Goal: Information Seeking & Learning: Learn about a topic

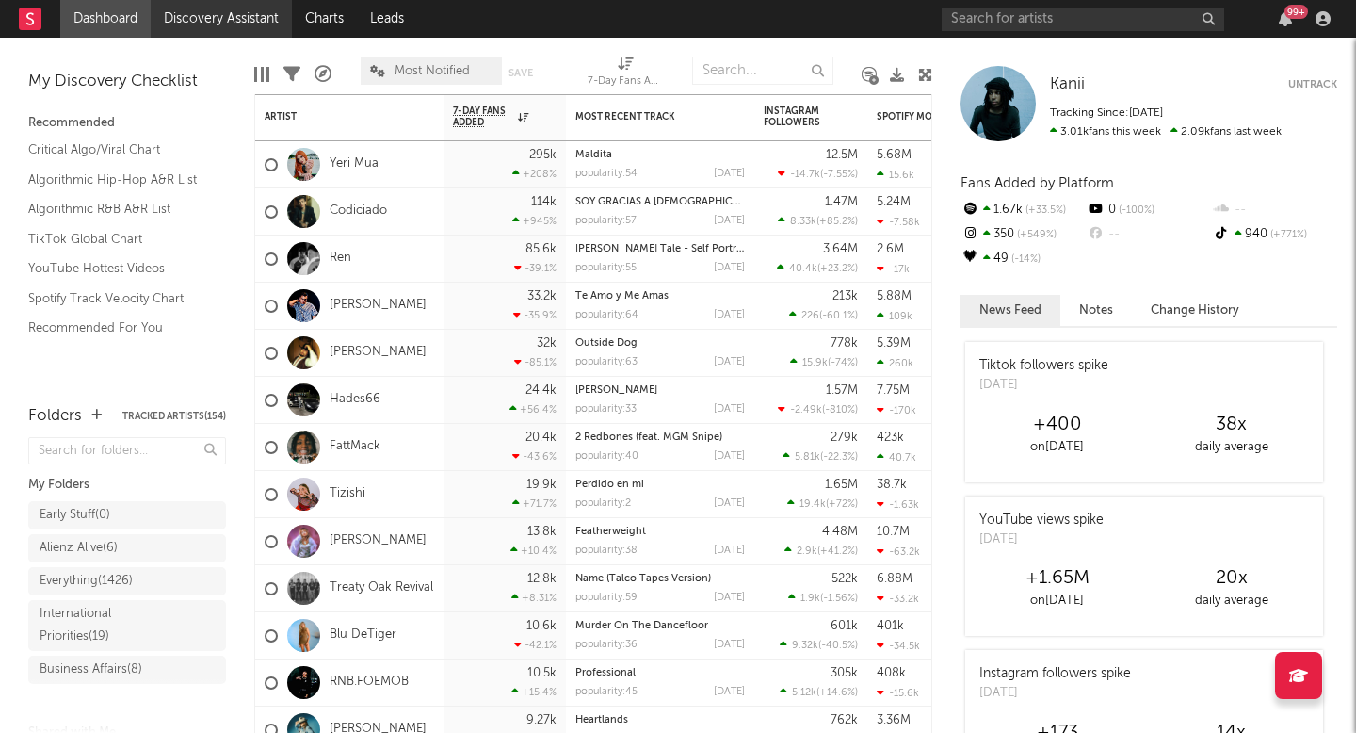
click at [220, 20] on link "Discovery Assistant" at bounding box center [221, 19] width 141 height 38
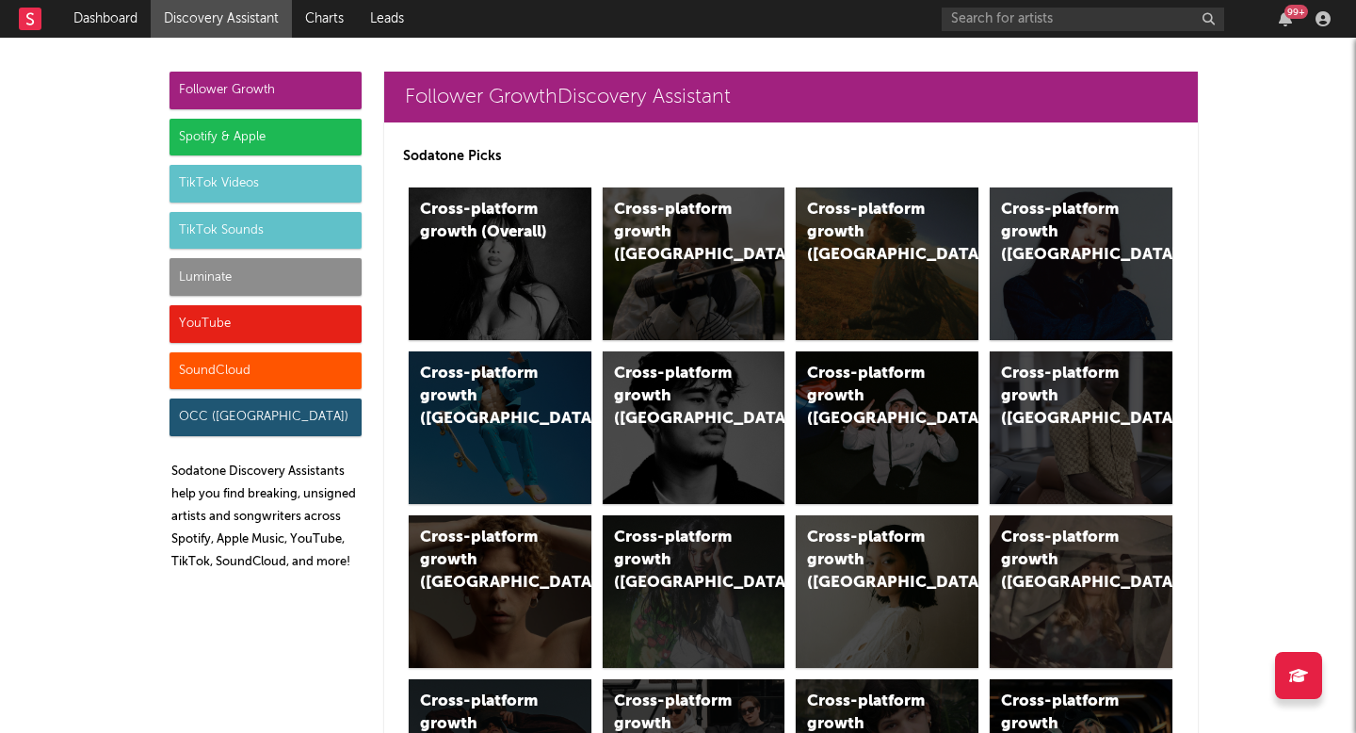
click at [281, 275] on div "Luminate" at bounding box center [265, 277] width 192 height 38
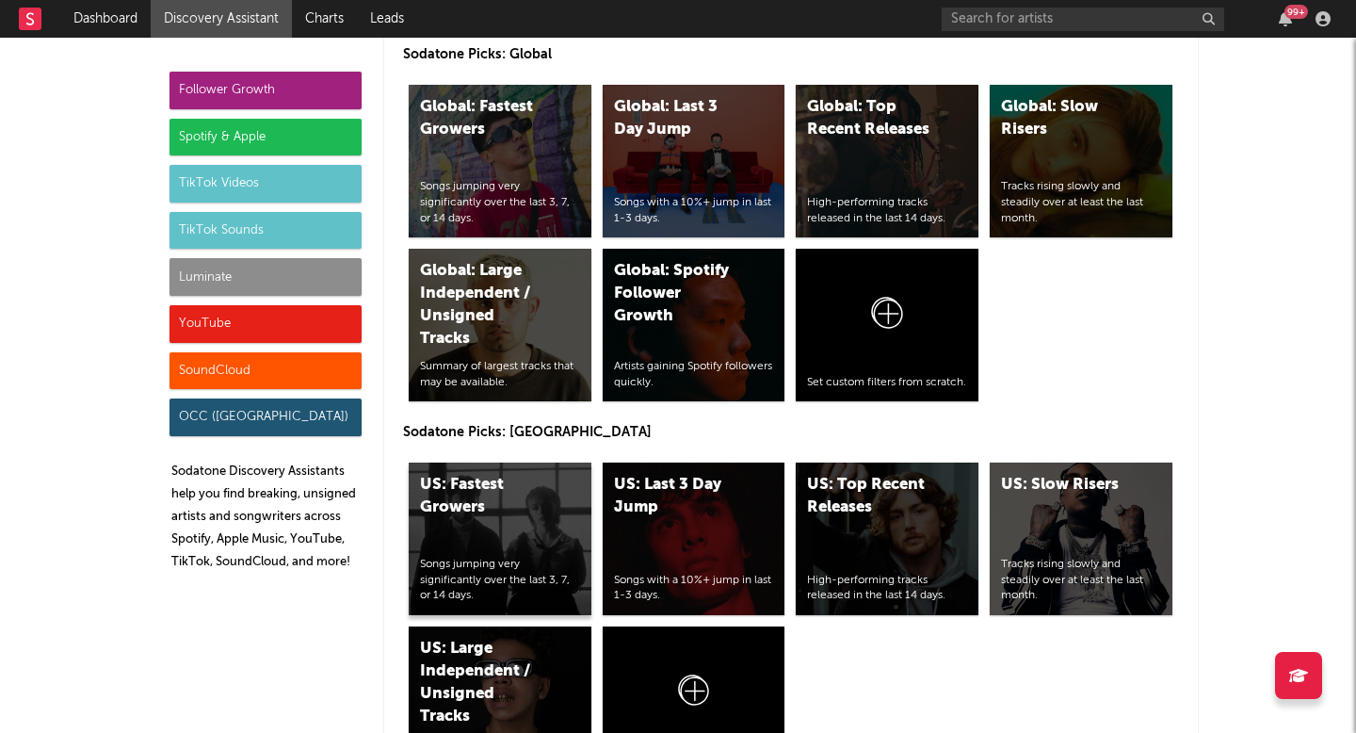
scroll to position [9470, 0]
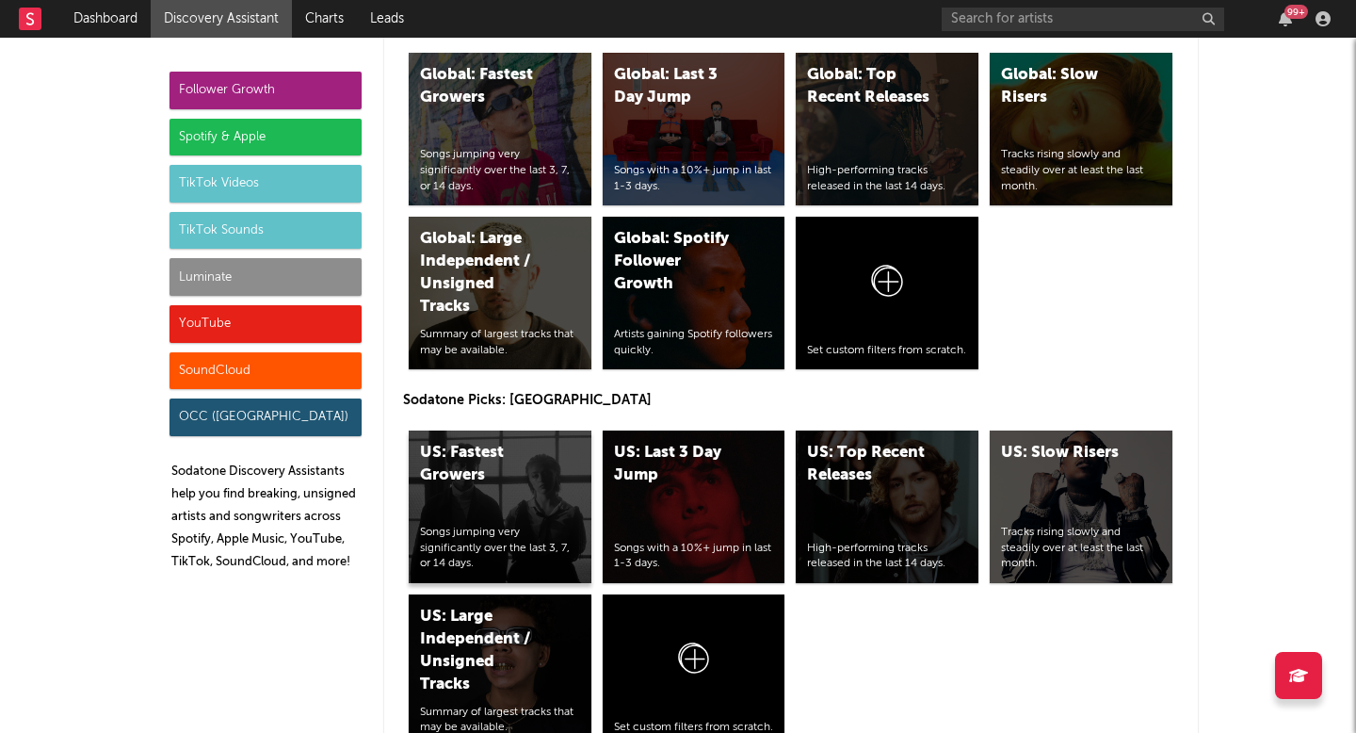
click at [524, 486] on div "US: Fastest Growers" at bounding box center [484, 464] width 128 height 45
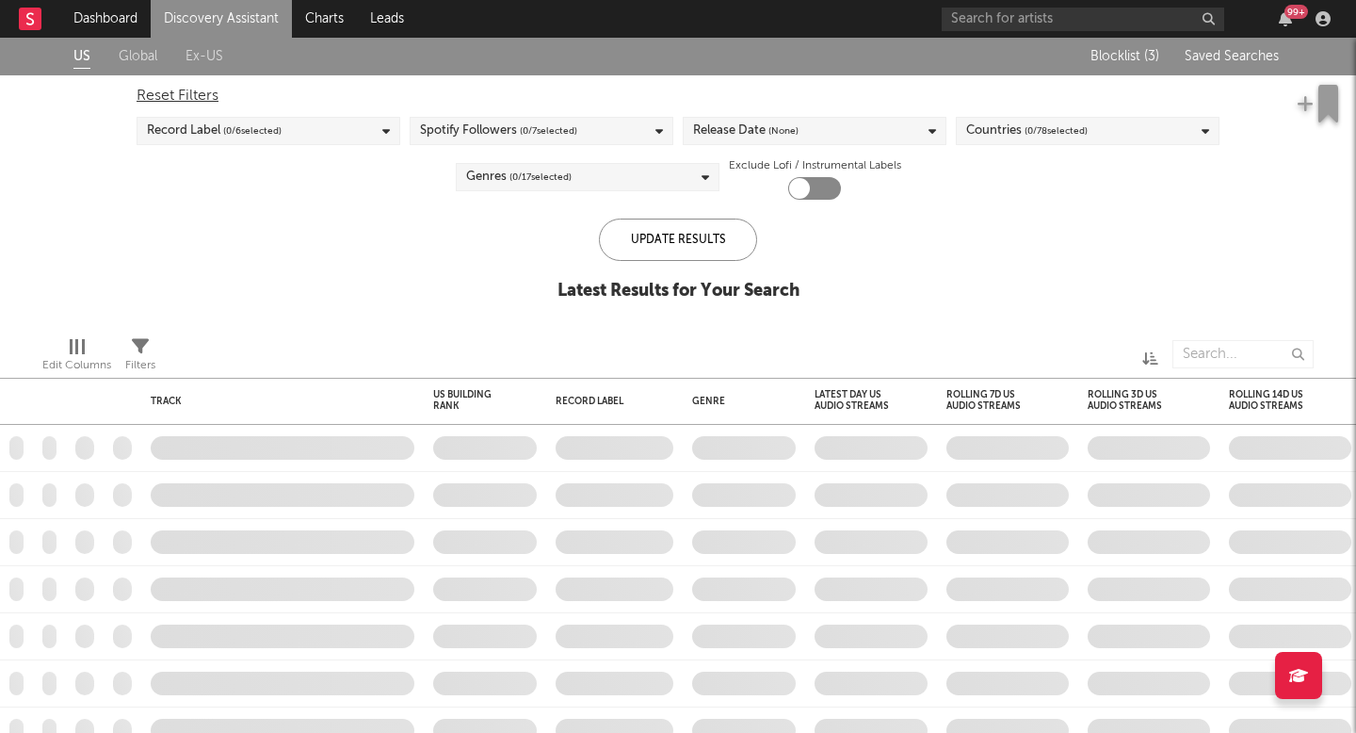
checkbox input "true"
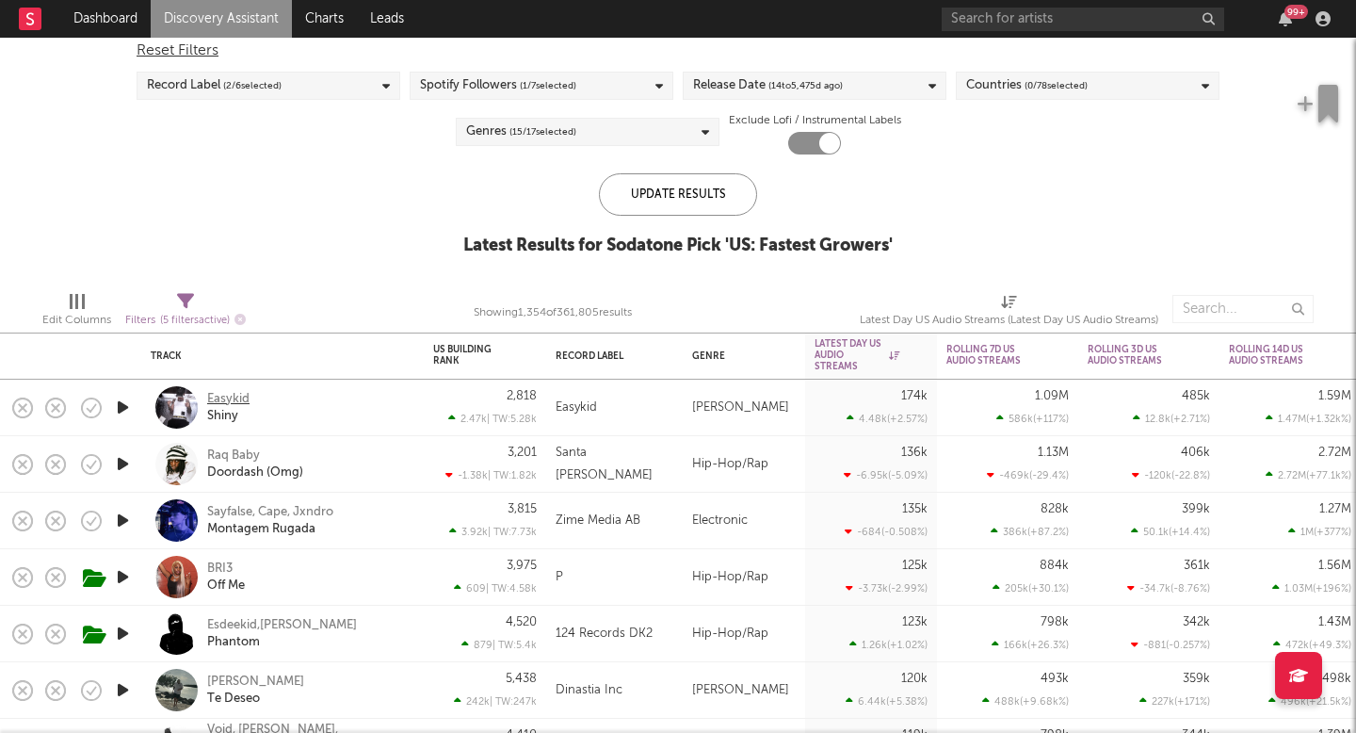
click at [213, 396] on div "Easykid" at bounding box center [228, 399] width 42 height 17
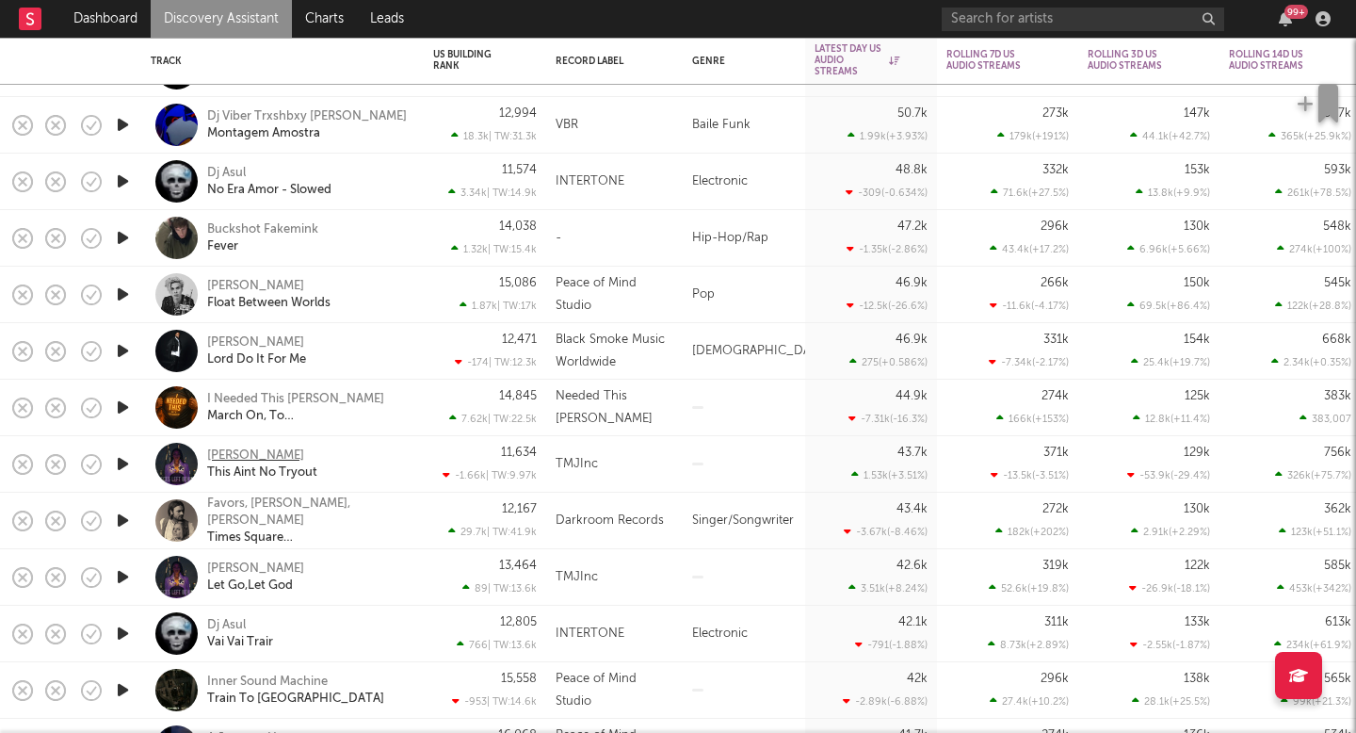
click at [266, 450] on div "Xania Monet" at bounding box center [255, 455] width 97 height 17
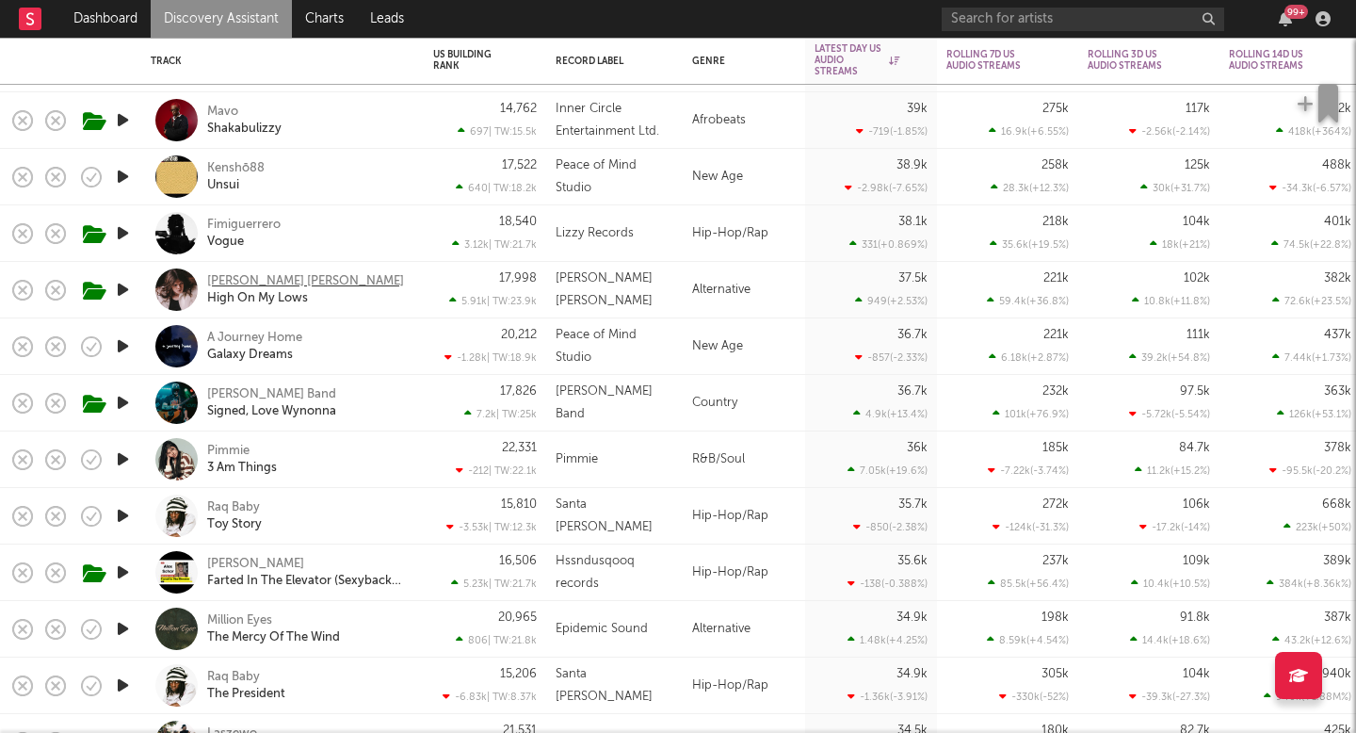
click at [254, 286] on div "Sawyer Hill" at bounding box center [305, 281] width 197 height 17
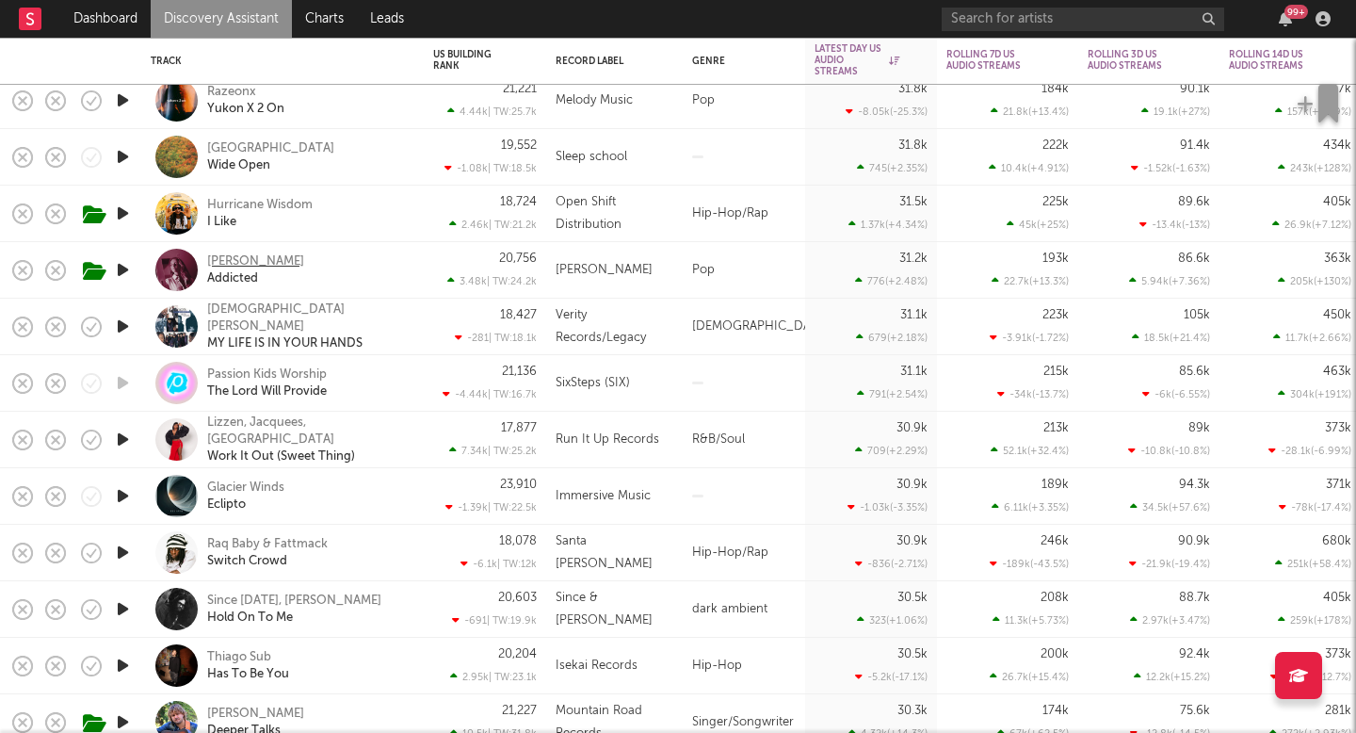
click at [250, 260] on div "Haley Joelle" at bounding box center [255, 261] width 97 height 17
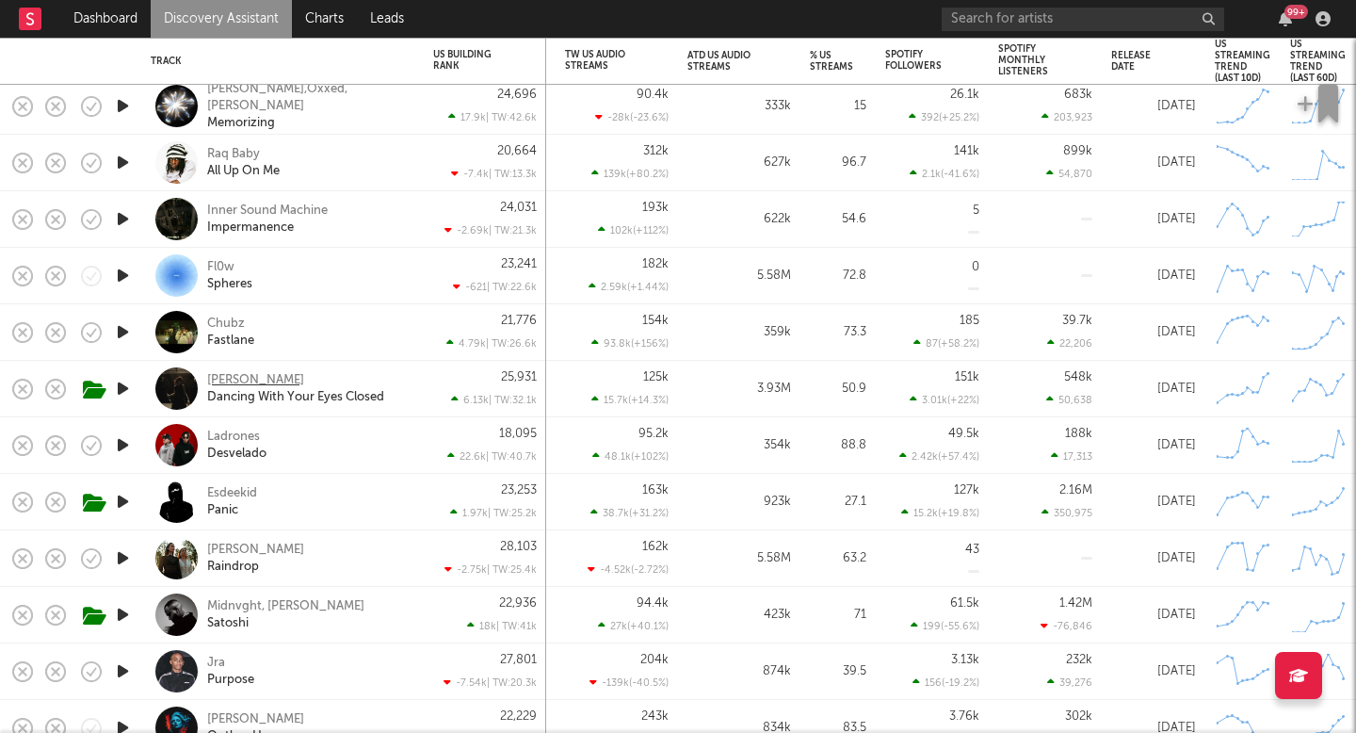
click at [255, 378] on div "Jane Remover" at bounding box center [255, 380] width 97 height 17
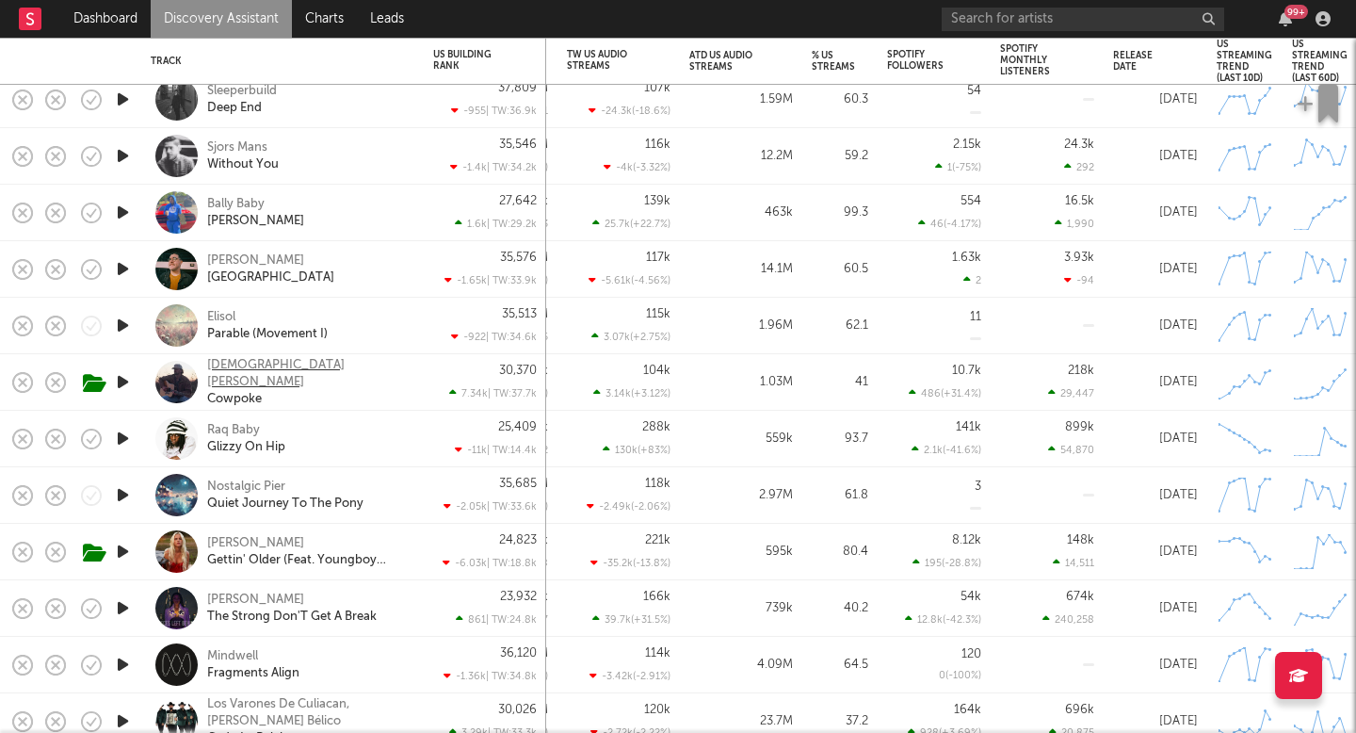
click at [250, 369] on div "Isaiah Sheffield" at bounding box center [308, 374] width 202 height 34
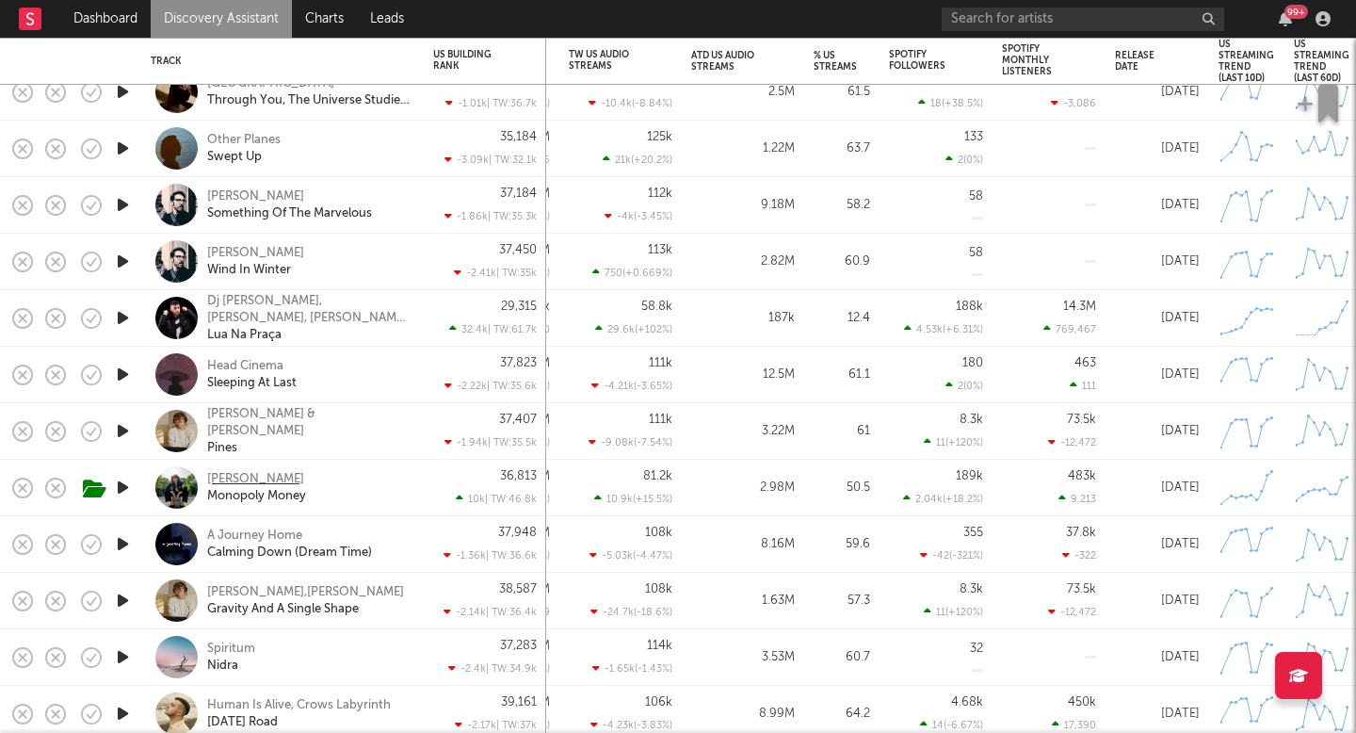
click at [263, 474] on div "Moon Walker" at bounding box center [255, 479] width 97 height 17
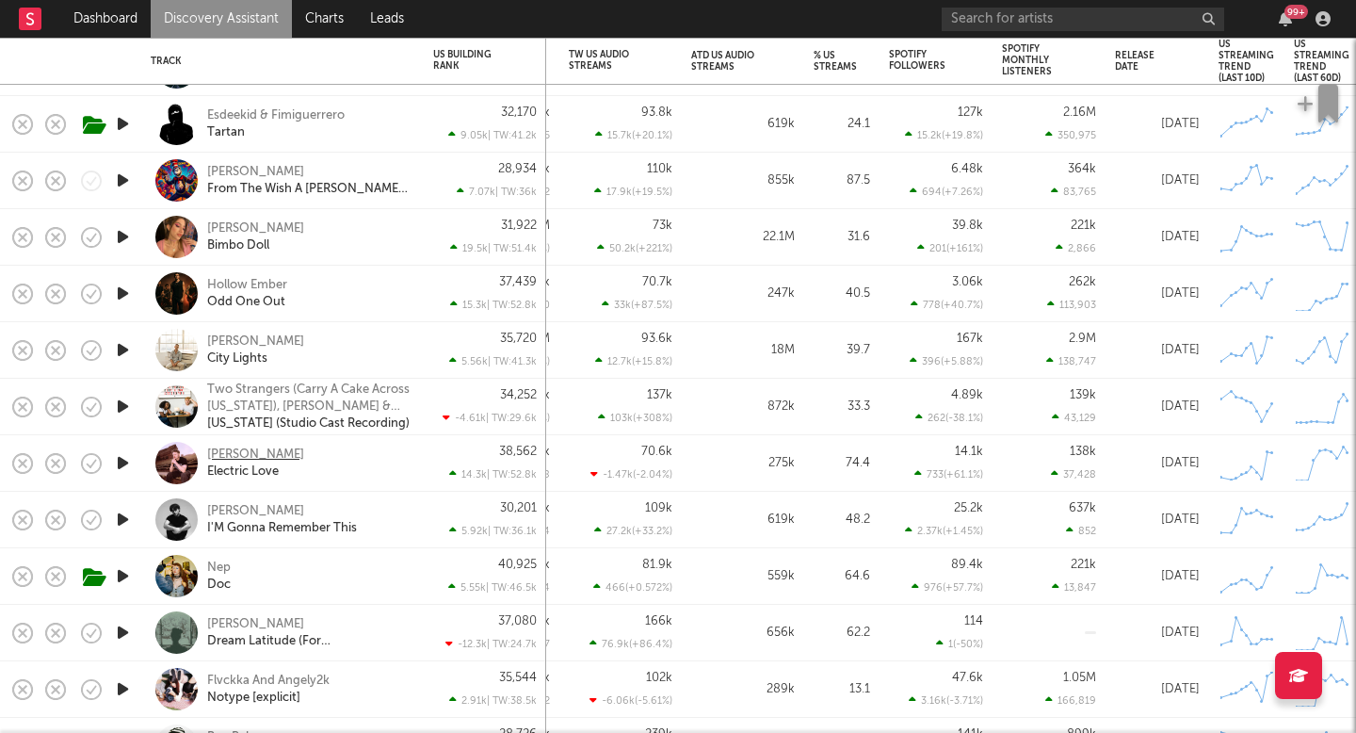
click at [239, 450] on div "[PERSON_NAME]" at bounding box center [255, 454] width 97 height 17
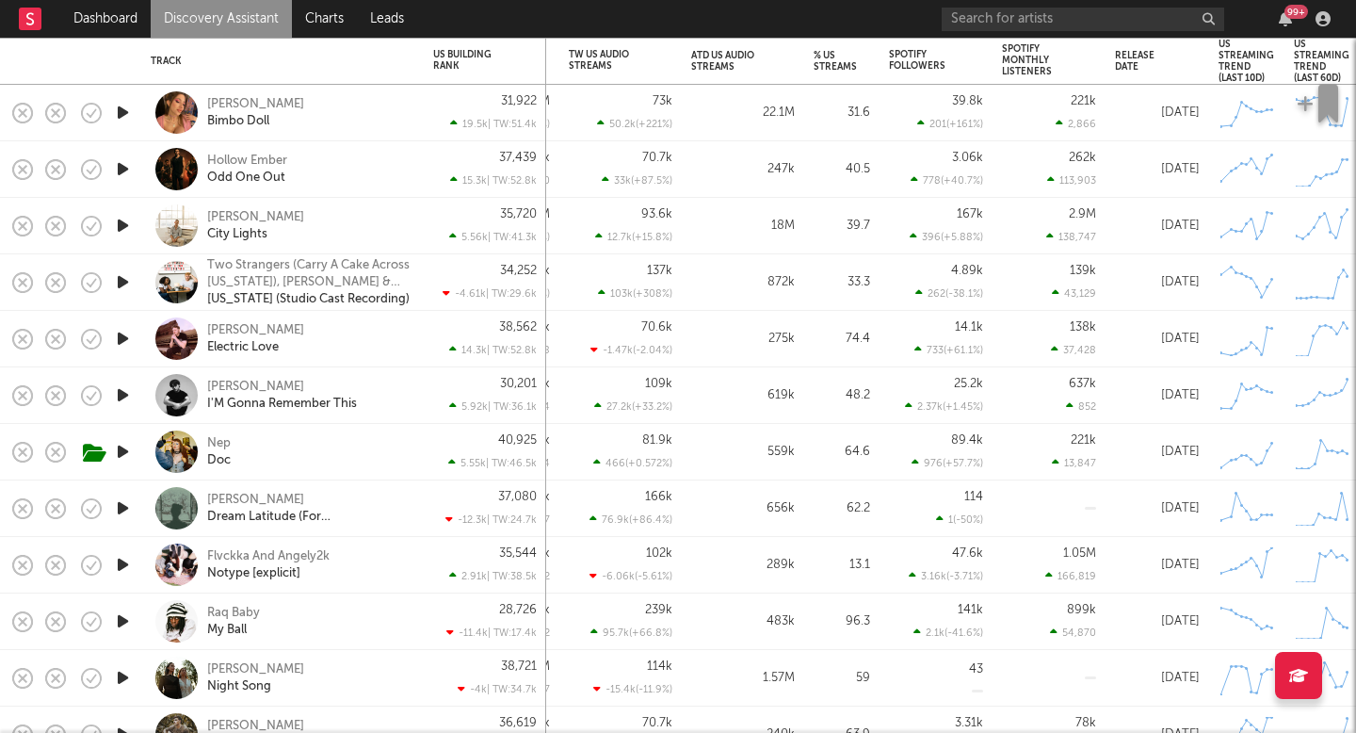
click at [194, 436] on div at bounding box center [176, 451] width 42 height 42
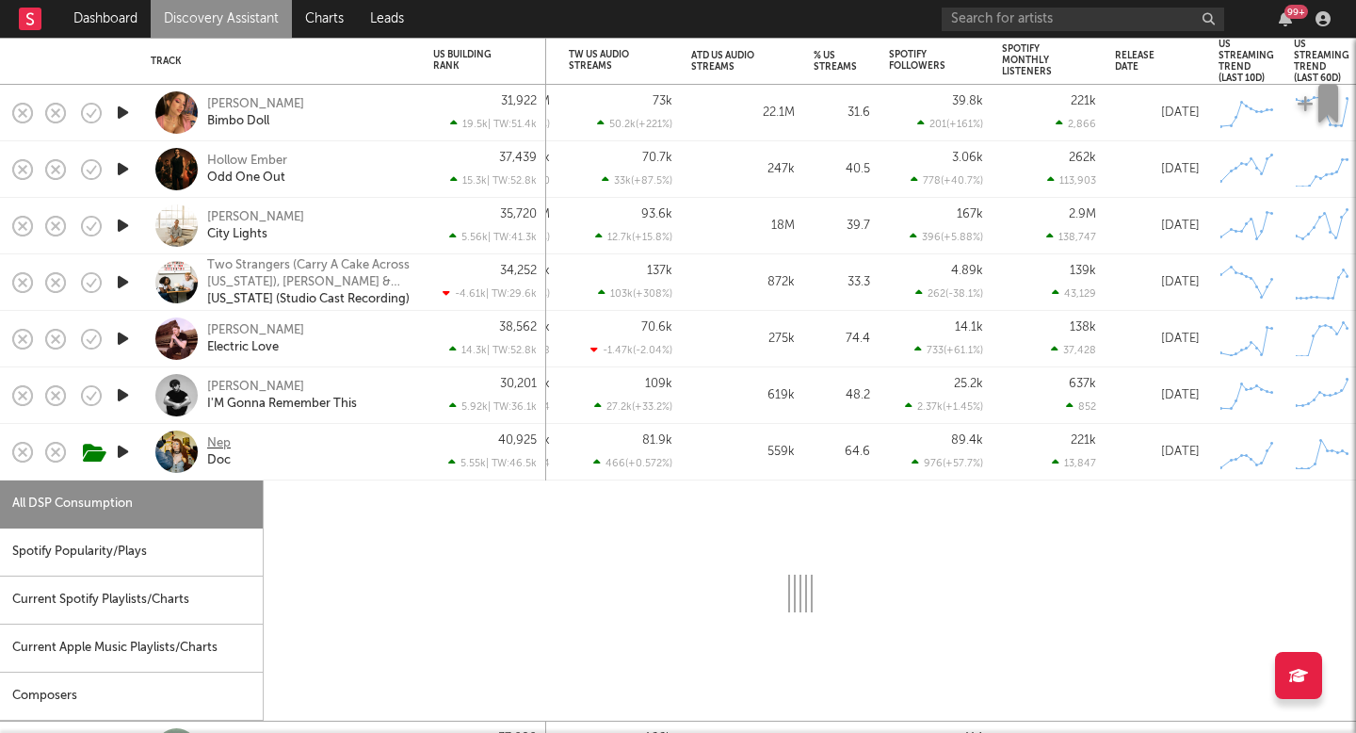
click at [216, 440] on div "Nep" at bounding box center [219, 443] width 24 height 17
select select "6m"
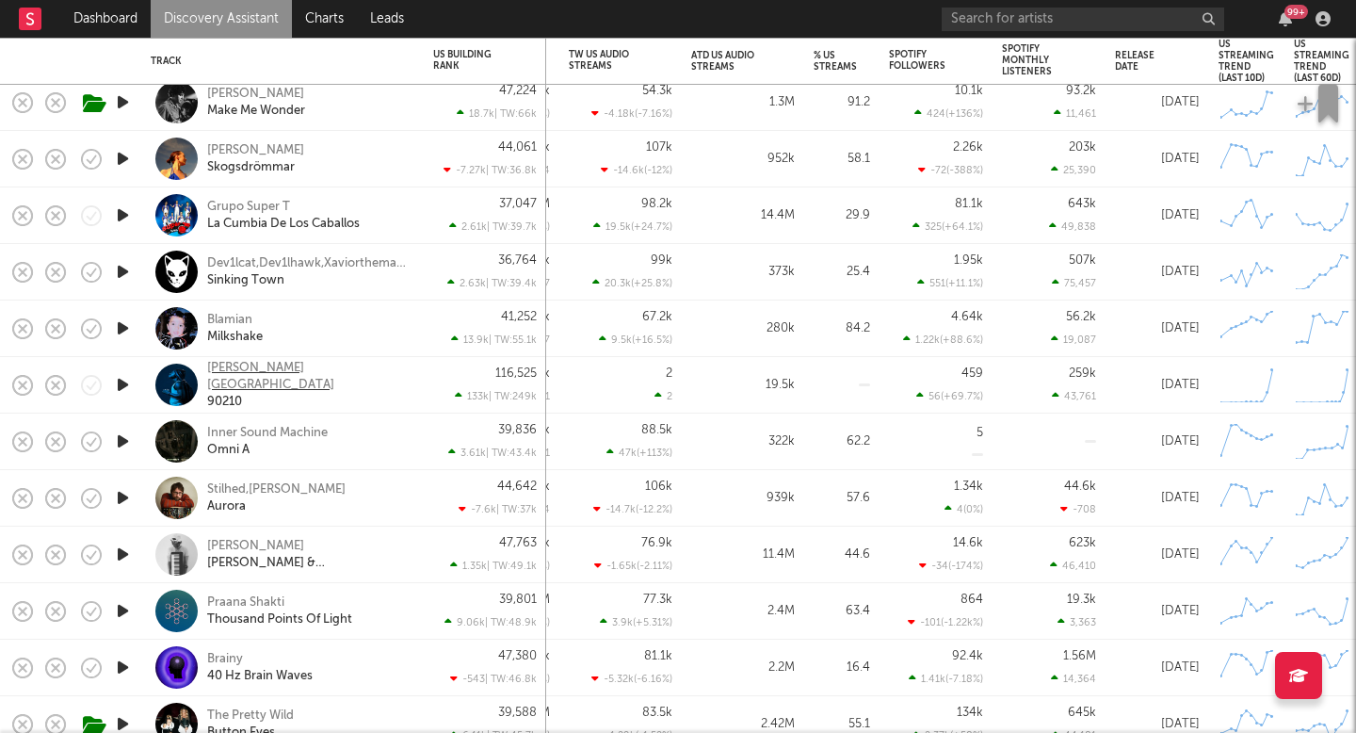
click at [251, 371] on div "[PERSON_NAME][GEOGRAPHIC_DATA]" at bounding box center [308, 377] width 202 height 34
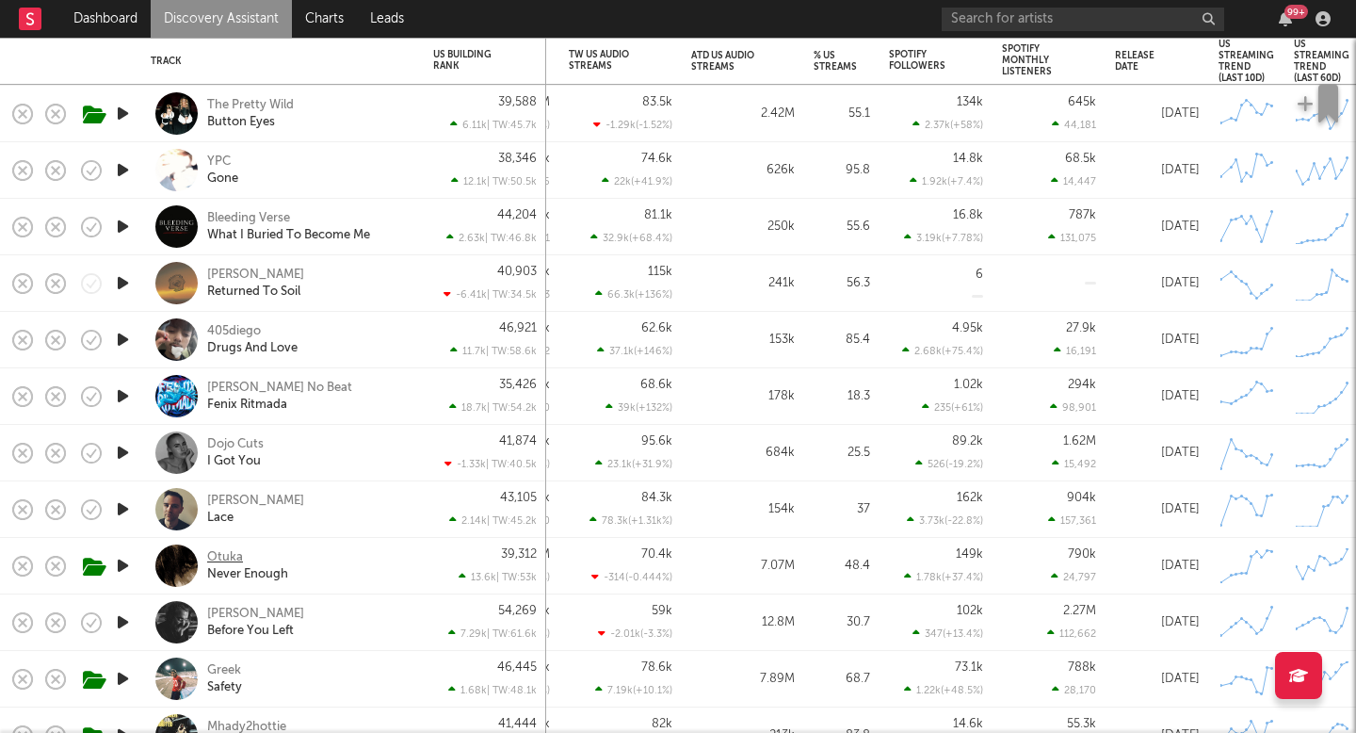
click at [234, 561] on div "Otuka" at bounding box center [225, 557] width 36 height 17
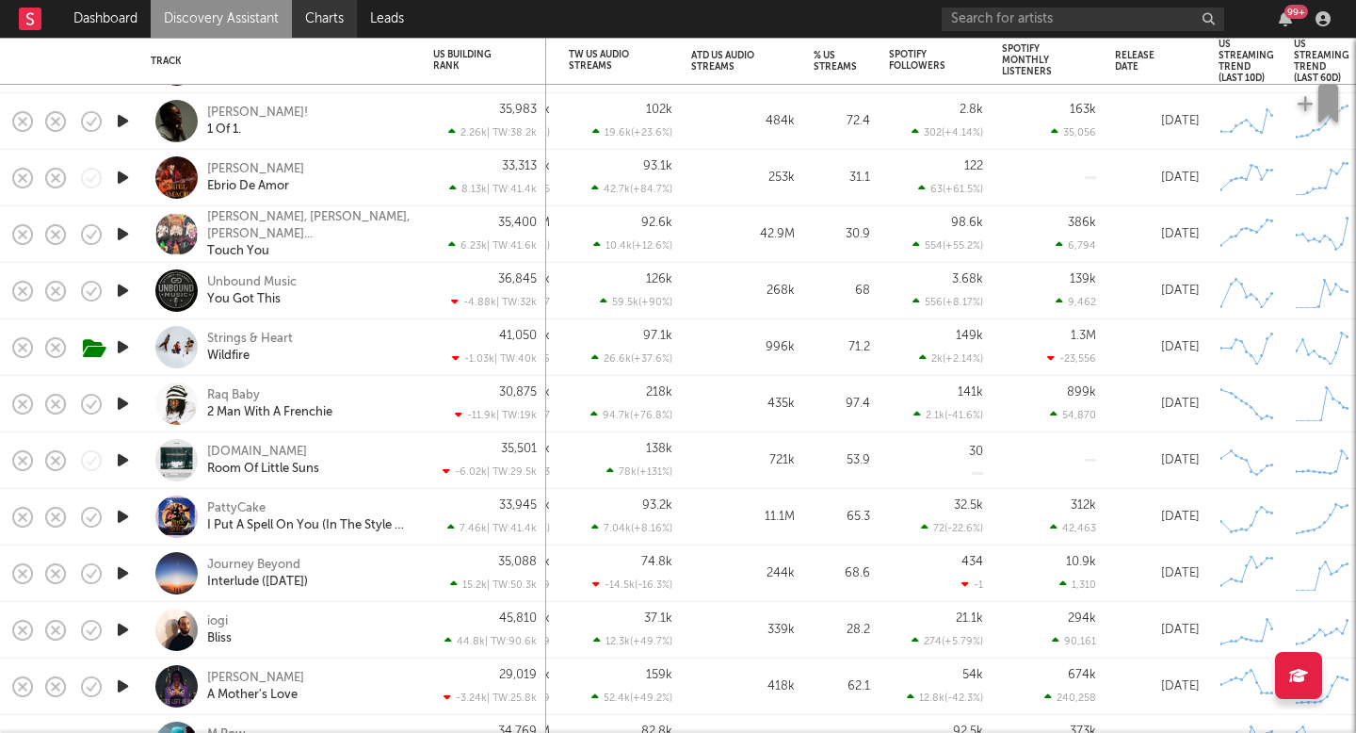
click at [315, 13] on link "Charts" at bounding box center [324, 19] width 65 height 38
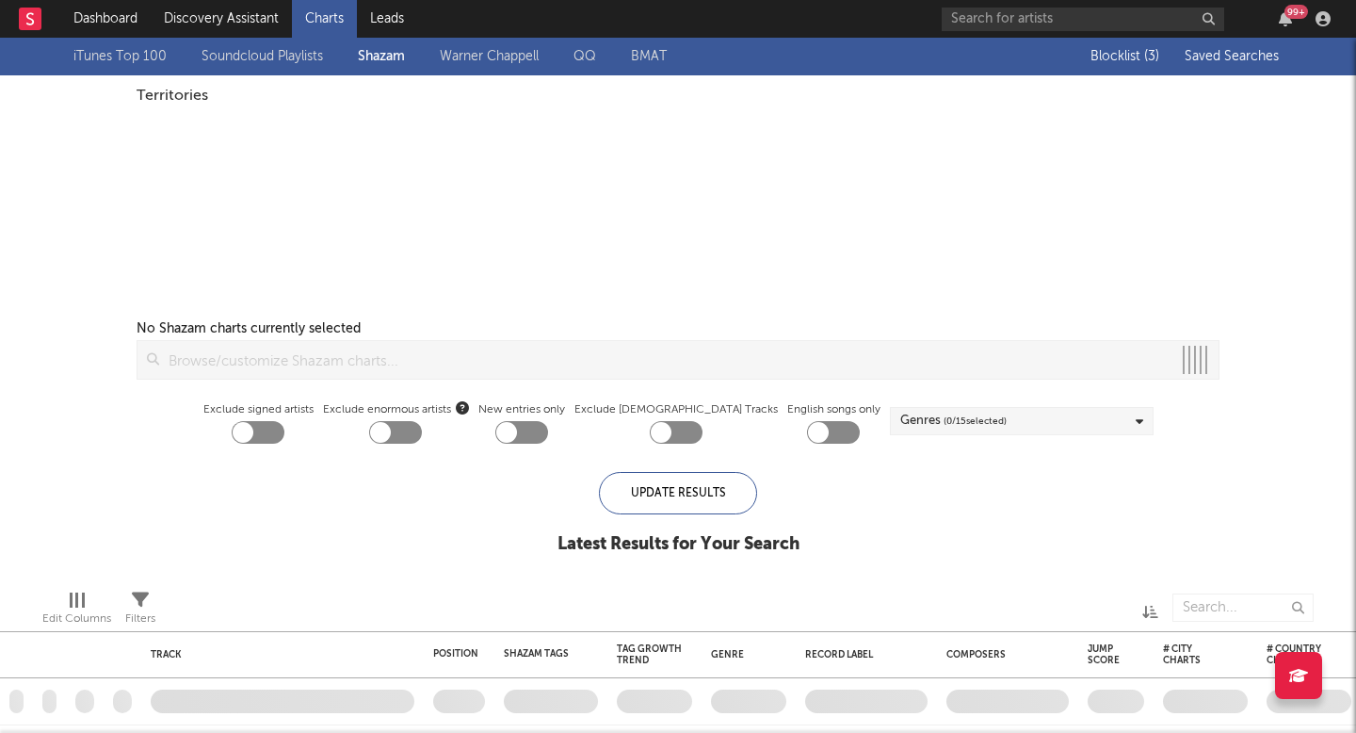
checkbox input "true"
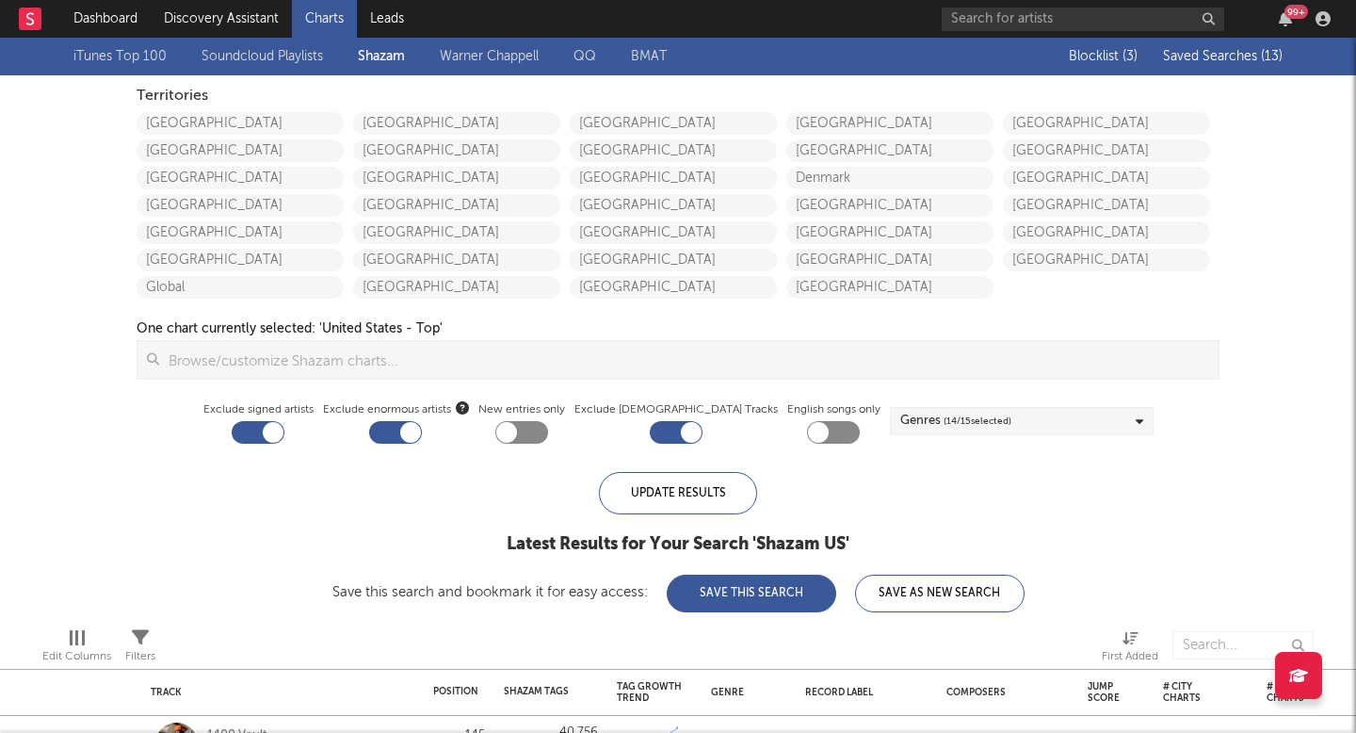
click at [1223, 51] on span "Saved Searches ( 13 )" at bounding box center [1223, 56] width 120 height 13
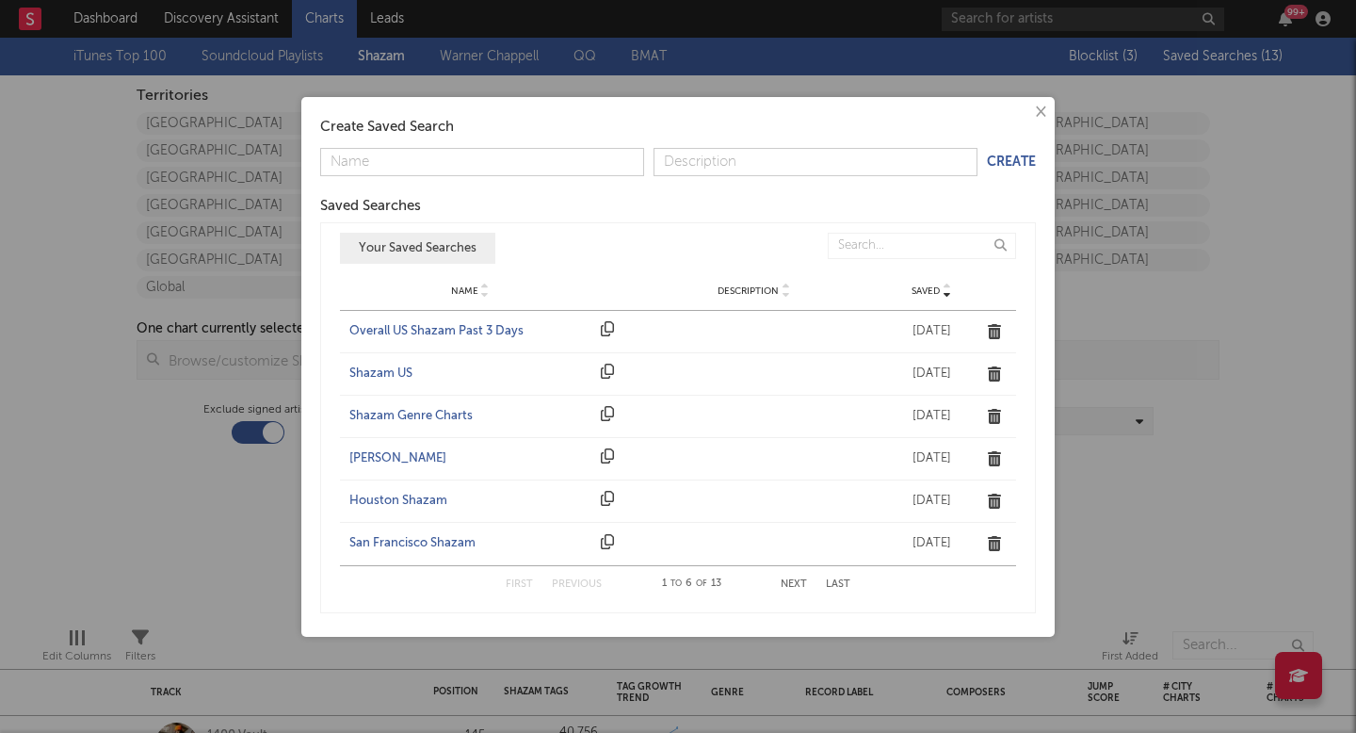
click at [381, 371] on div "Shazam US" at bounding box center [470, 373] width 242 height 19
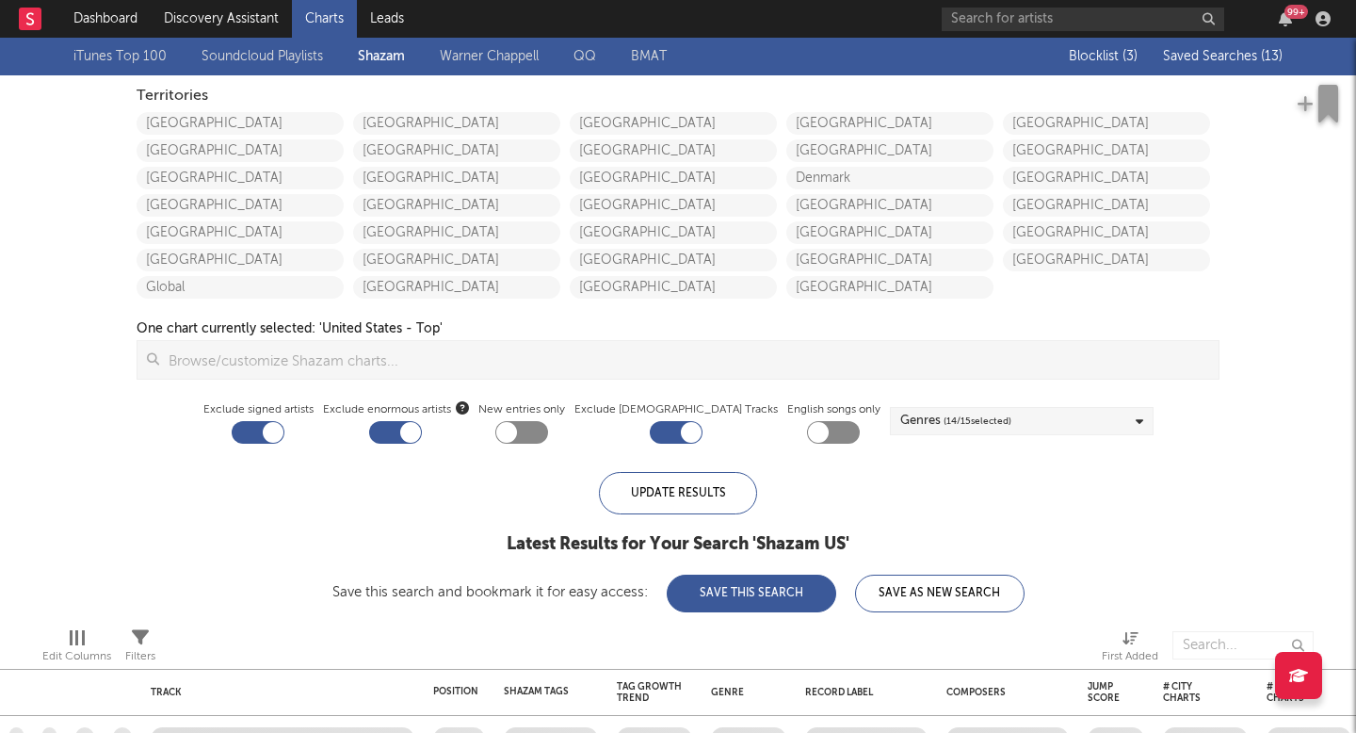
checkbox input "false"
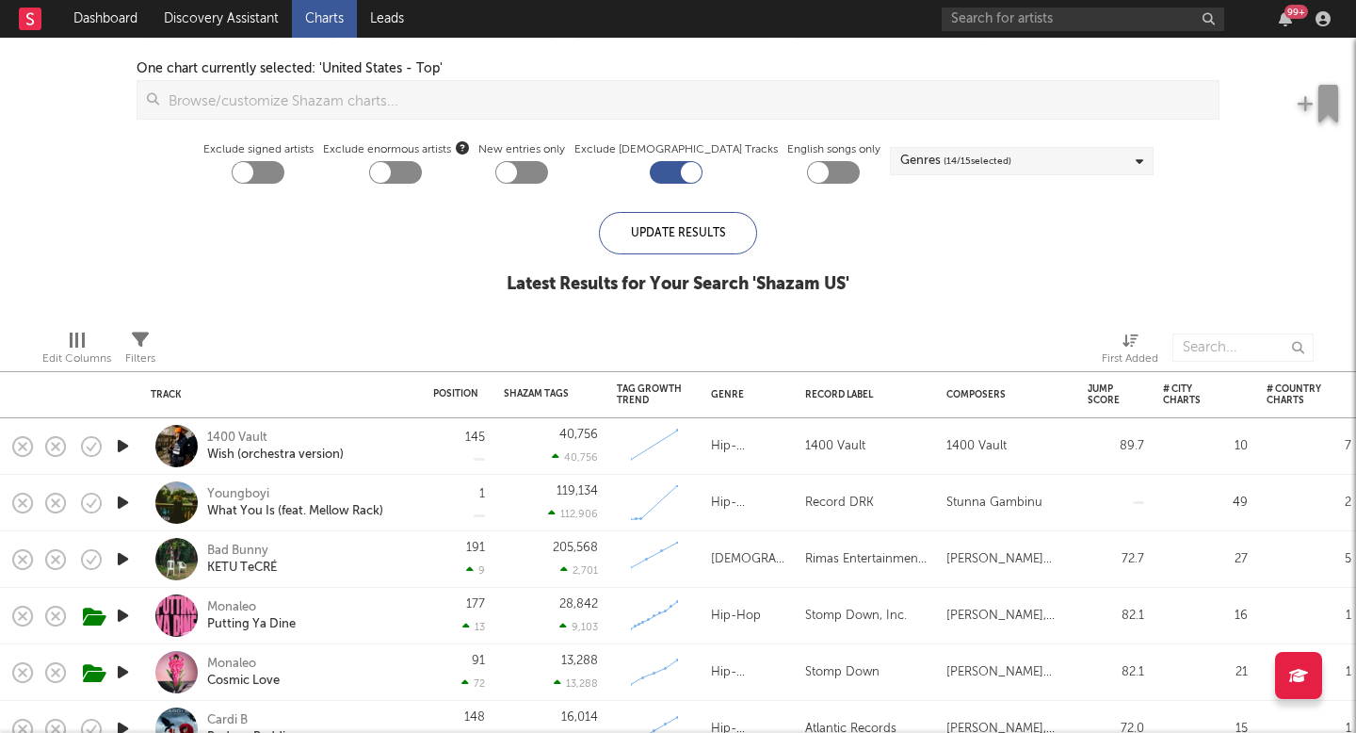
click at [421, 156] on span "Exclude enormous artists" at bounding box center [396, 149] width 146 height 23
click at [456, 156] on button "Exclude enormous artists" at bounding box center [462, 147] width 13 height 18
click at [263, 172] on div "× Artist Size Categories An artist's size is determined by how many followers/s…" at bounding box center [678, 366] width 1356 height 733
click at [253, 170] on div at bounding box center [243, 172] width 21 height 21
checkbox input "true"
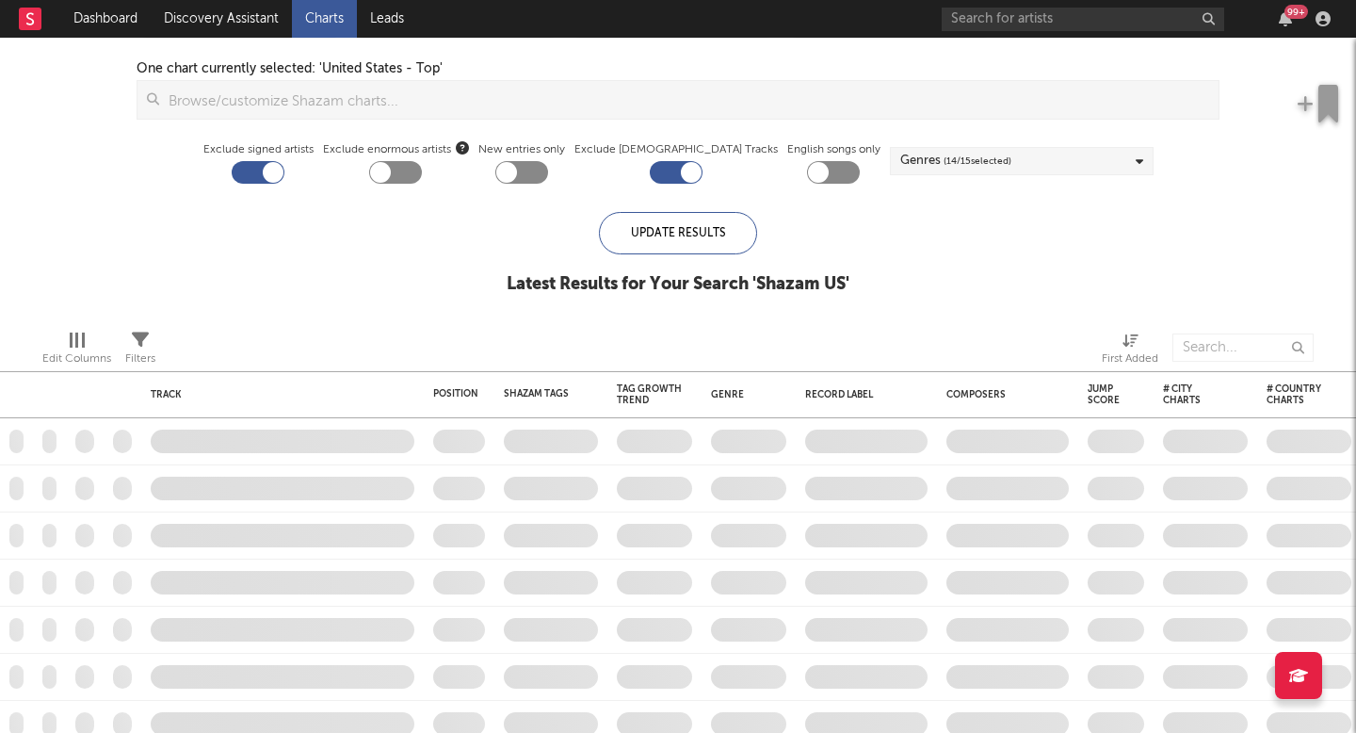
click at [422, 172] on div at bounding box center [395, 172] width 53 height 23
checkbox input "true"
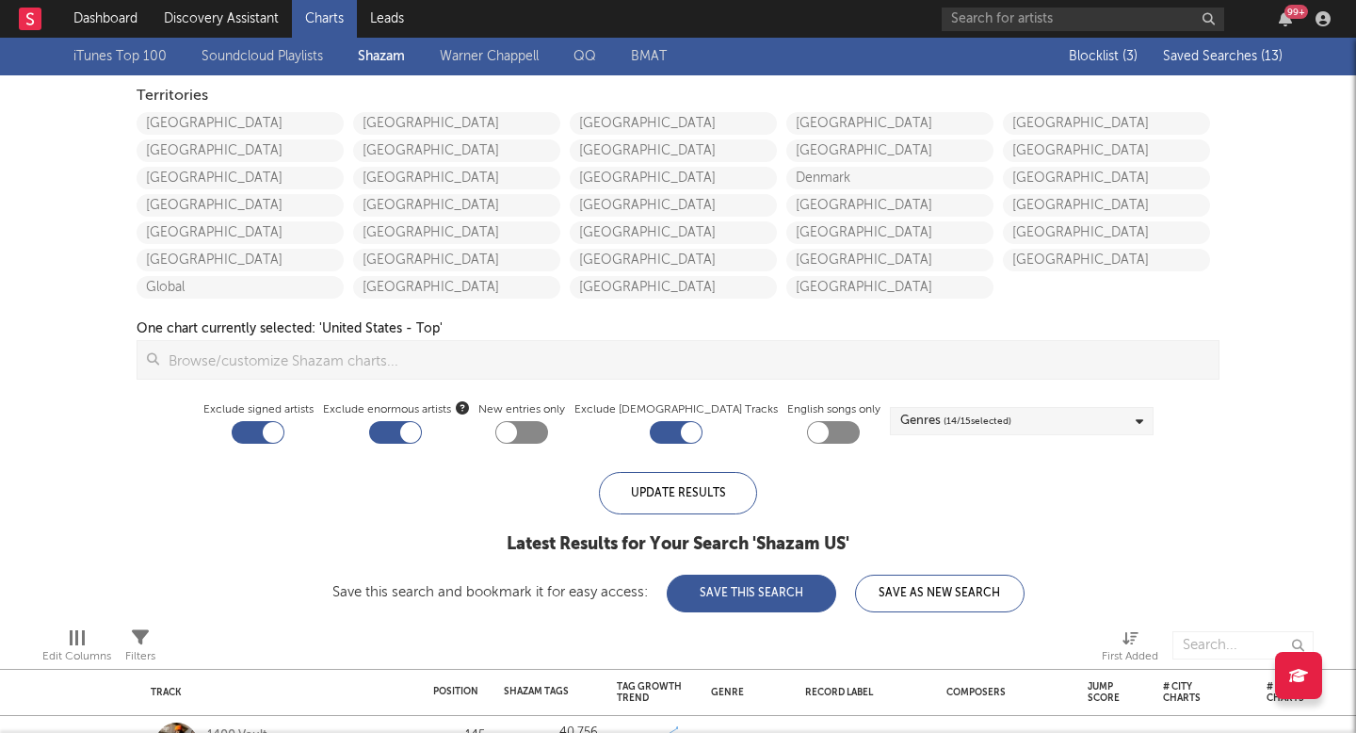
click at [1262, 64] on div "Blocklist ( 3 ) Saved Searches ( 13 )" at bounding box center [1164, 57] width 235 height 38
click at [1228, 58] on span "Saved Searches ( 13 )" at bounding box center [1223, 56] width 120 height 13
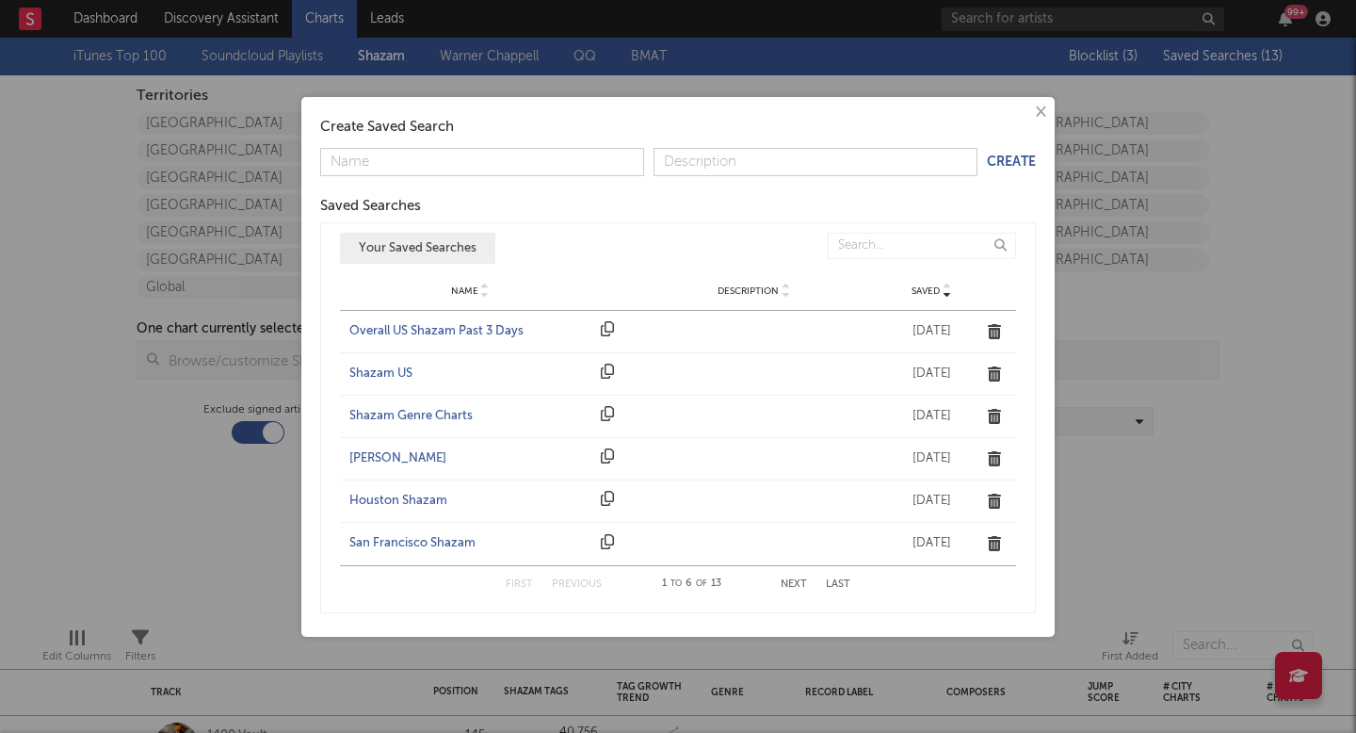
click at [383, 459] on div "Dallas Shazam" at bounding box center [470, 458] width 242 height 19
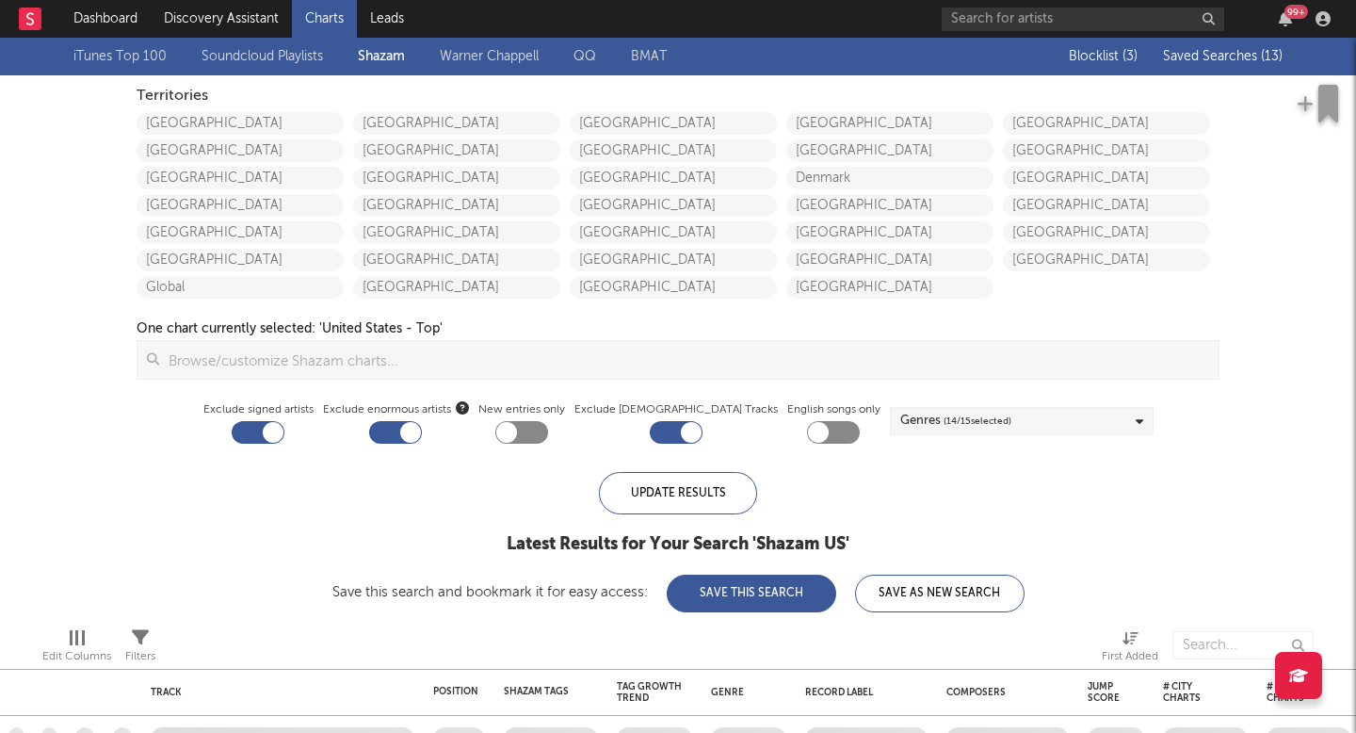
checkbox input "false"
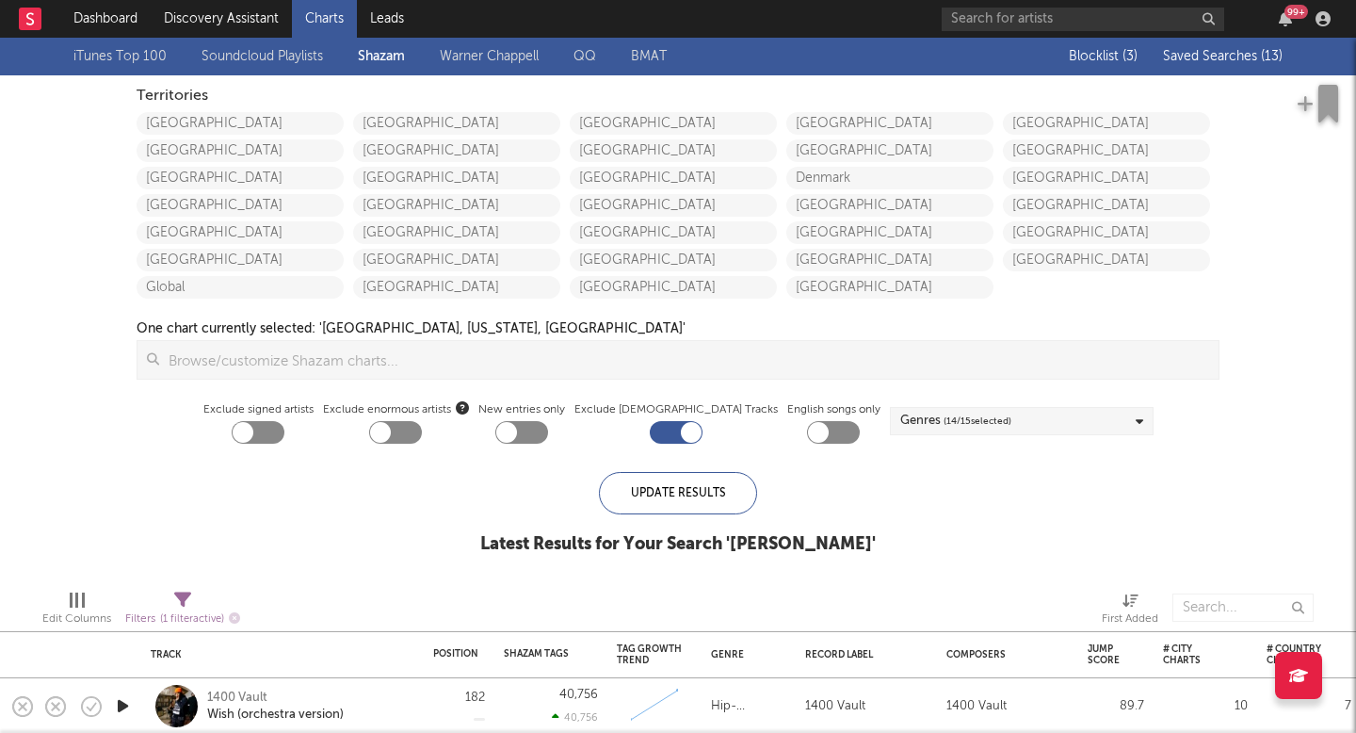
click at [443, 407] on span "Exclude enormous artists" at bounding box center [396, 409] width 146 height 23
click at [456, 407] on button "Exclude enormous artists" at bounding box center [462, 407] width 13 height 18
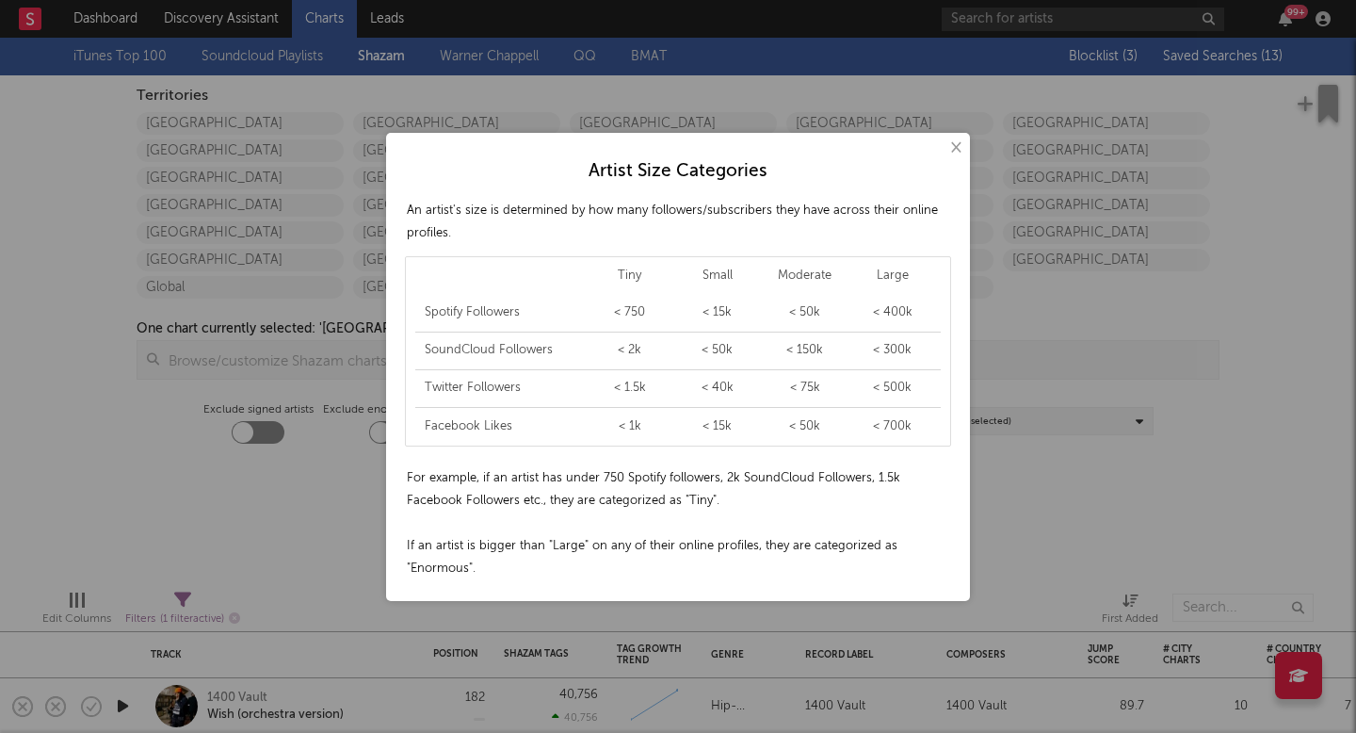
click at [297, 433] on div "× Artist Size Categories An artist's size is determined by how many followers/s…" at bounding box center [678, 366] width 1356 height 733
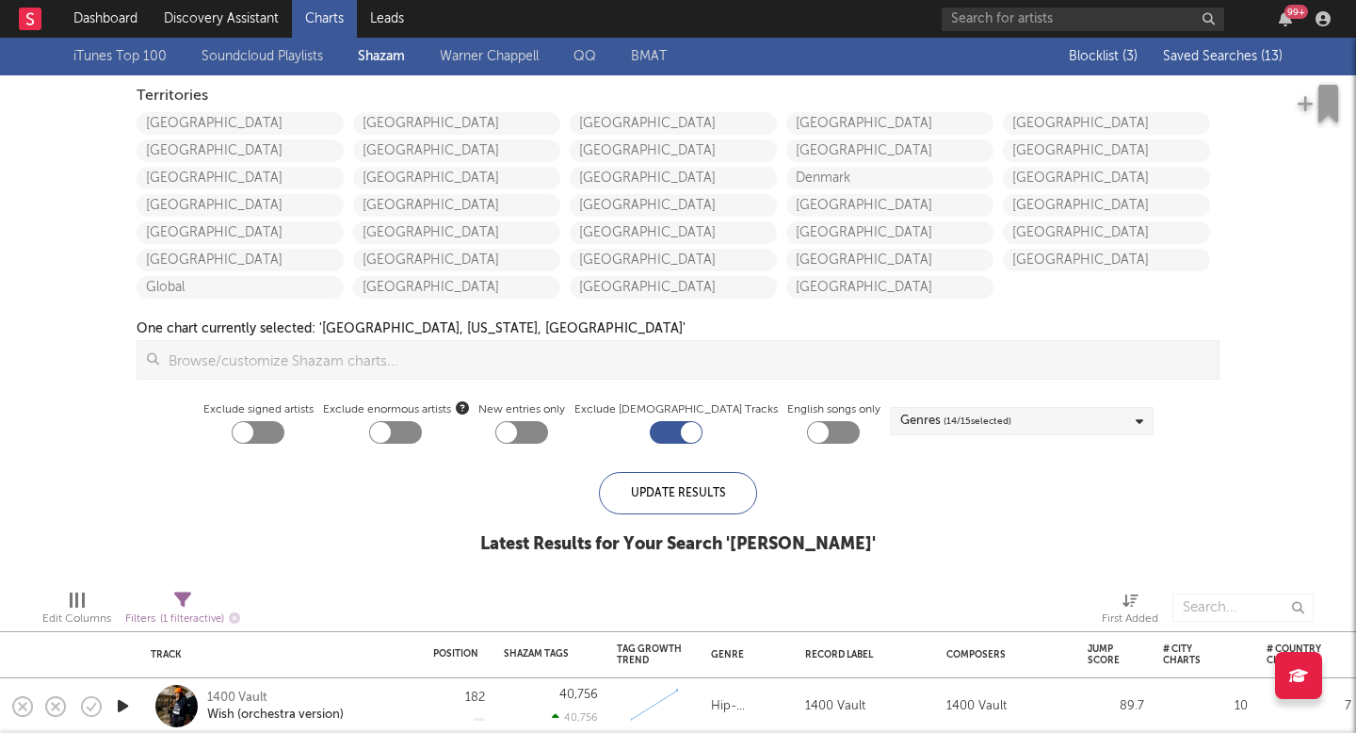
click at [284, 433] on div at bounding box center [258, 432] width 53 height 23
checkbox input "true"
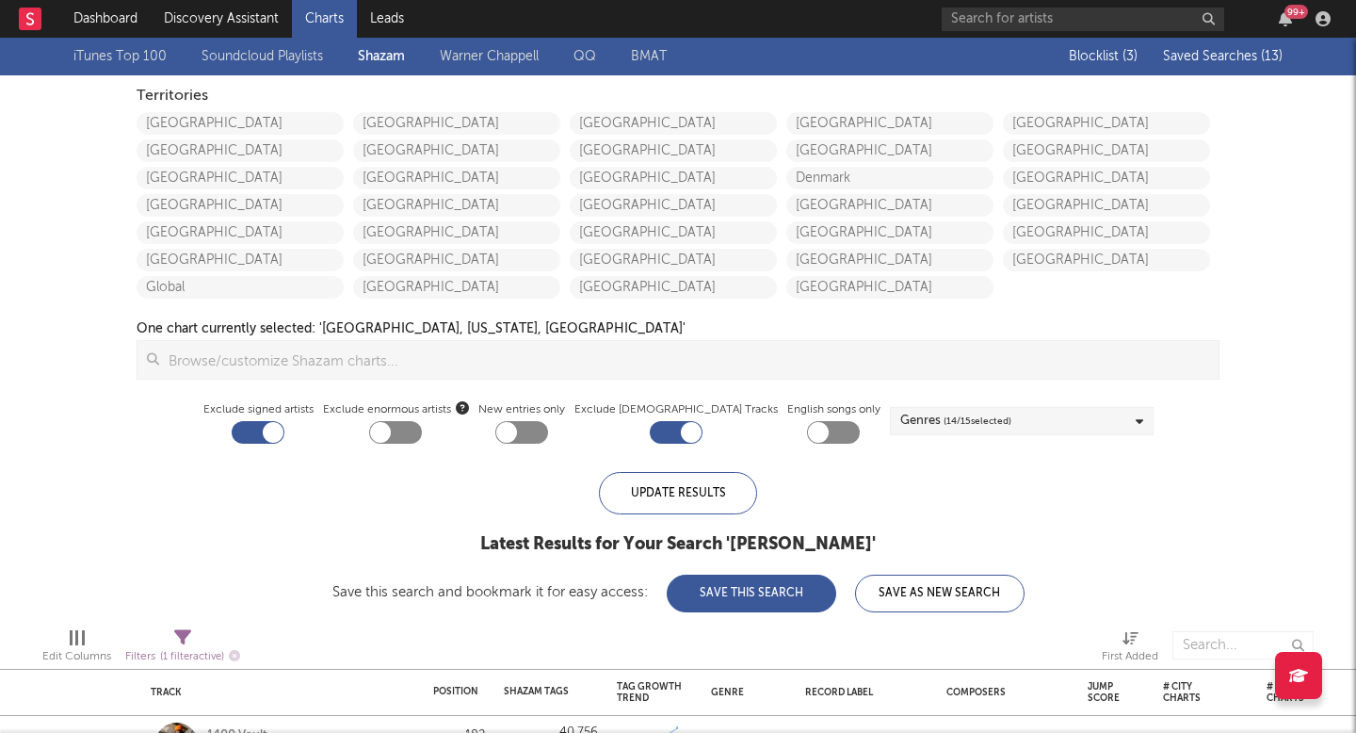
click at [388, 433] on div "Exclude enormous artists" at bounding box center [396, 420] width 146 height 45
click at [456, 435] on div "Exclude enormous artists" at bounding box center [396, 420] width 146 height 45
click at [422, 436] on div at bounding box center [395, 432] width 53 height 23
checkbox input "true"
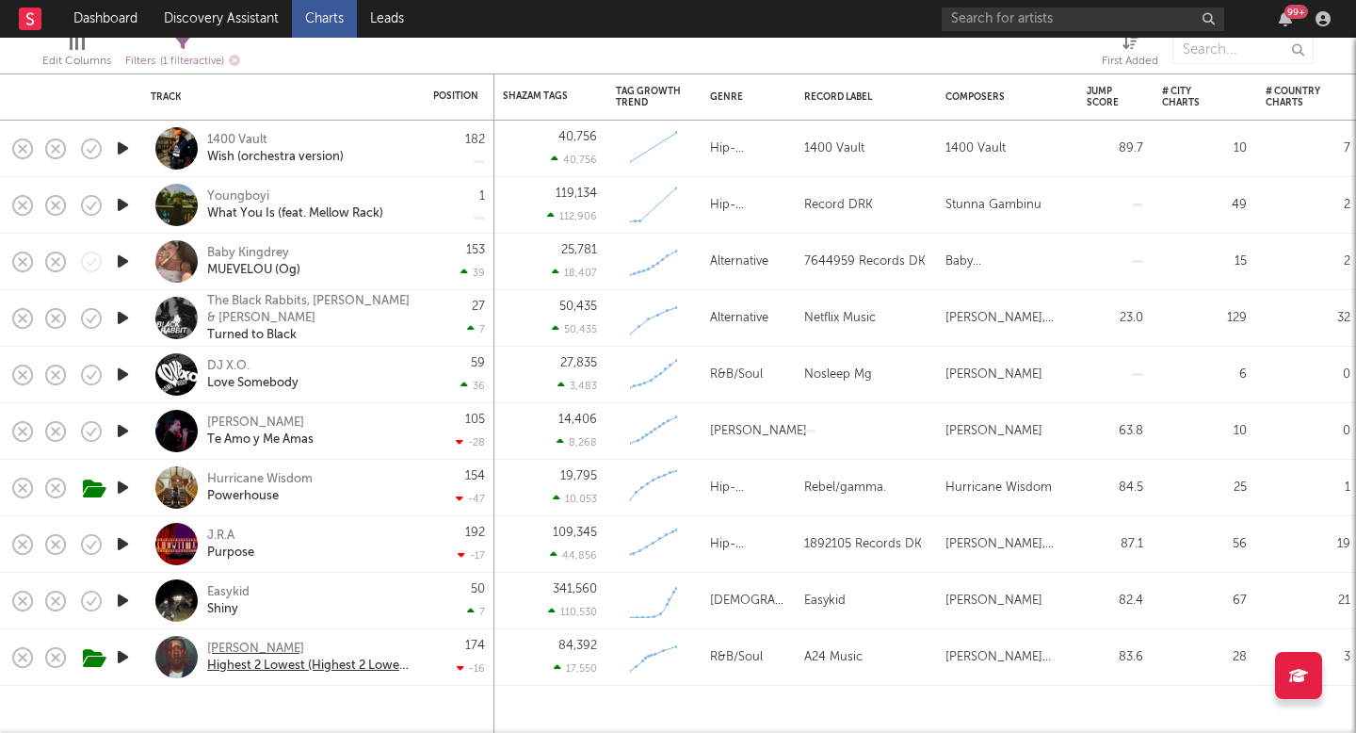
click at [246, 650] on div "[PERSON_NAME]" at bounding box center [308, 648] width 202 height 17
click at [236, 19] on link "Discovery Assistant" at bounding box center [221, 19] width 141 height 38
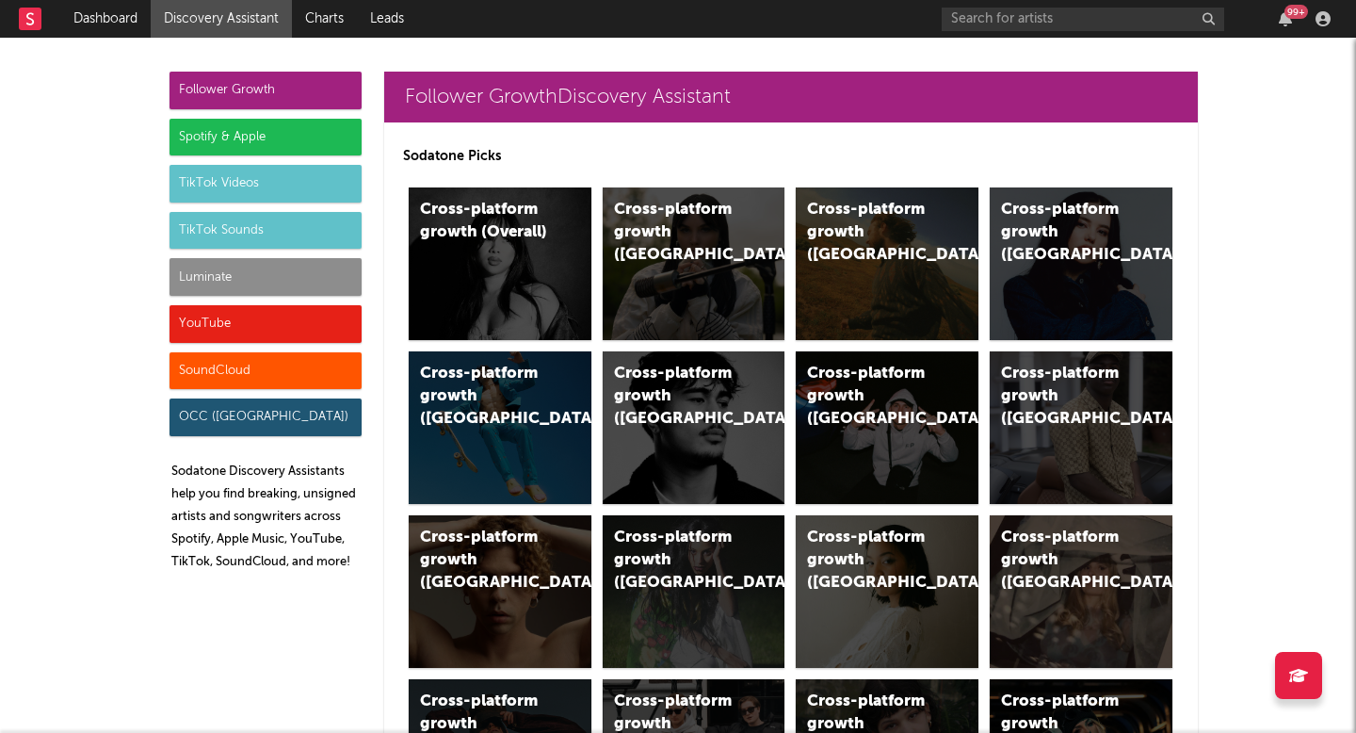
click at [209, 282] on div "Luminate" at bounding box center [265, 277] width 192 height 38
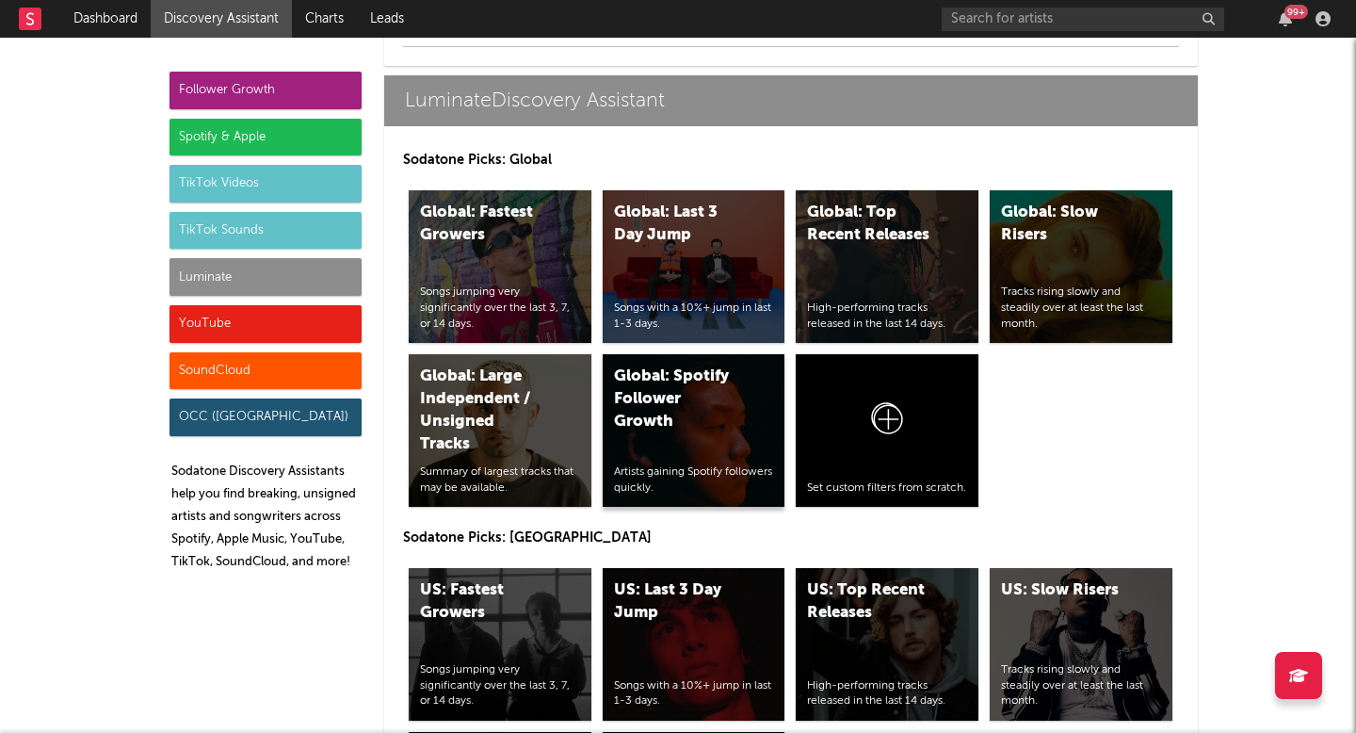
scroll to position [9537, 0]
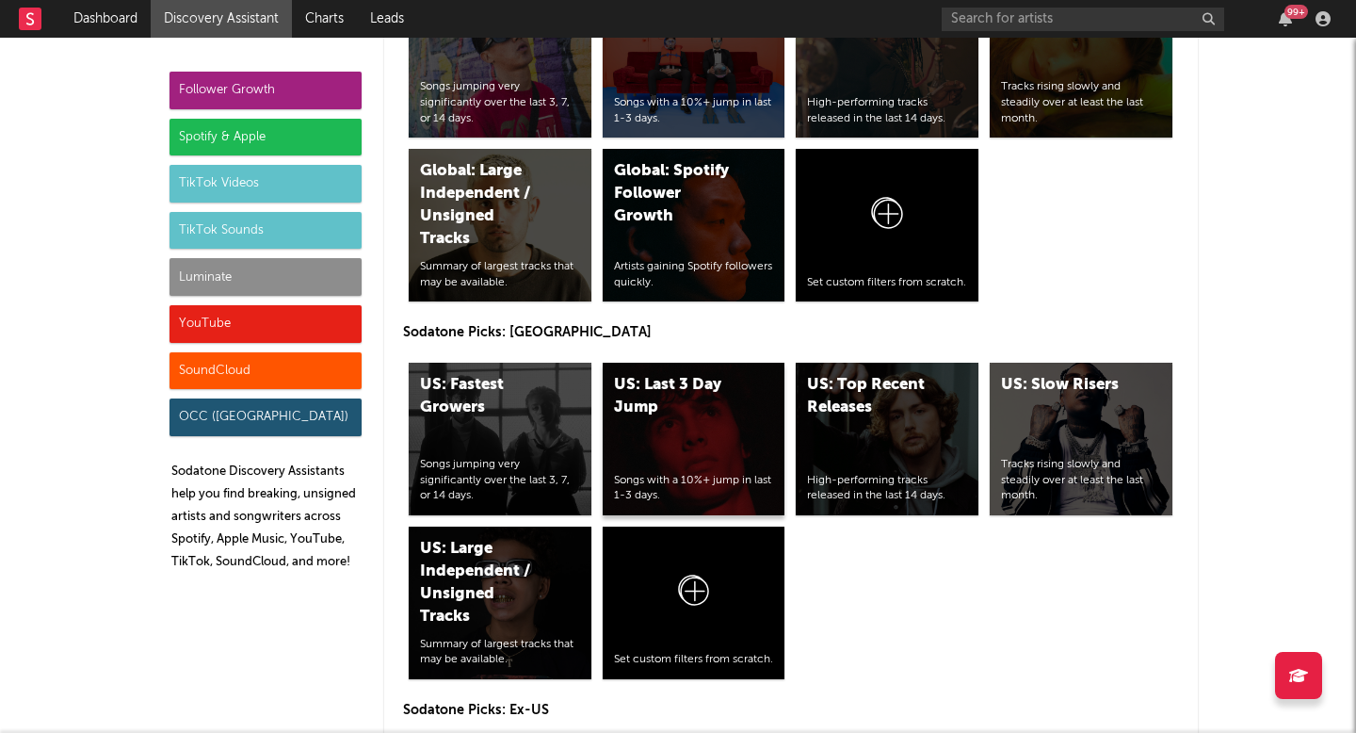
click at [696, 429] on div "US: Last 3 Day Jump Songs with a 10%+ jump in last 1-3 days." at bounding box center [694, 439] width 183 height 153
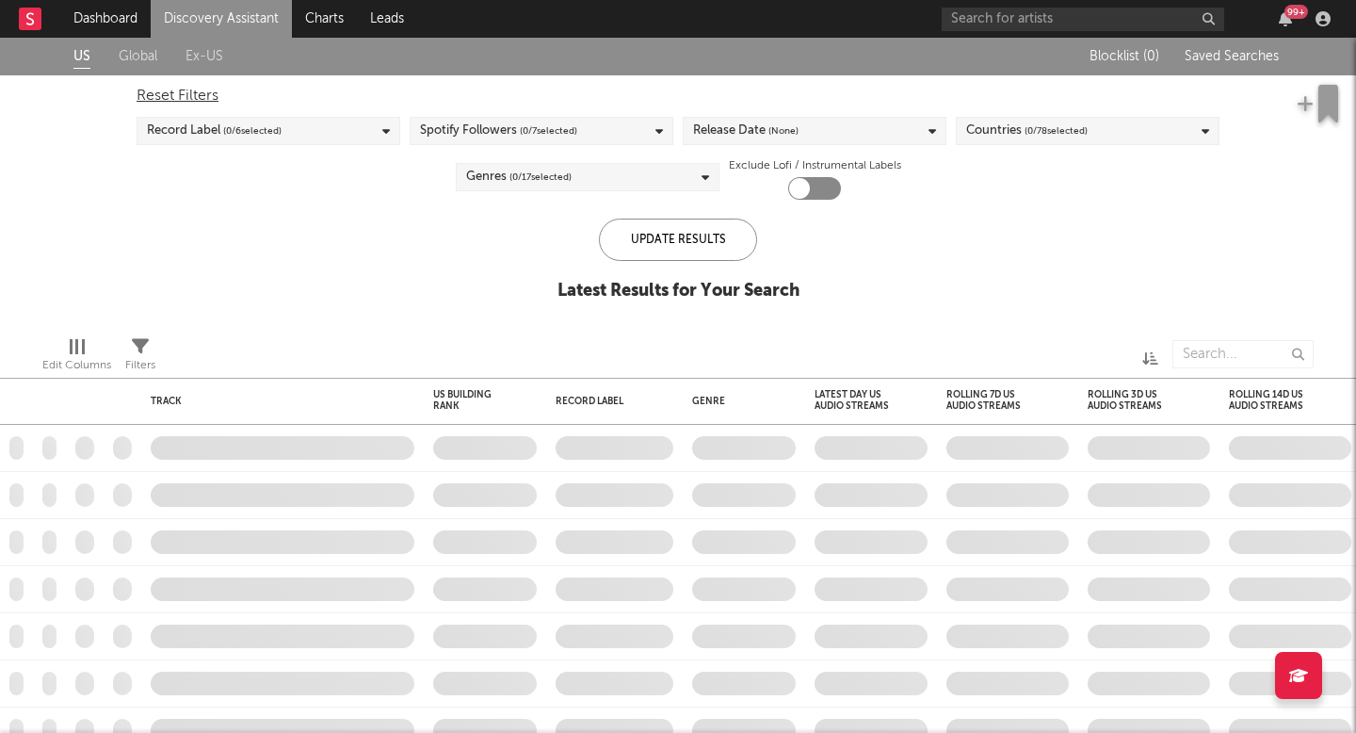
checkbox input "true"
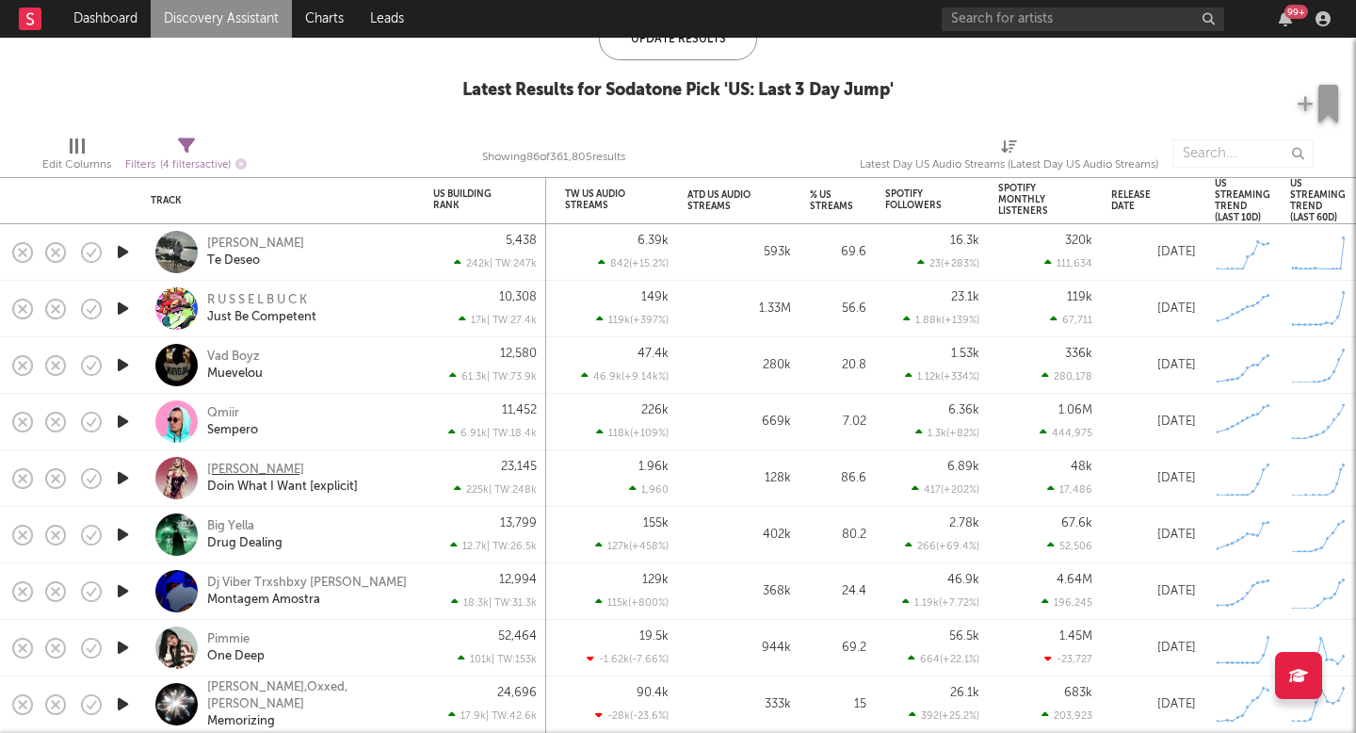
click at [250, 467] on div "[PERSON_NAME]" at bounding box center [255, 469] width 97 height 17
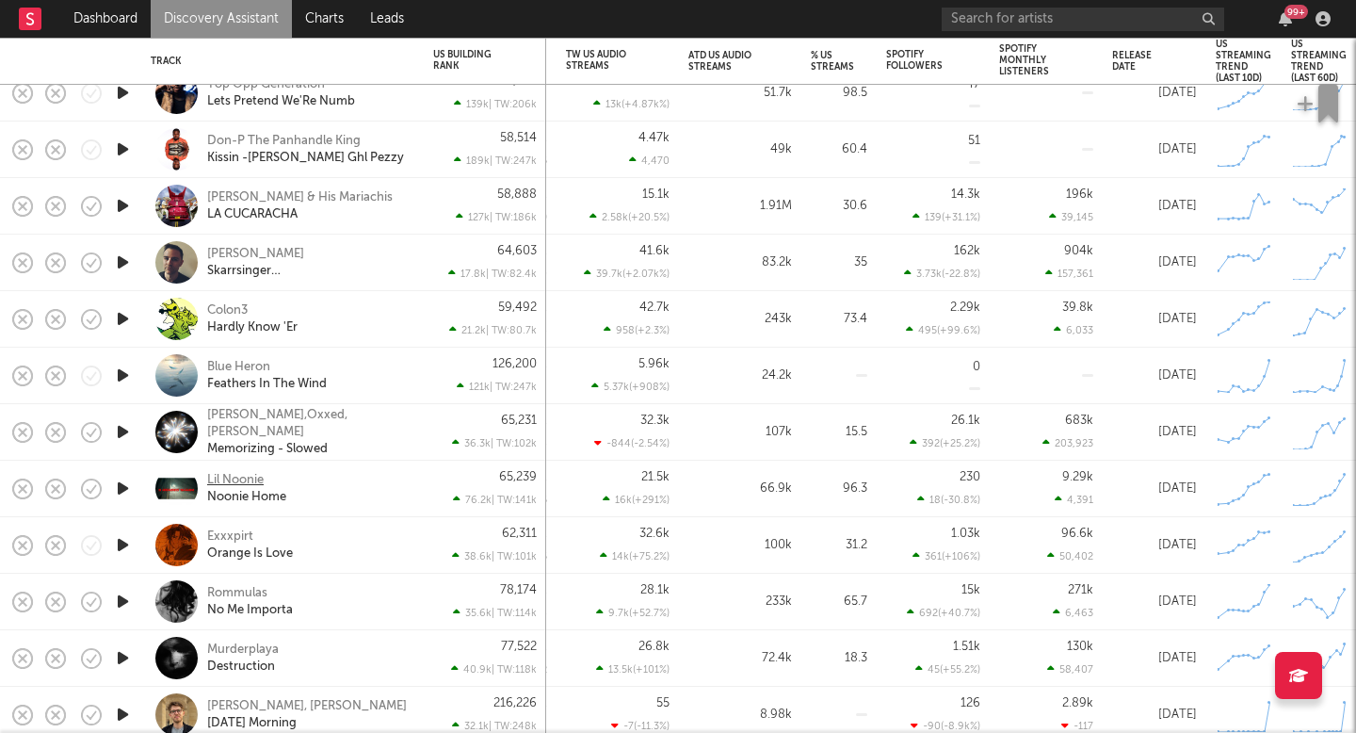
click at [244, 477] on div "Lil Noonie" at bounding box center [235, 480] width 56 height 17
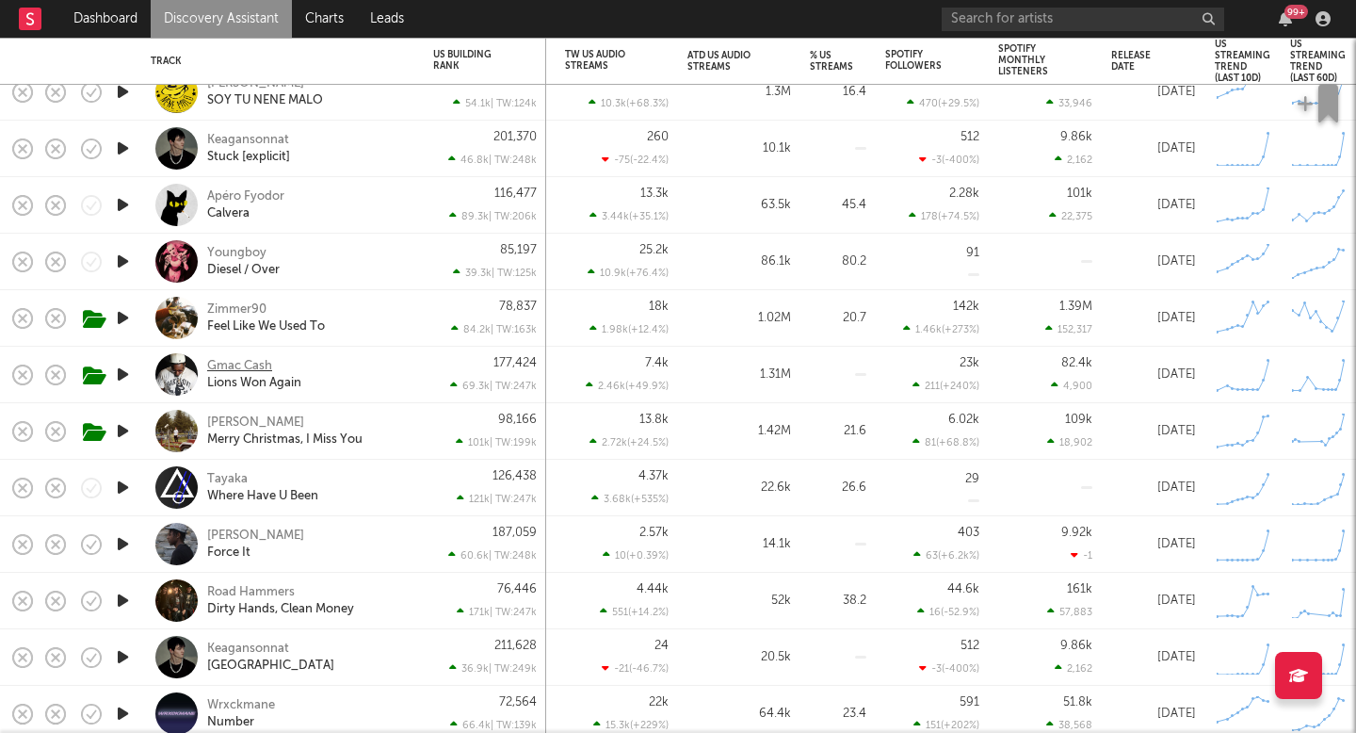
click at [243, 365] on div "Gmac Cash" at bounding box center [239, 366] width 65 height 17
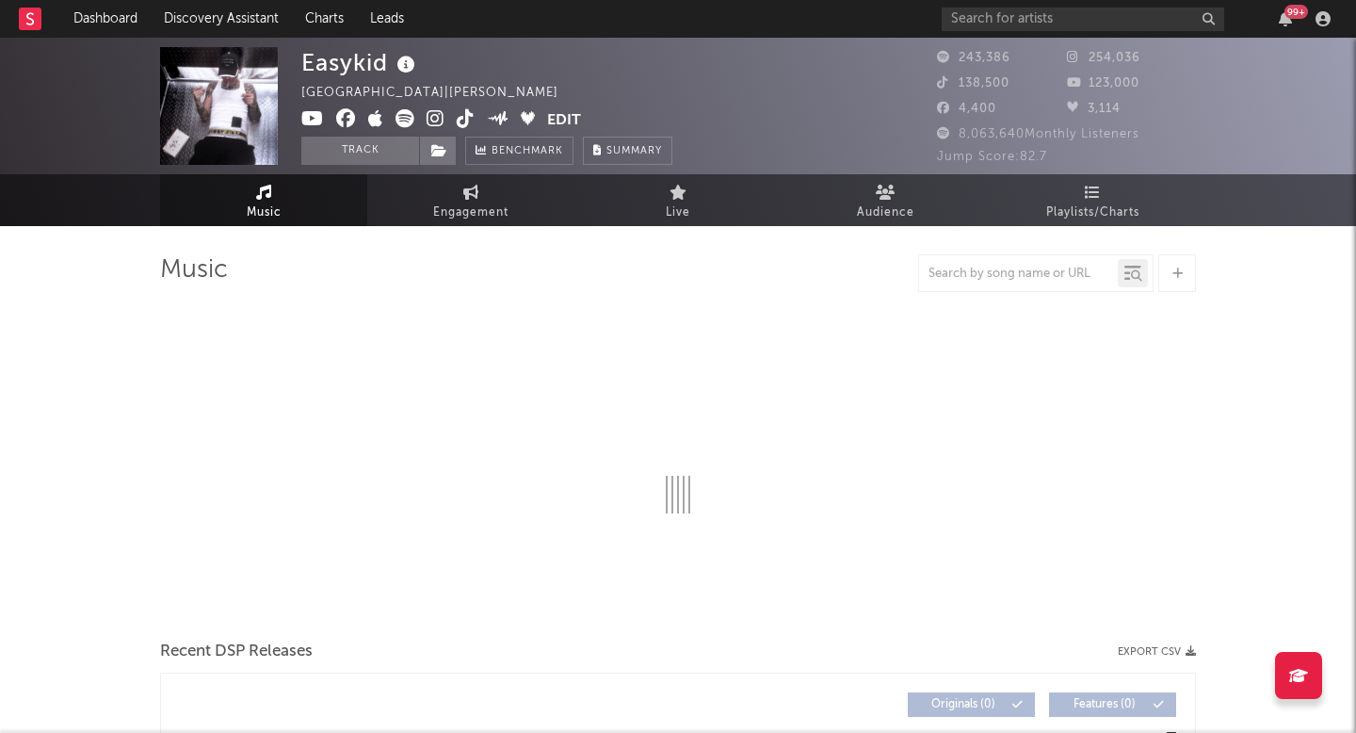
select select "6m"
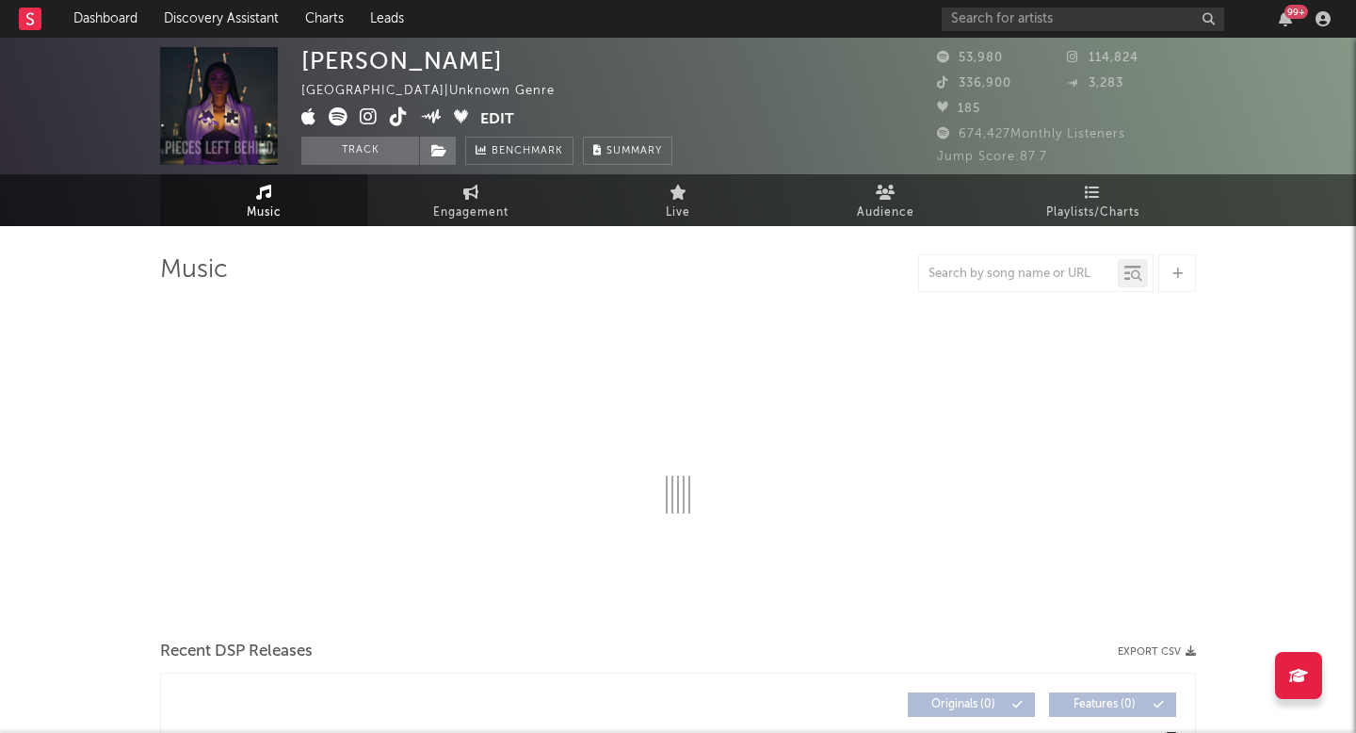
select select "1w"
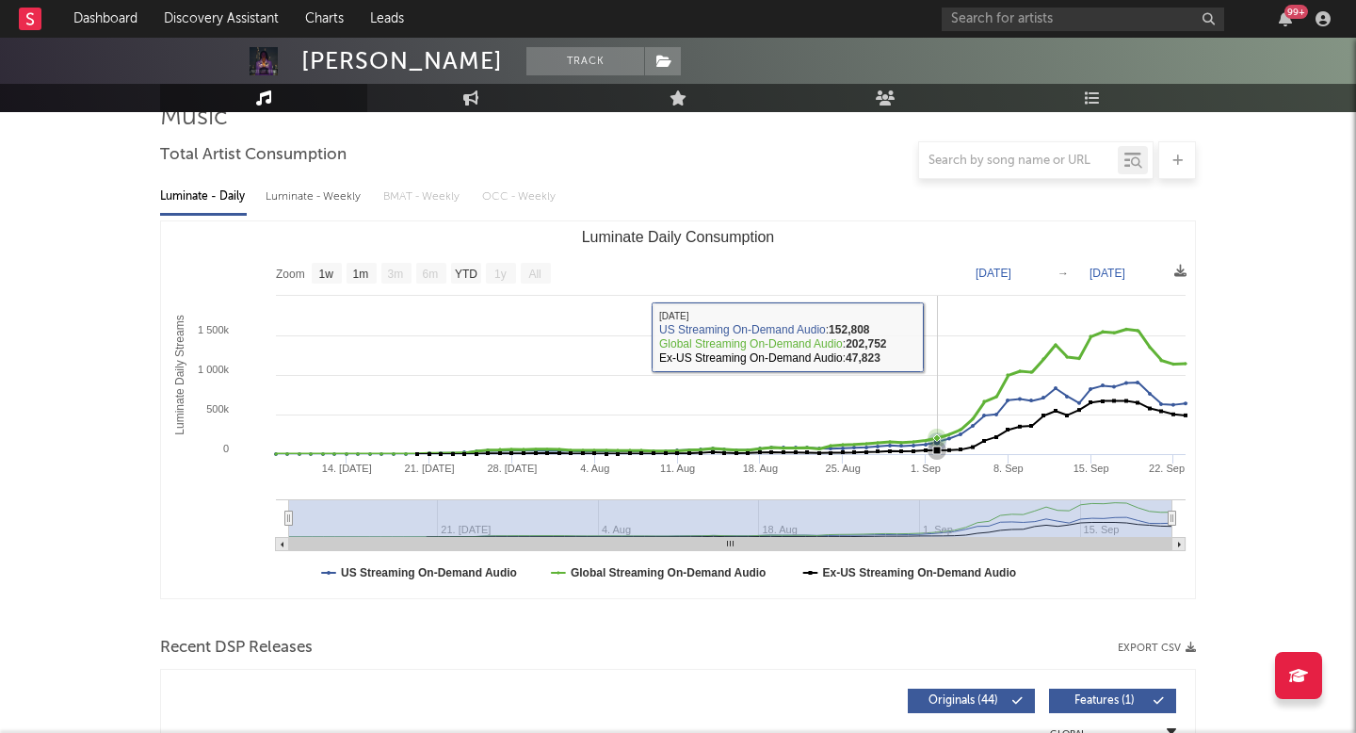
scroll to position [156, 0]
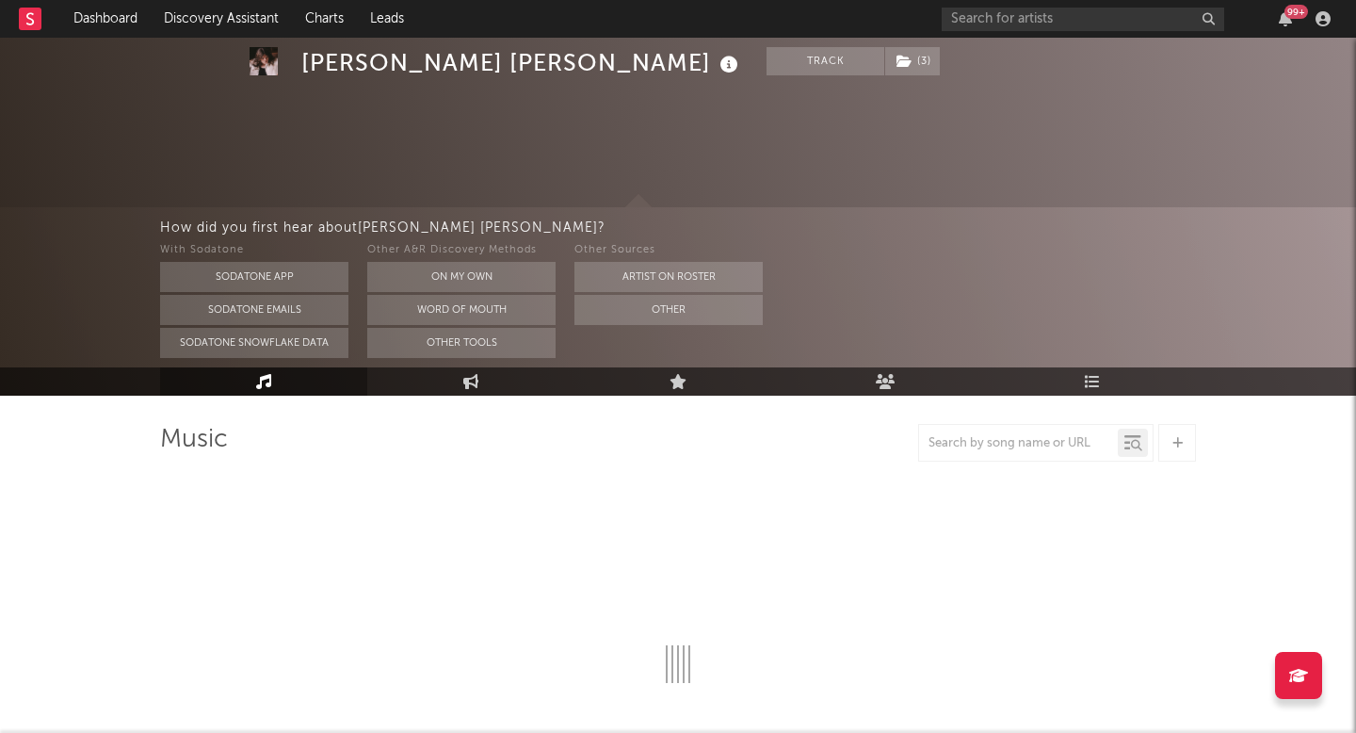
select select "6m"
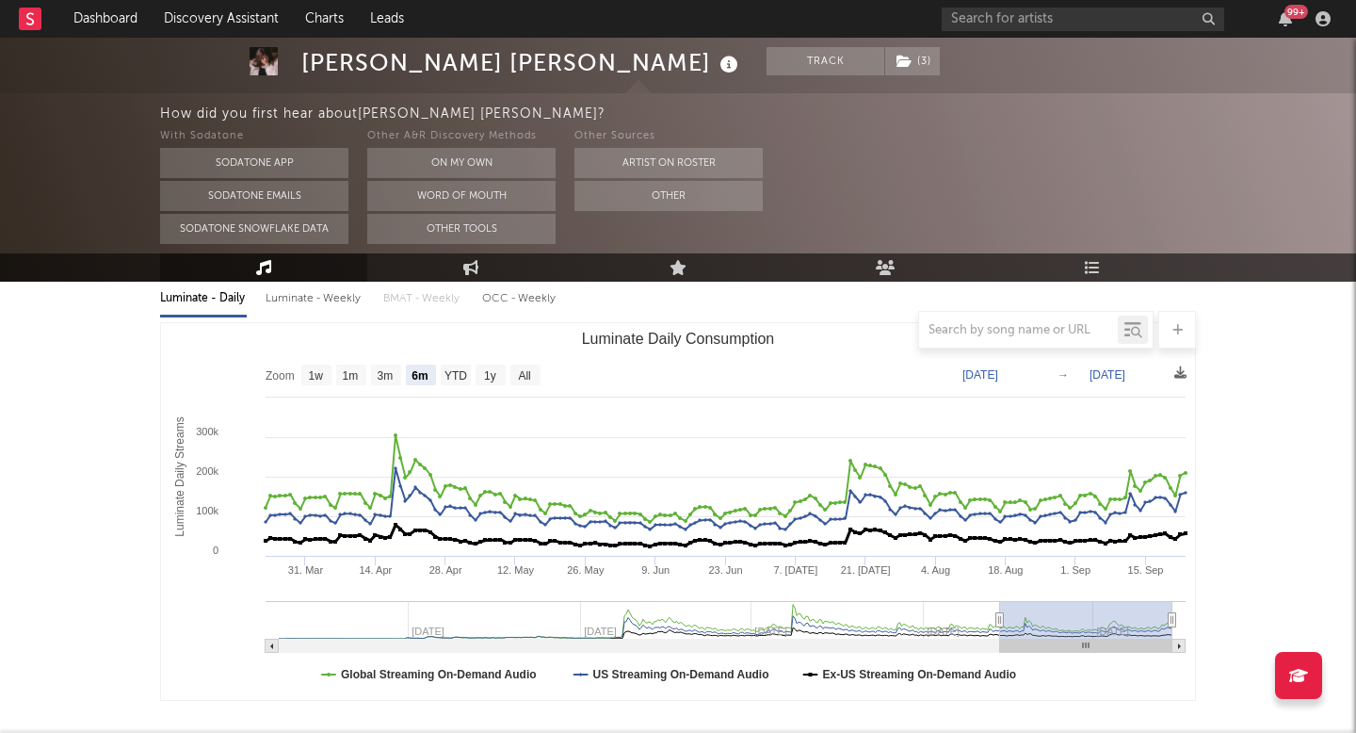
scroll to position [225, 0]
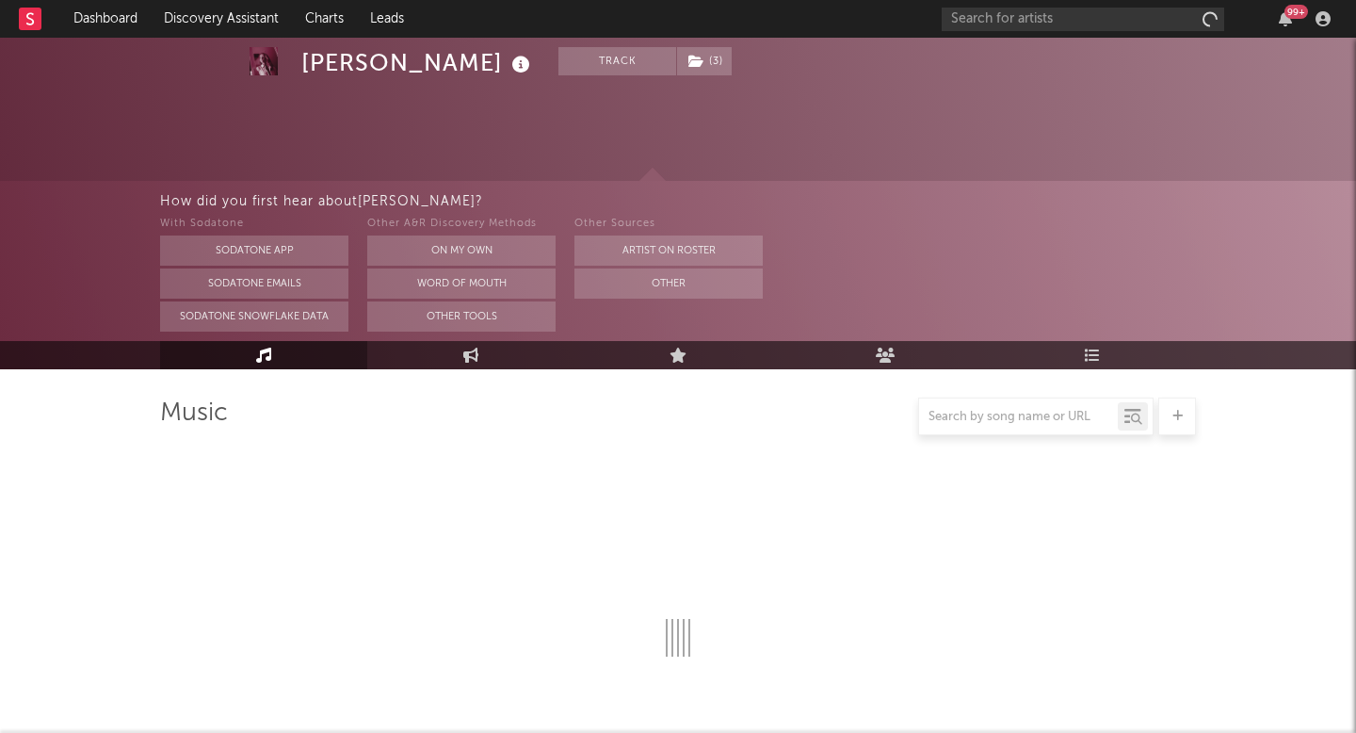
scroll to position [143, 0]
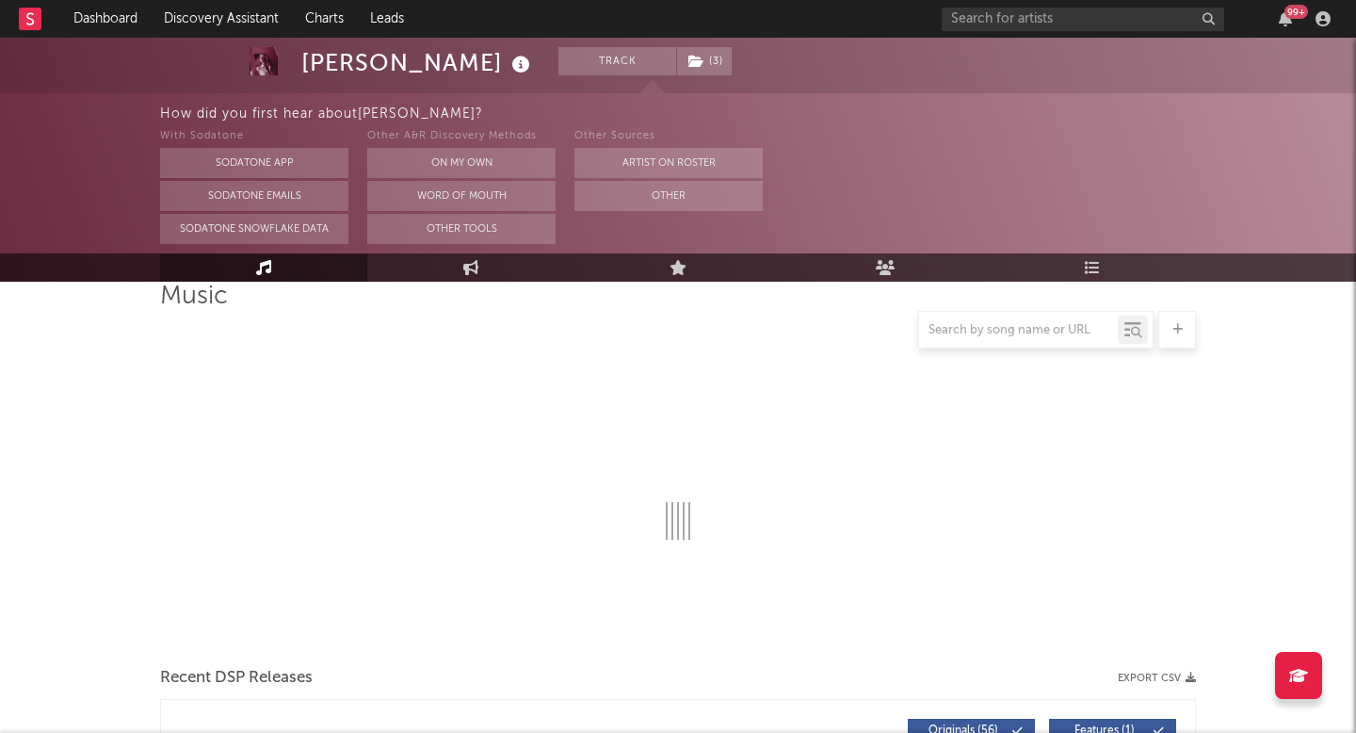
select select "6m"
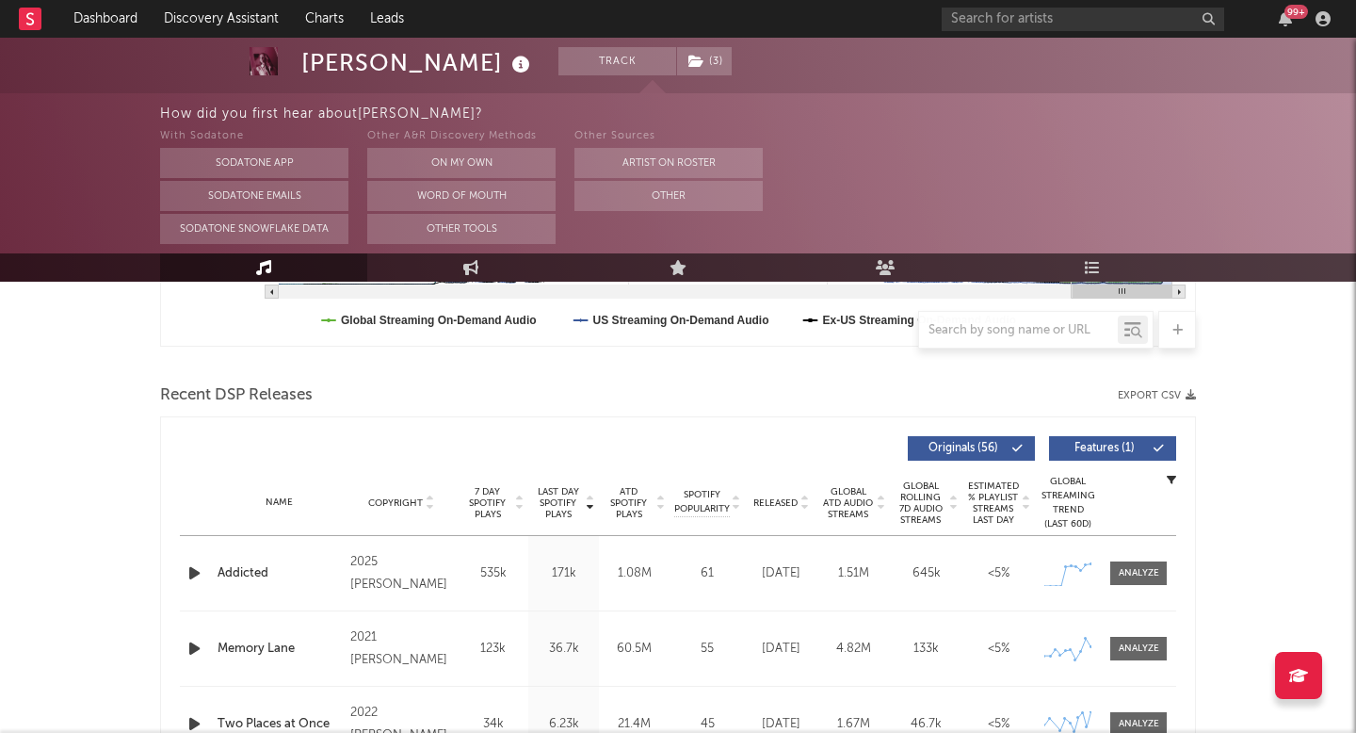
scroll to position [721, 0]
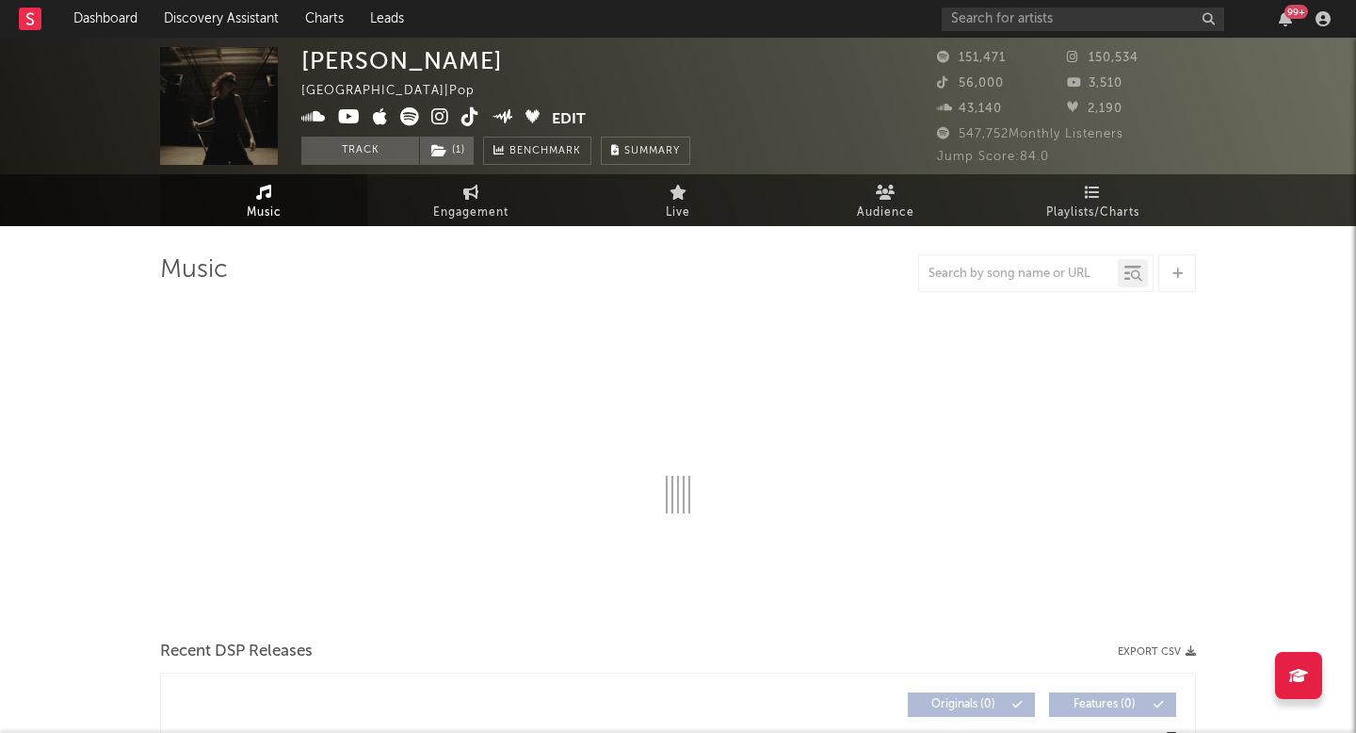
select select "6m"
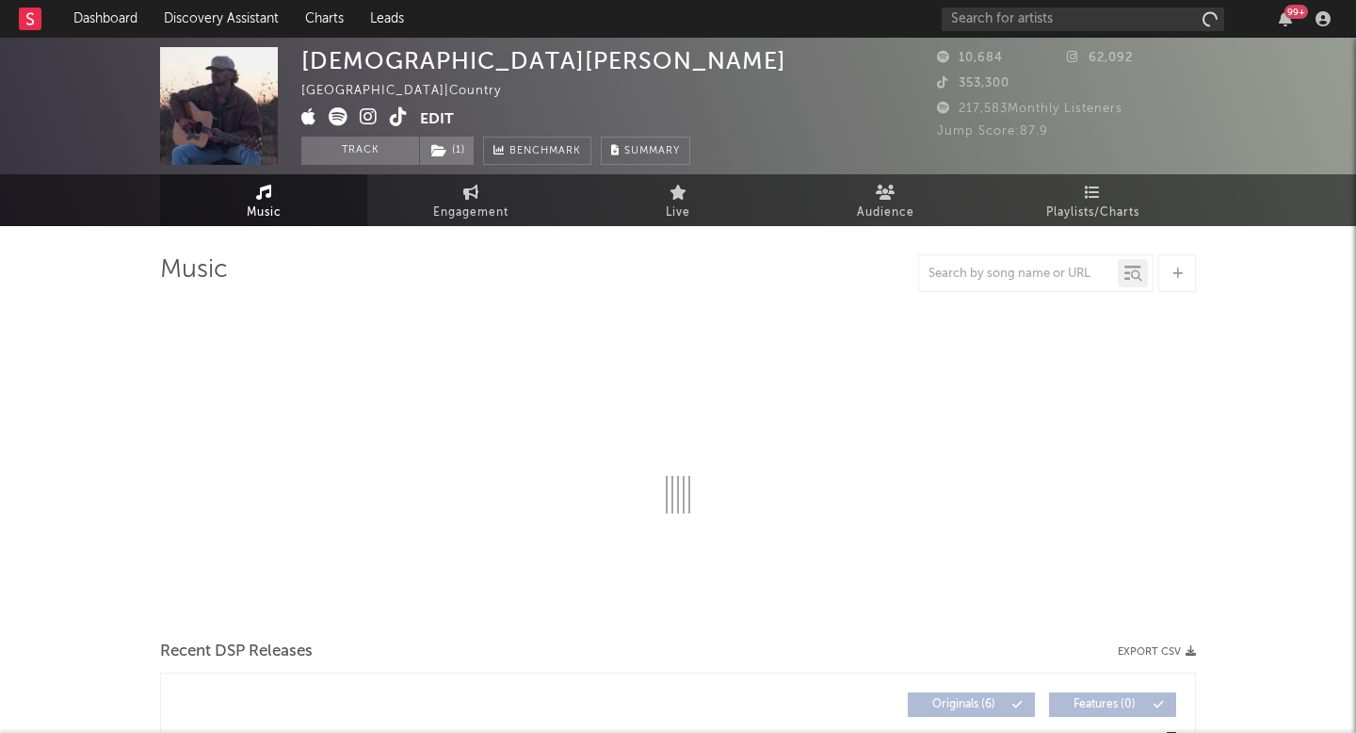
select select "6m"
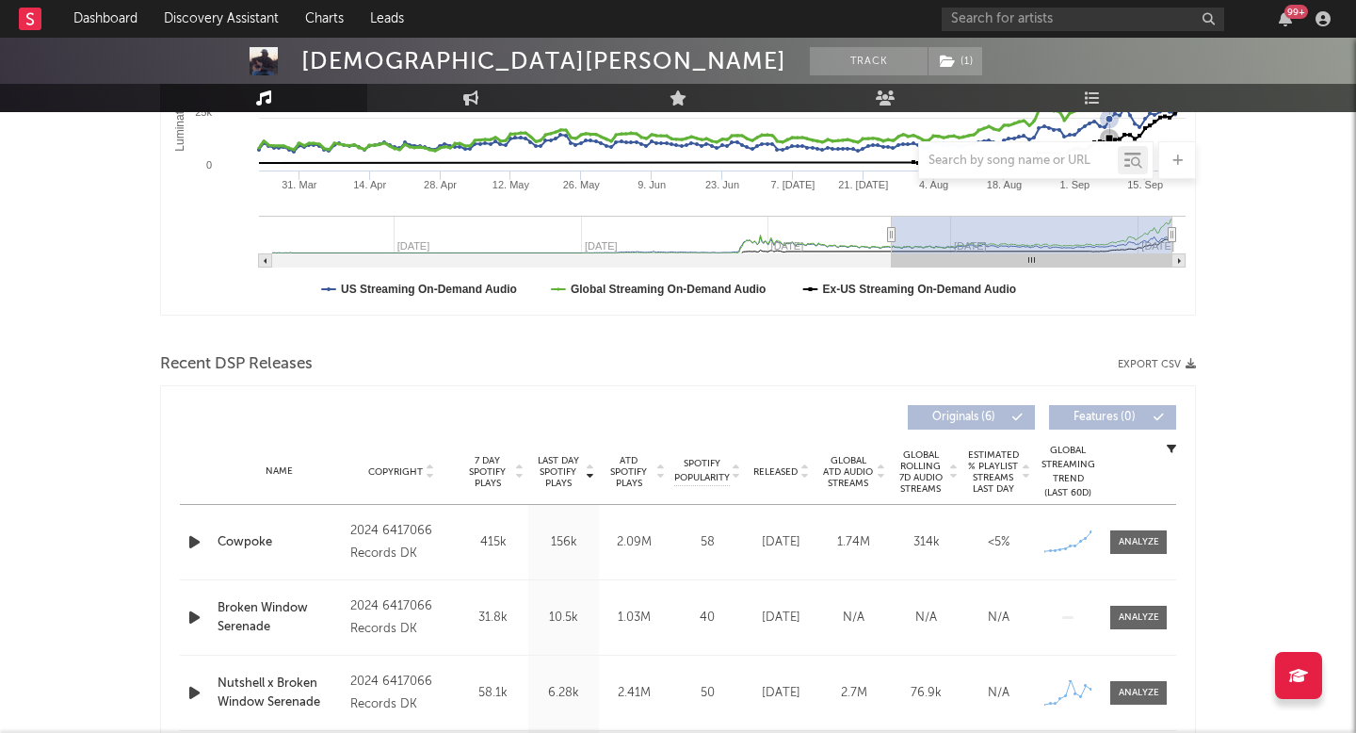
scroll to position [584, 0]
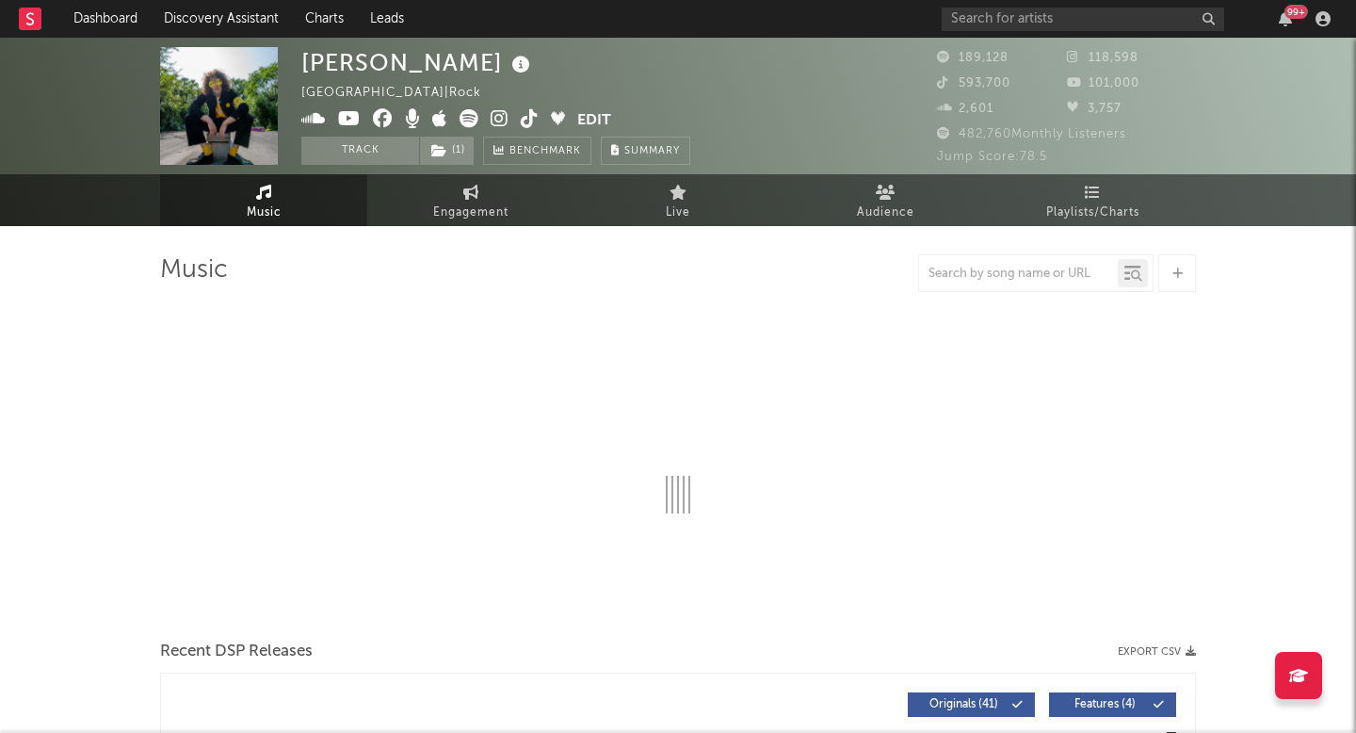
select select "6m"
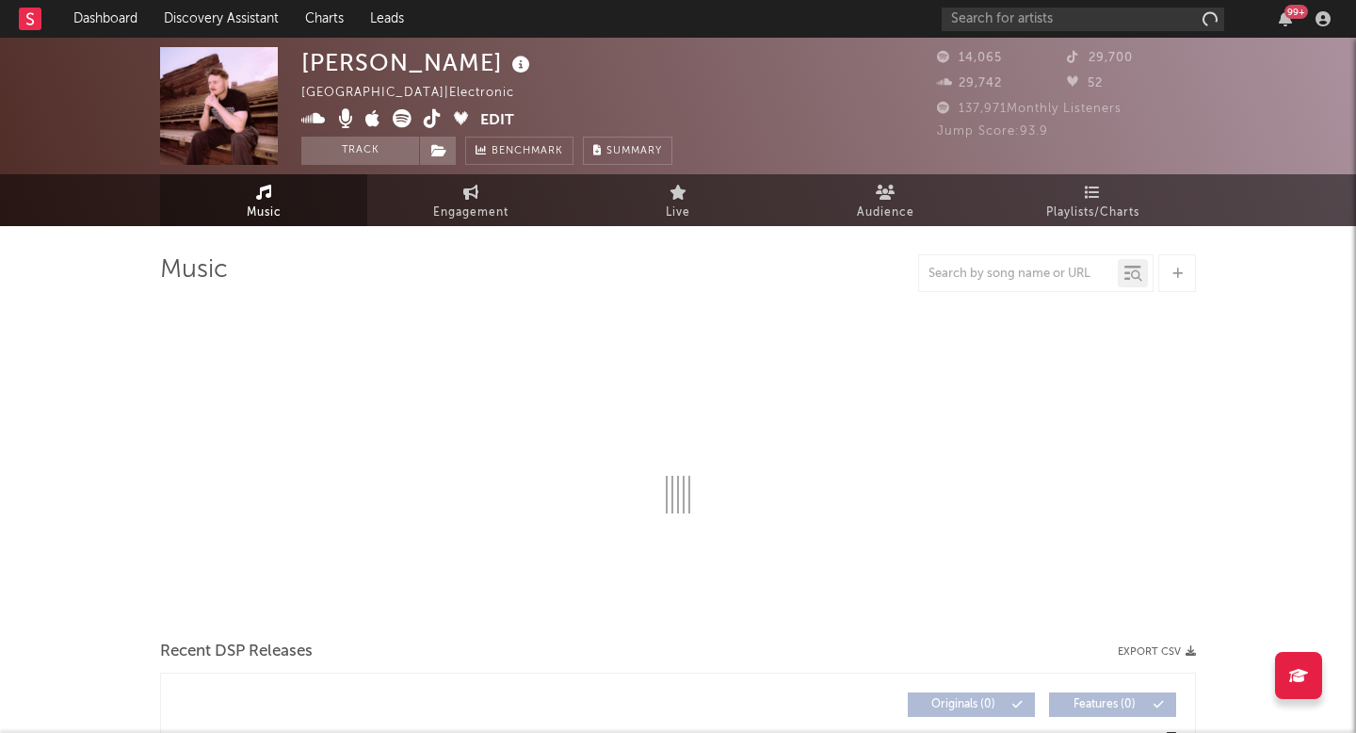
select select "6m"
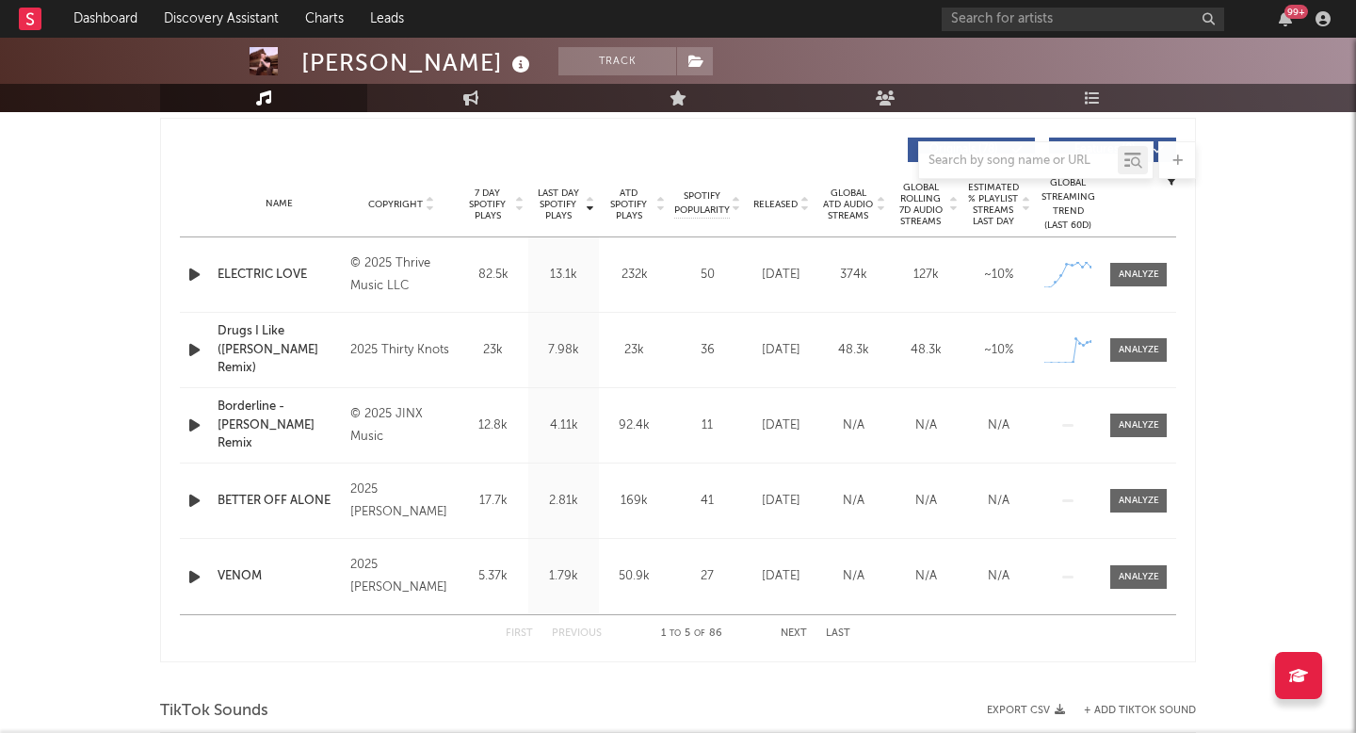
scroll to position [743, 0]
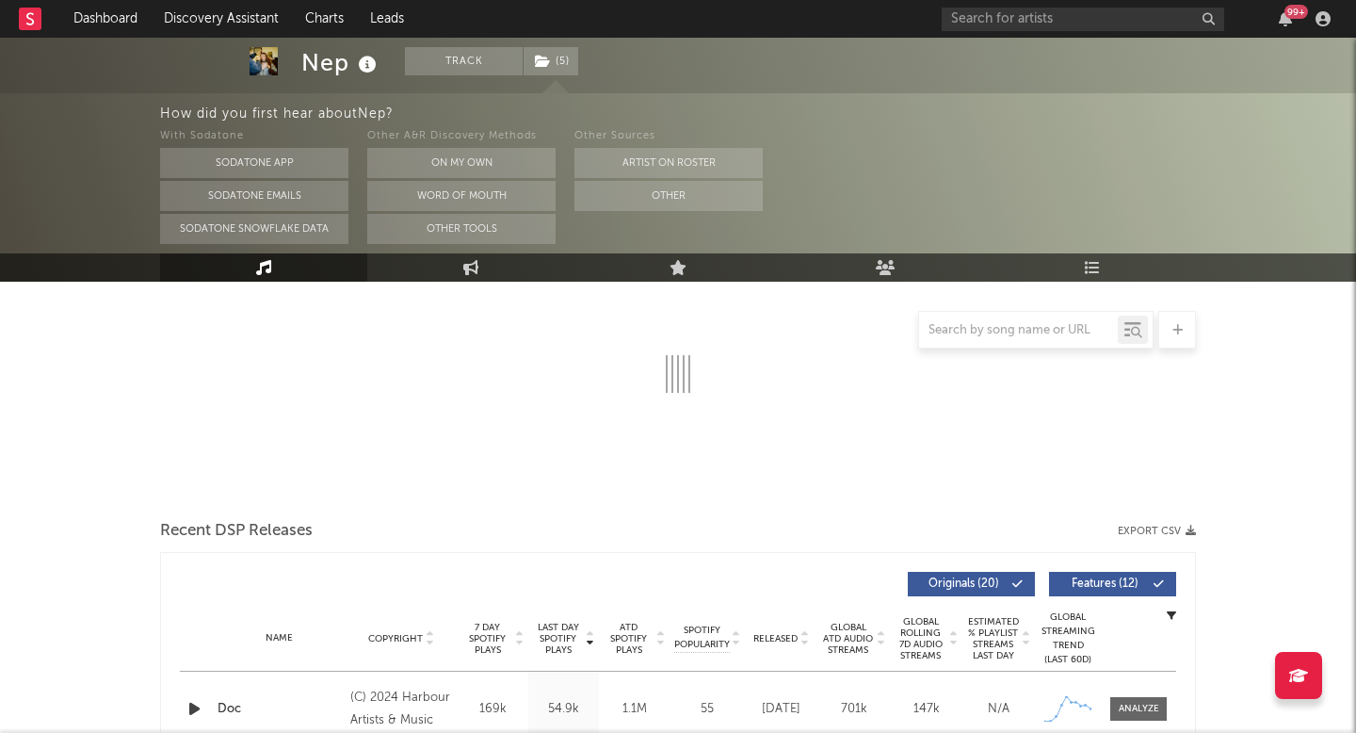
select select "6m"
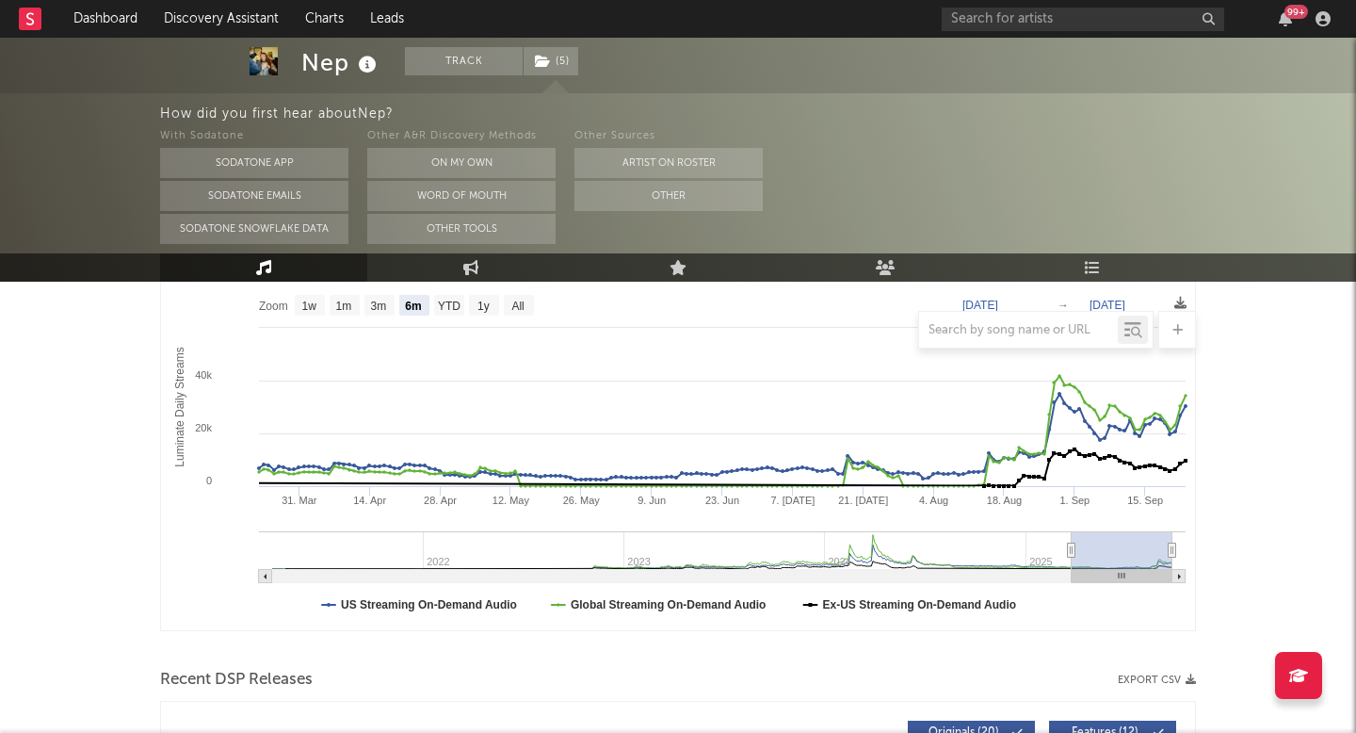
scroll to position [302, 0]
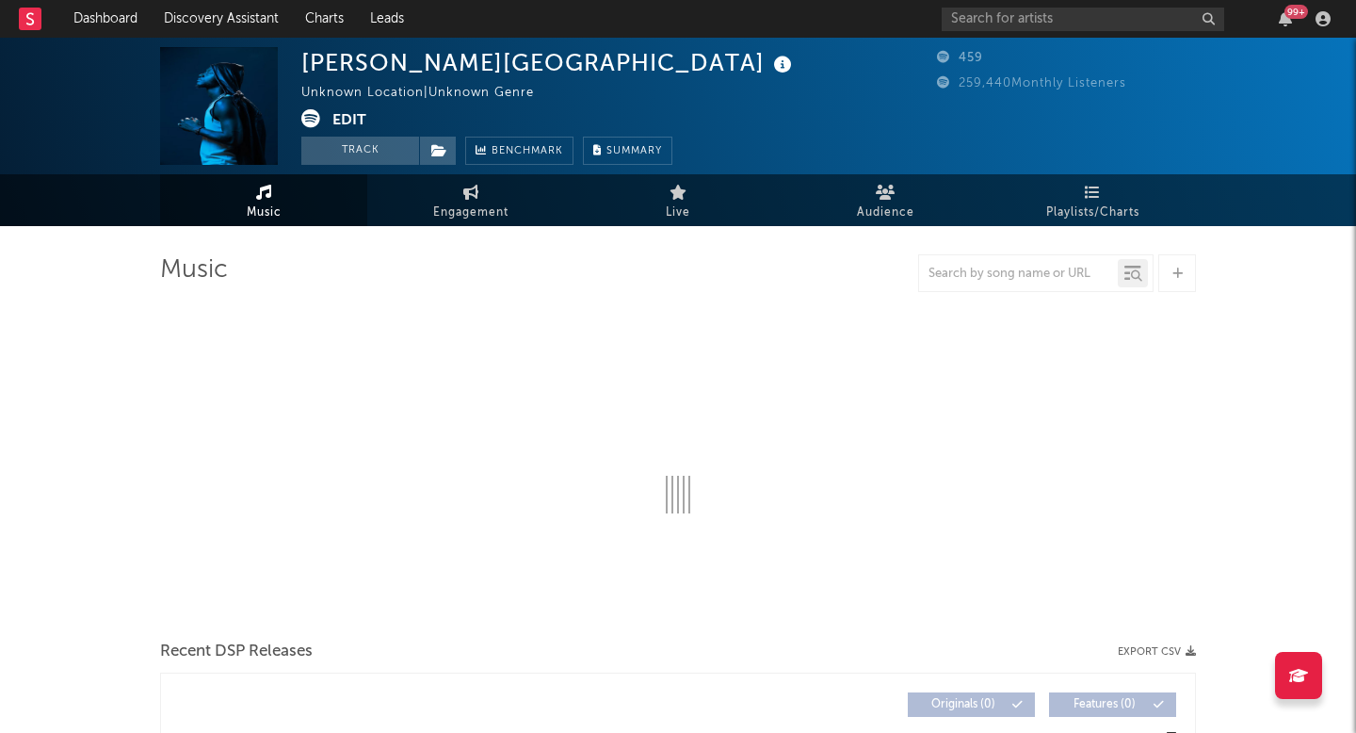
select select "6m"
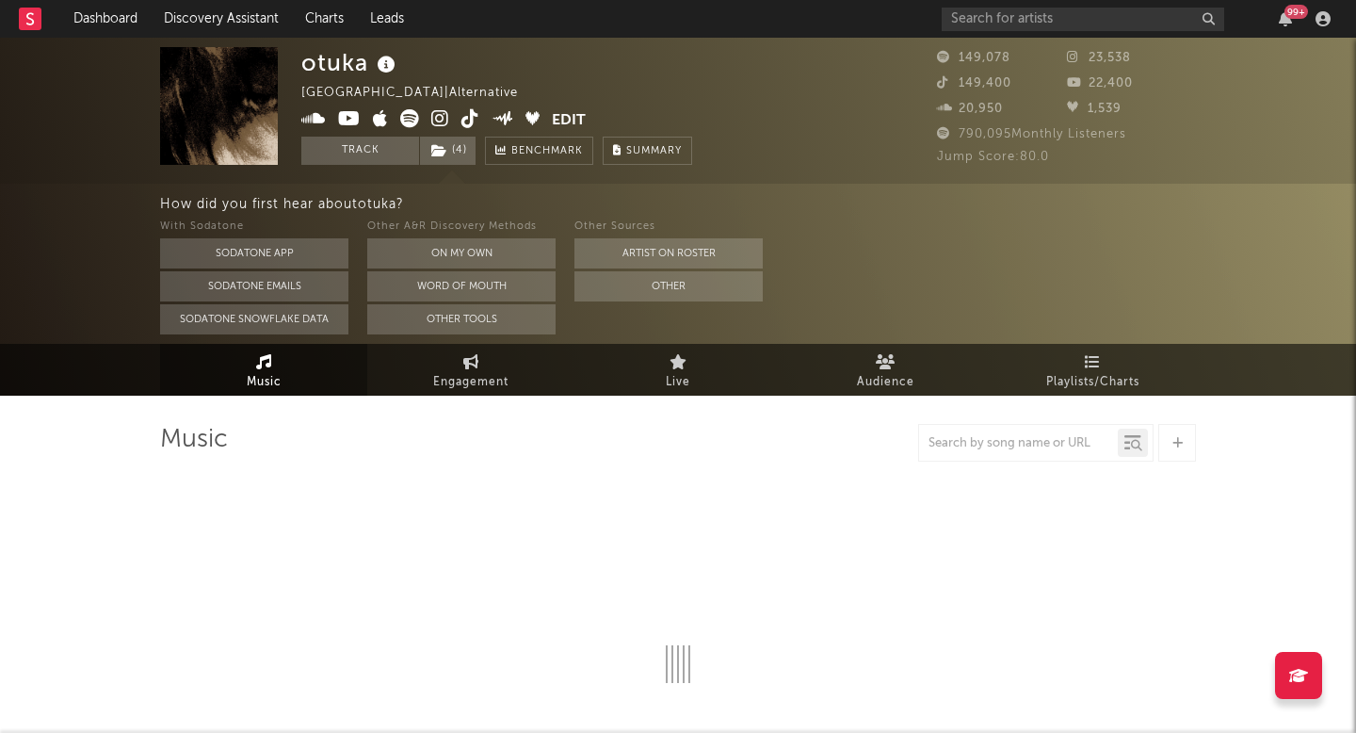
select select "6m"
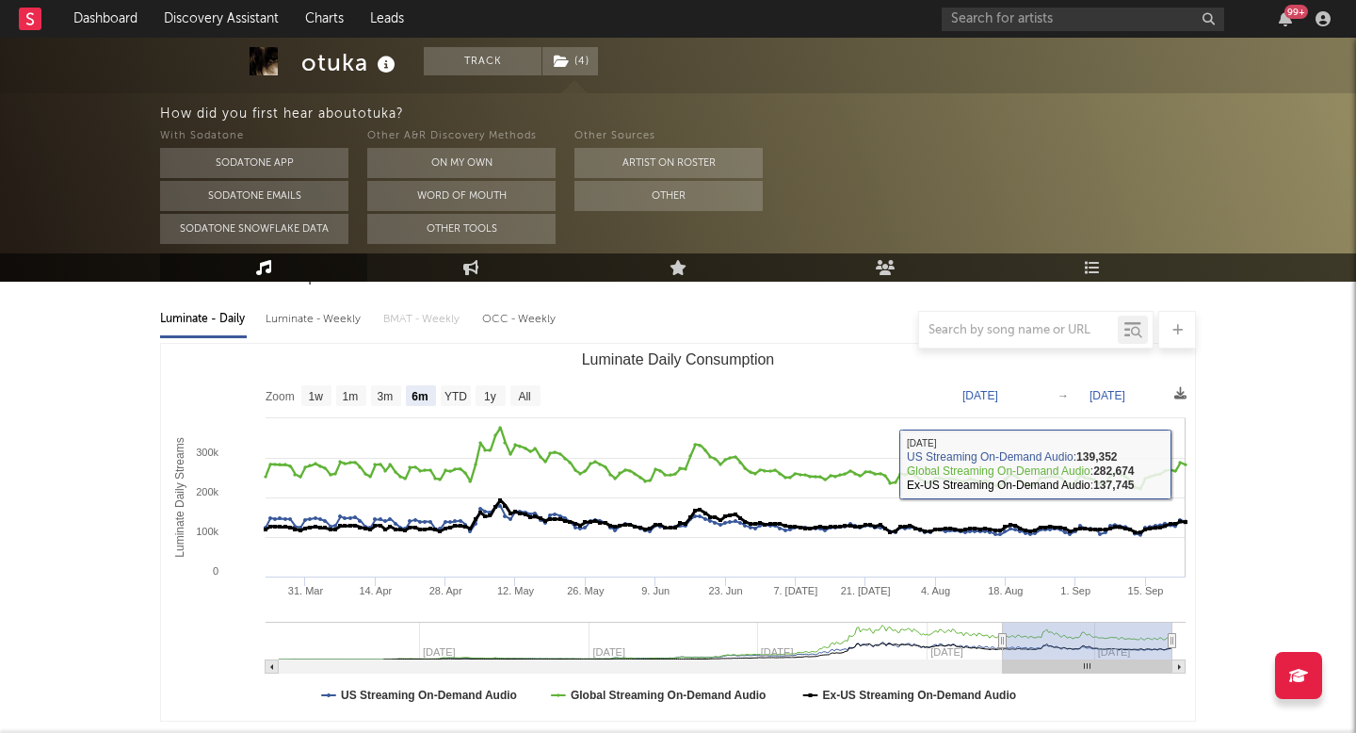
scroll to position [218, 0]
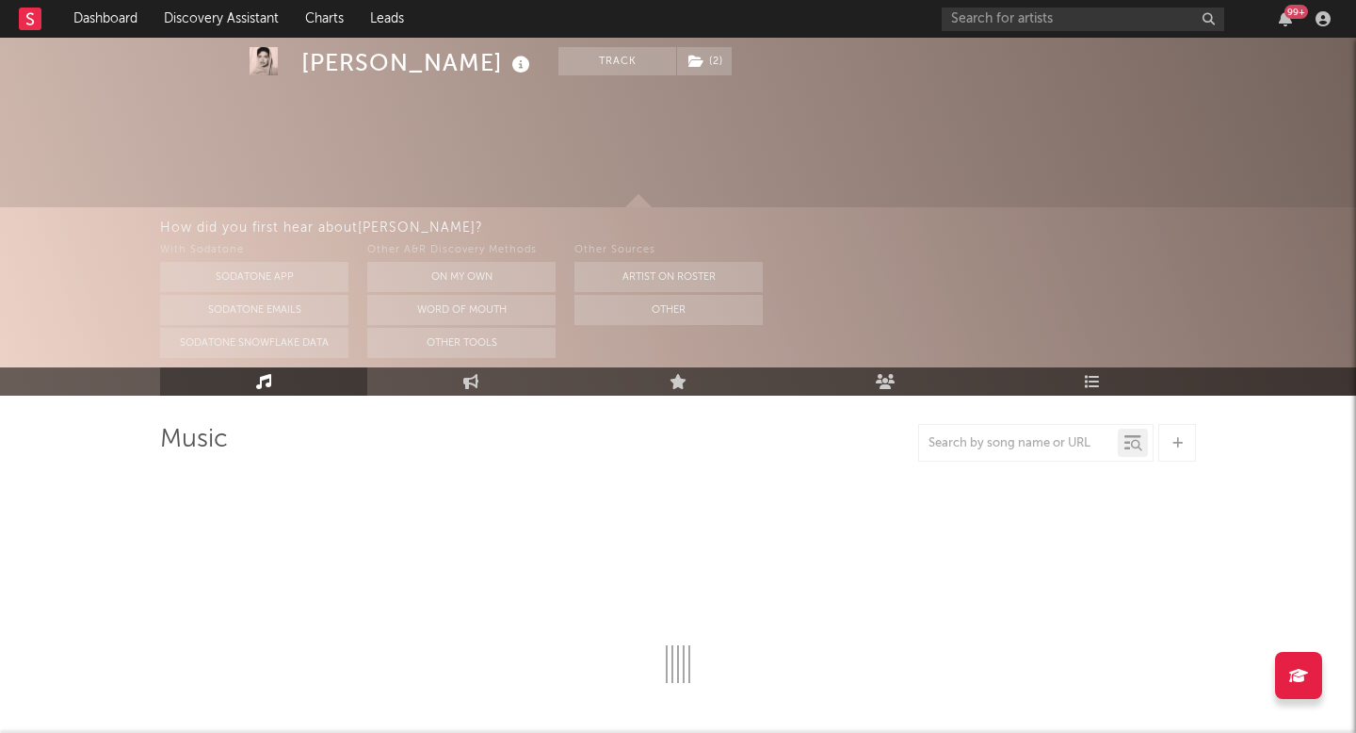
scroll to position [146, 0]
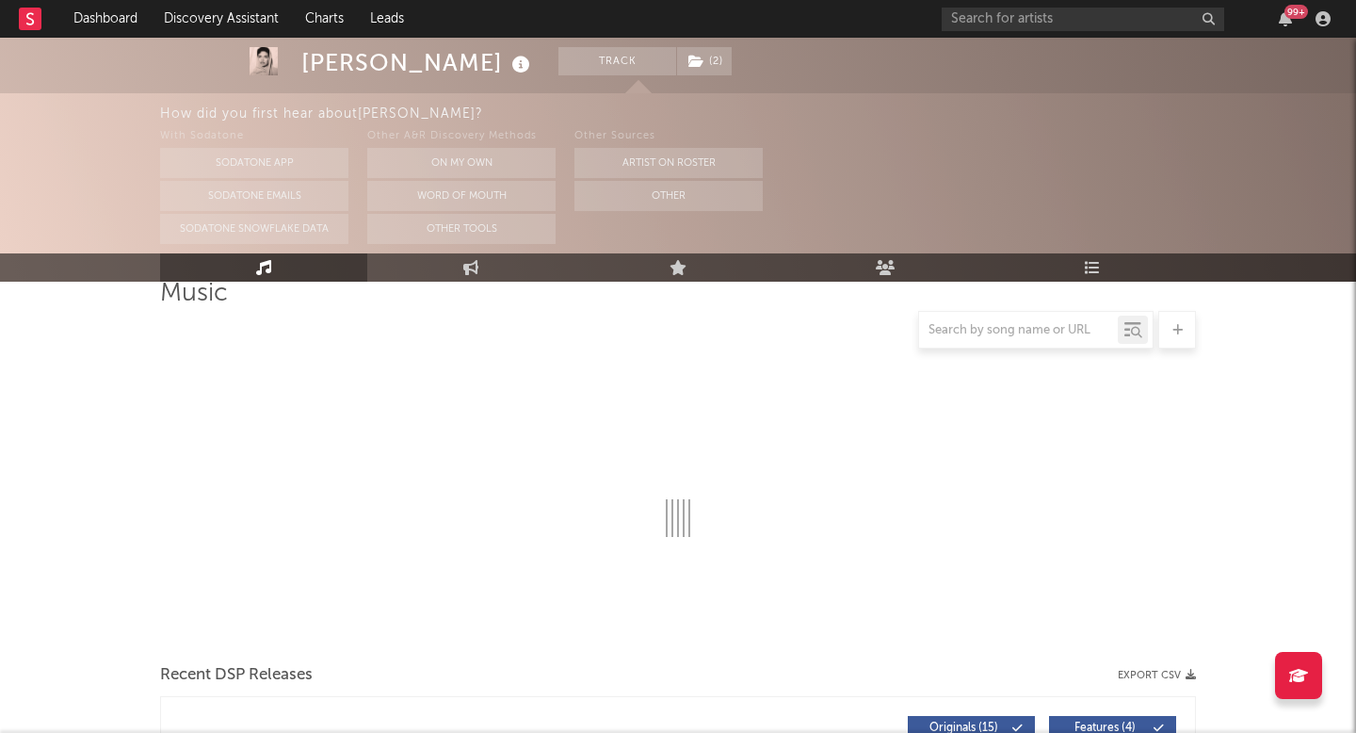
select select "6m"
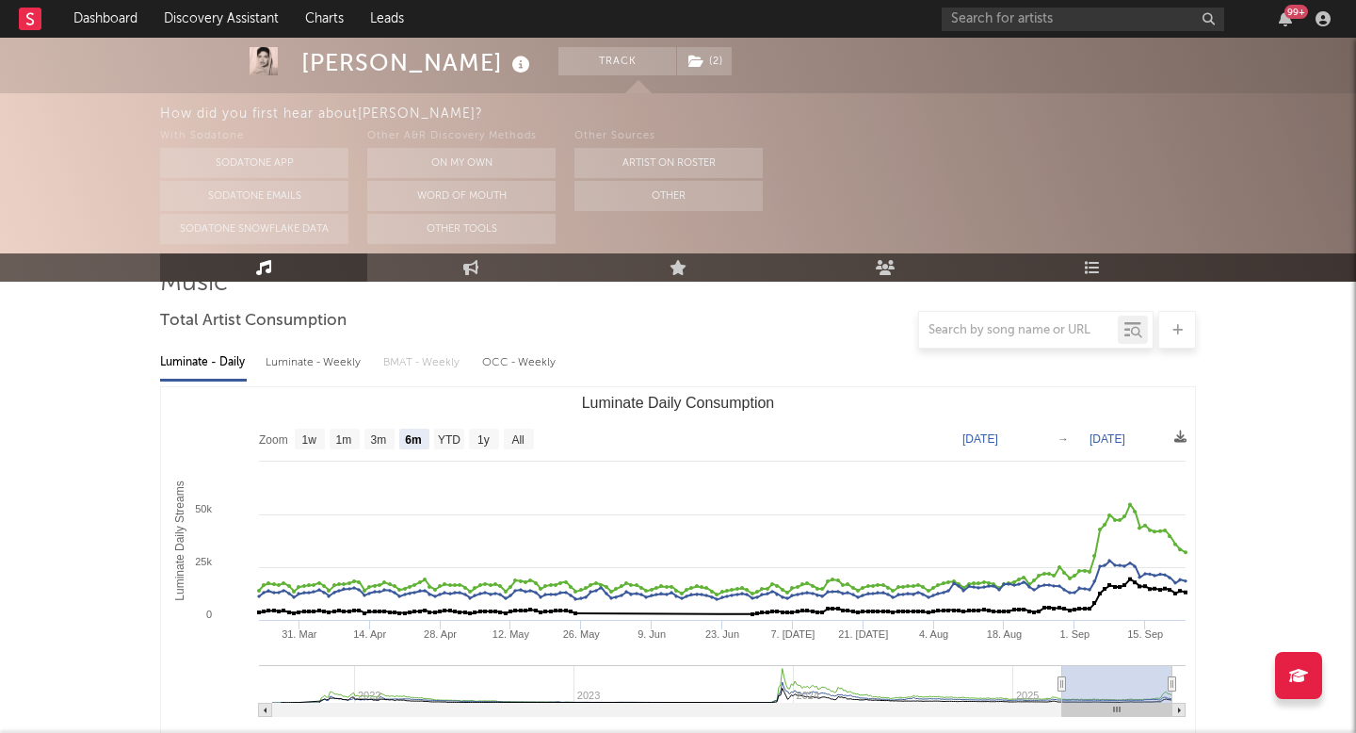
scroll to position [0, 0]
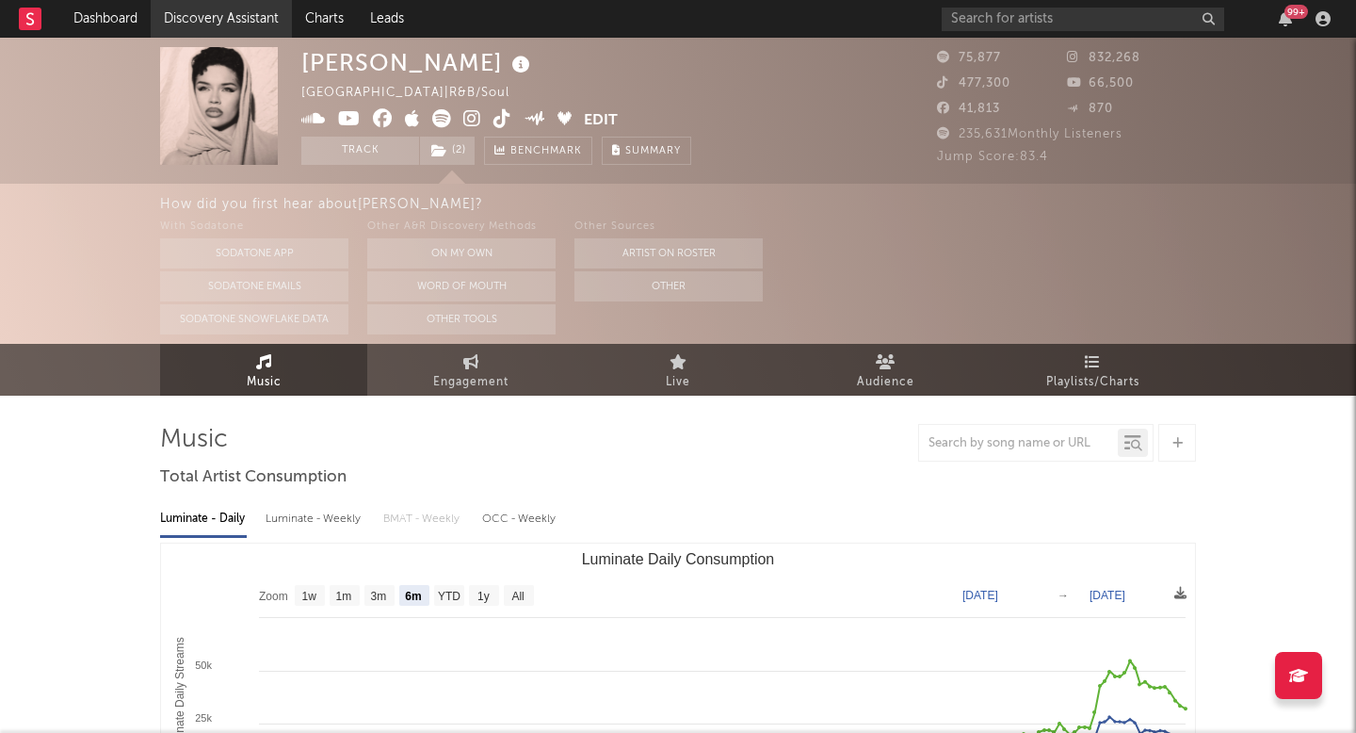
click at [244, 14] on link "Discovery Assistant" at bounding box center [221, 19] width 141 height 38
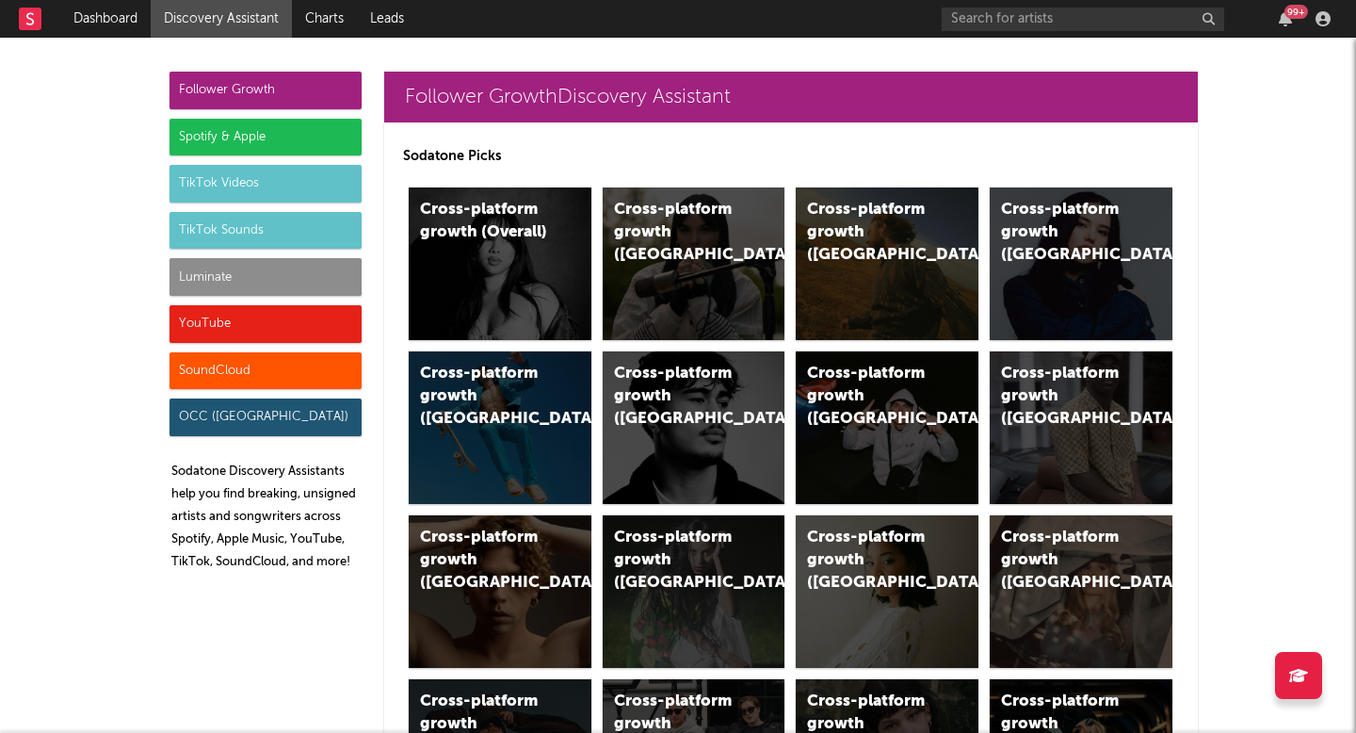
click at [257, 137] on div "Spotify & Apple" at bounding box center [265, 138] width 192 height 38
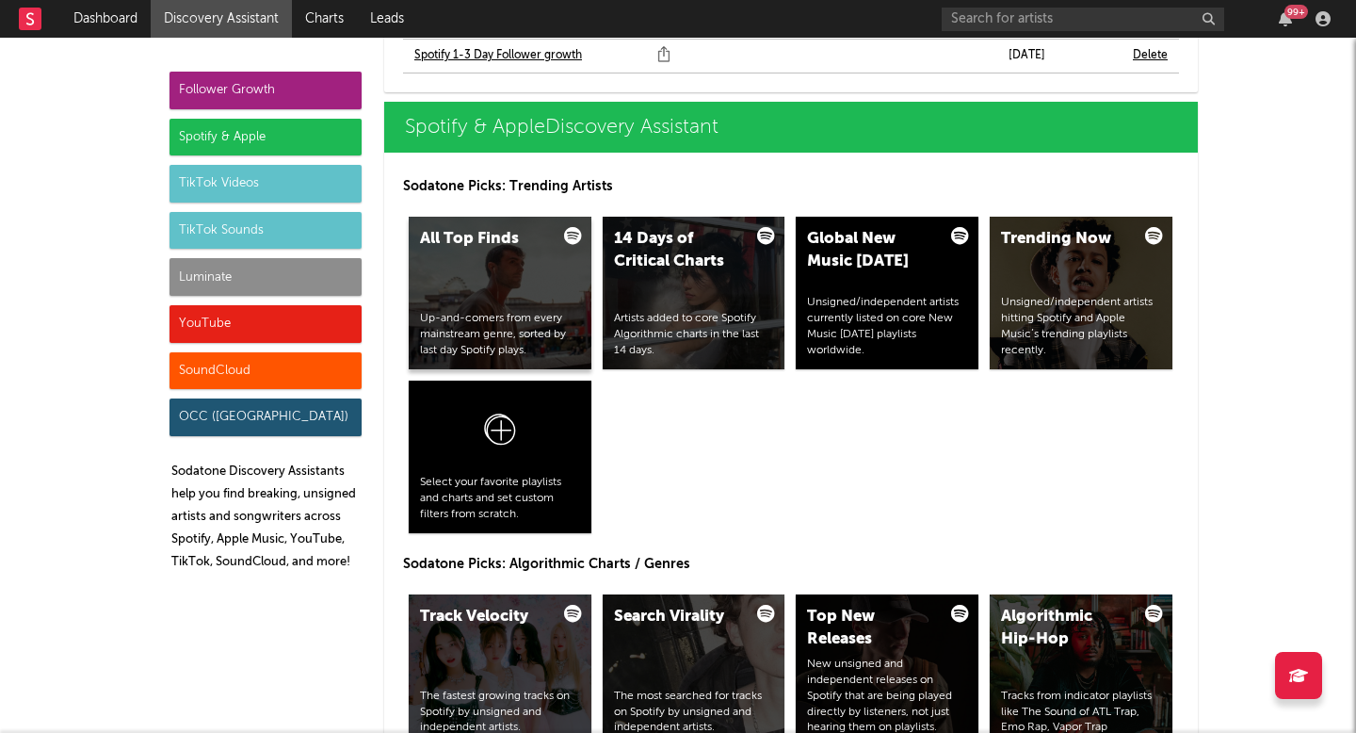
scroll to position [1928, 0]
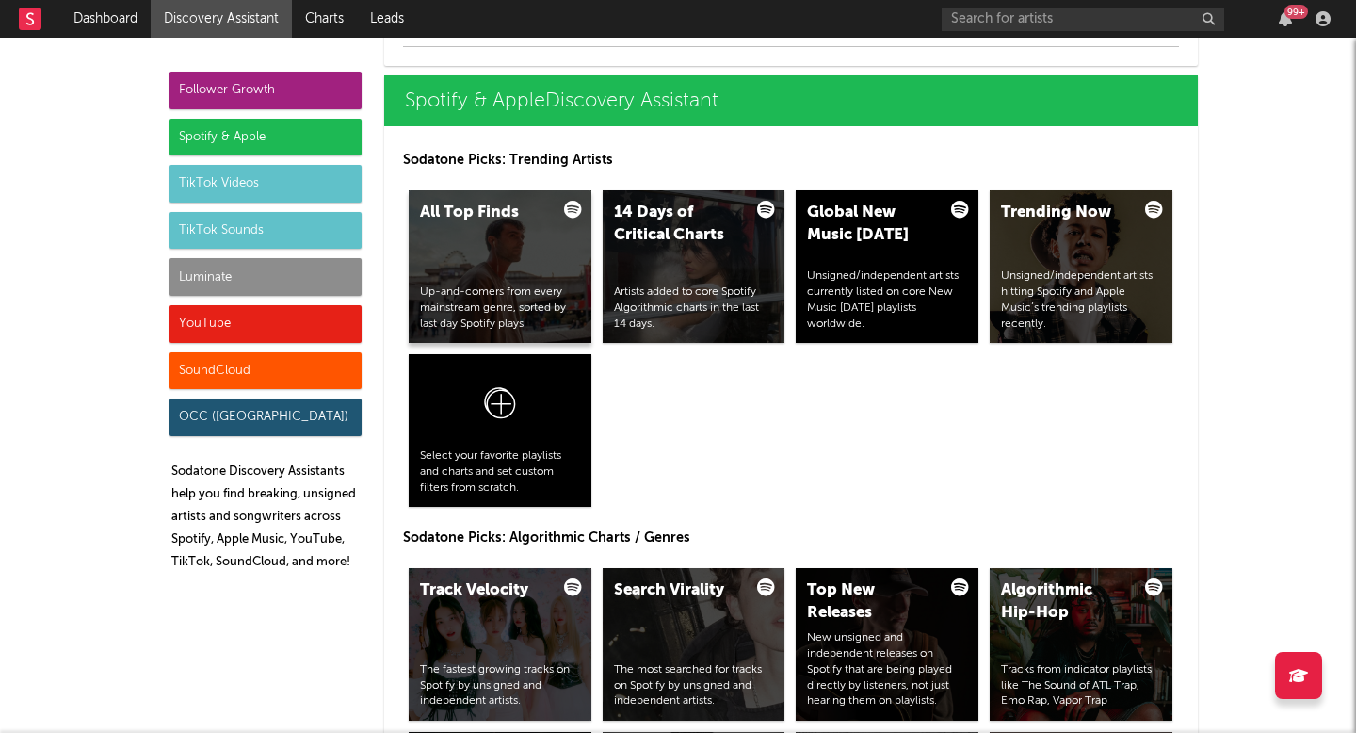
click at [554, 249] on div "All Top Finds Up-and-comers from every mainstream genre, sorted by last day Spo…" at bounding box center [500, 266] width 183 height 153
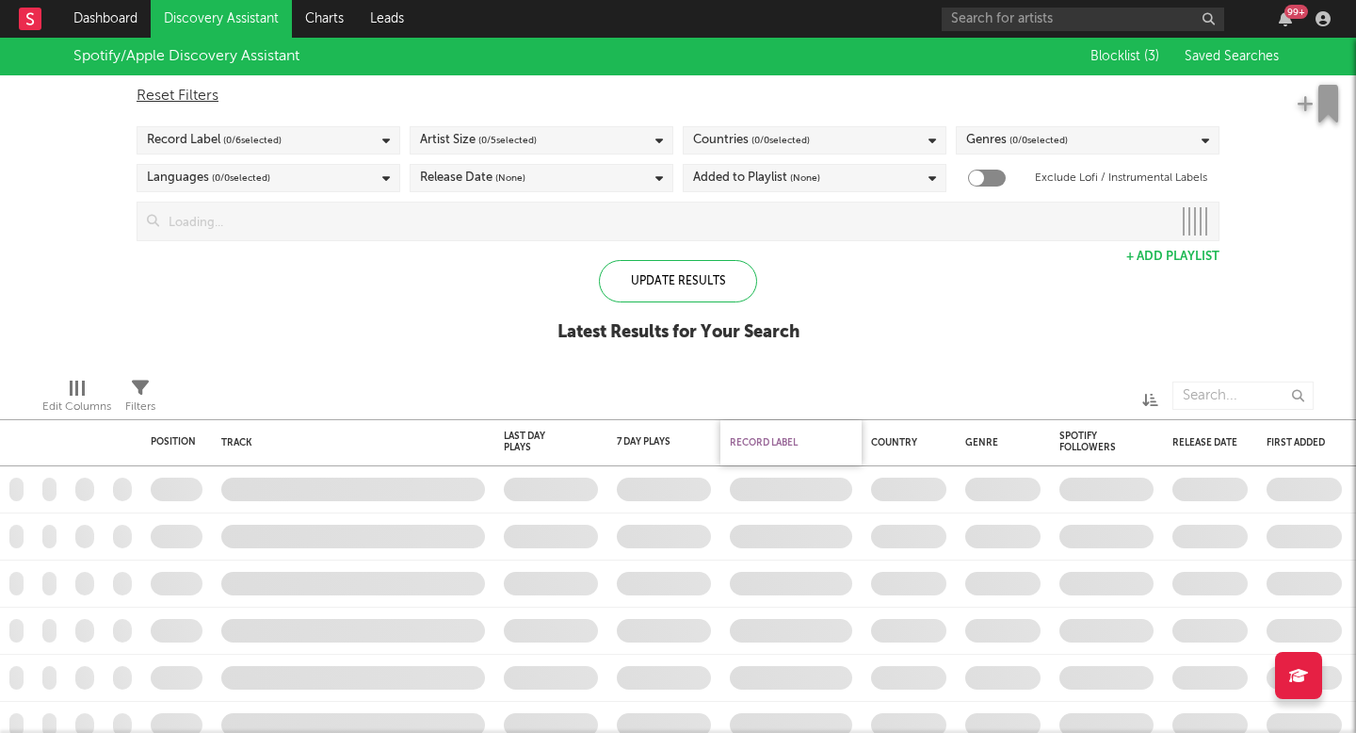
checkbox input "true"
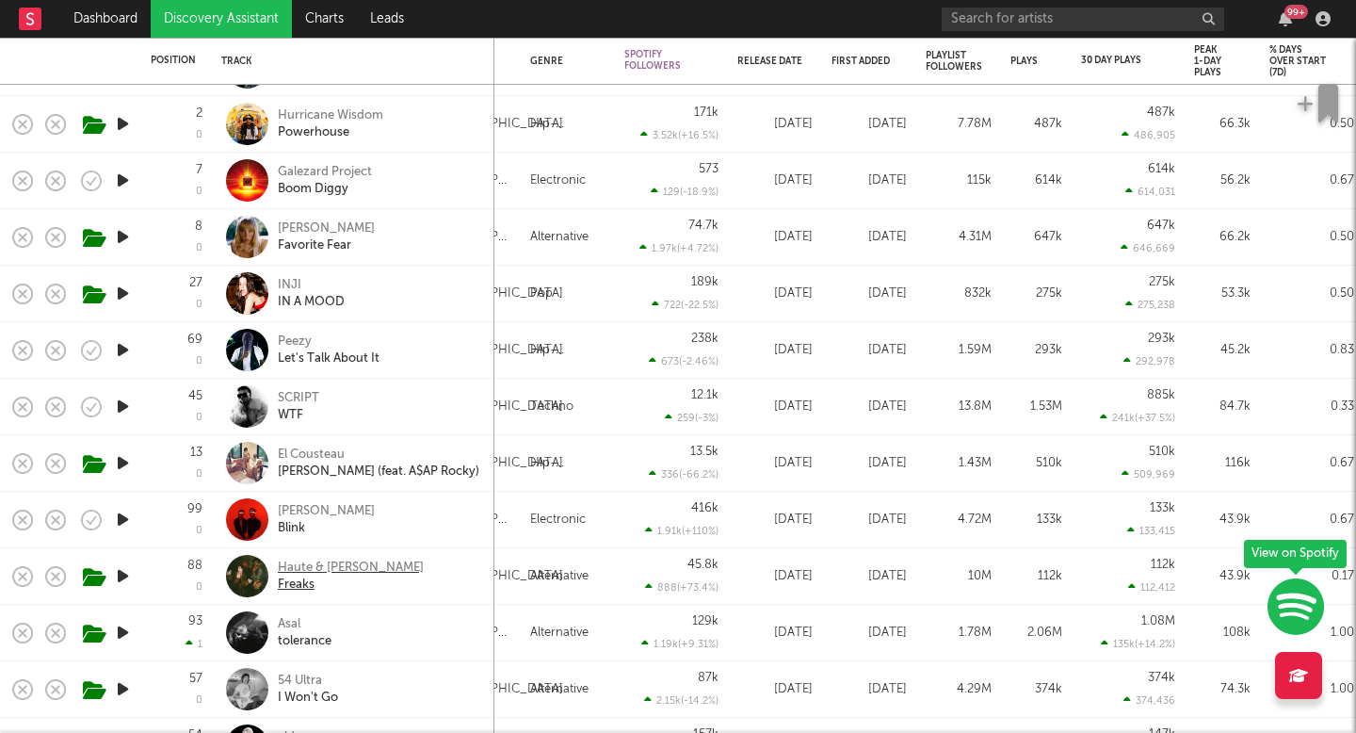
click at [315, 567] on div "Haute & [PERSON_NAME]" at bounding box center [351, 567] width 146 height 17
click at [290, 631] on div "Asal" at bounding box center [305, 624] width 54 height 17
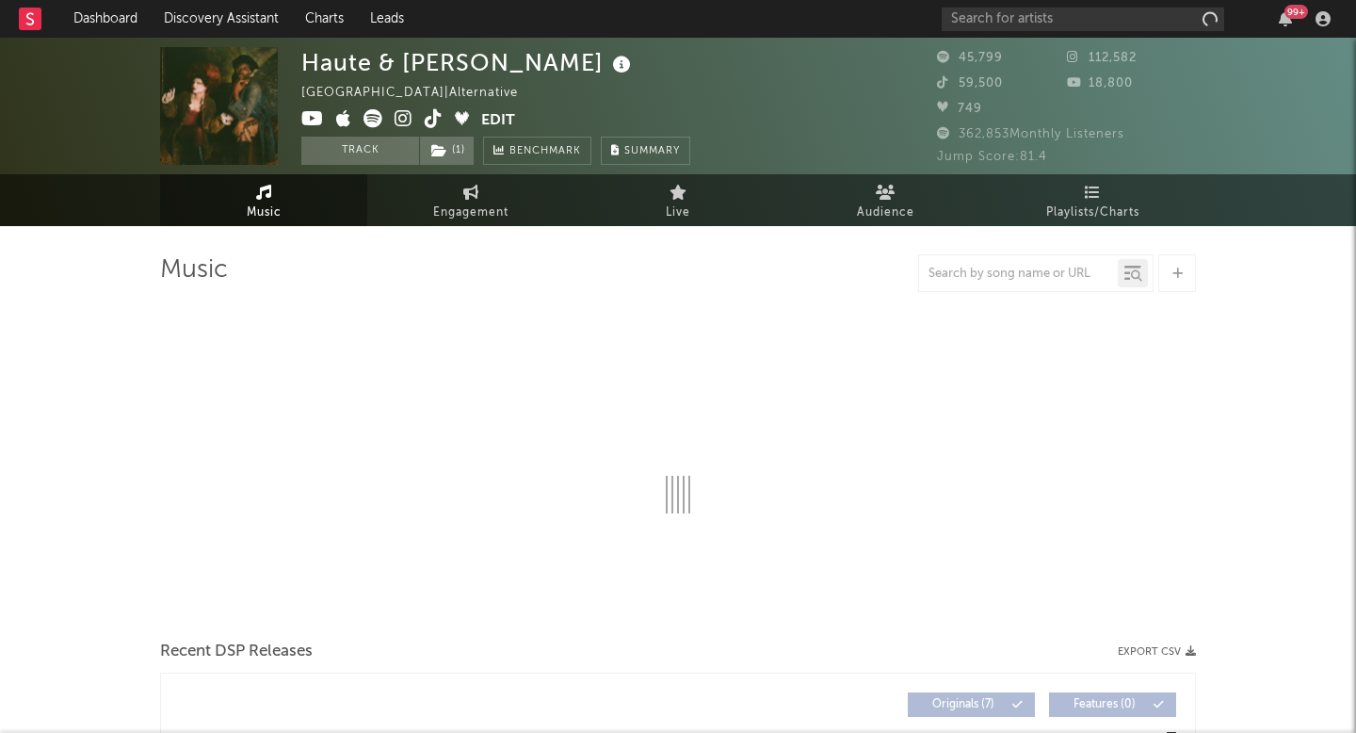
select select "6m"
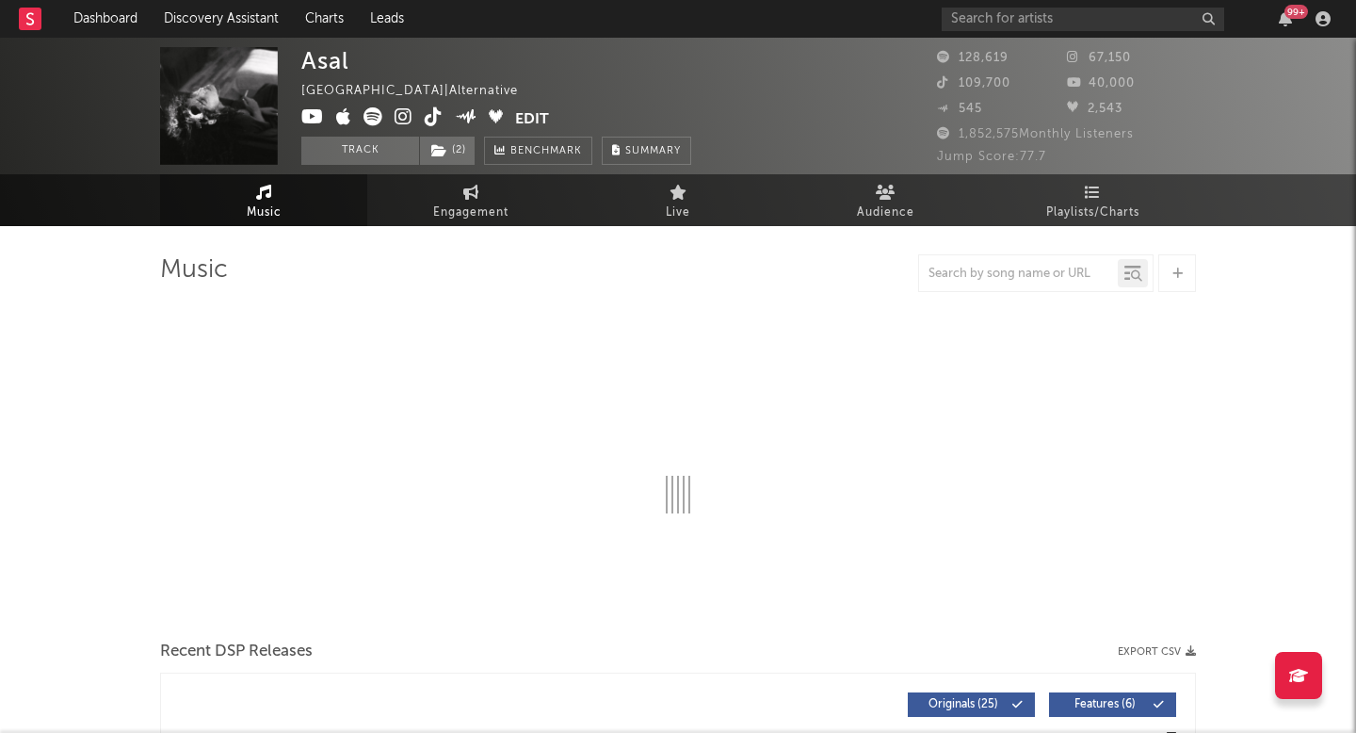
select select "6m"
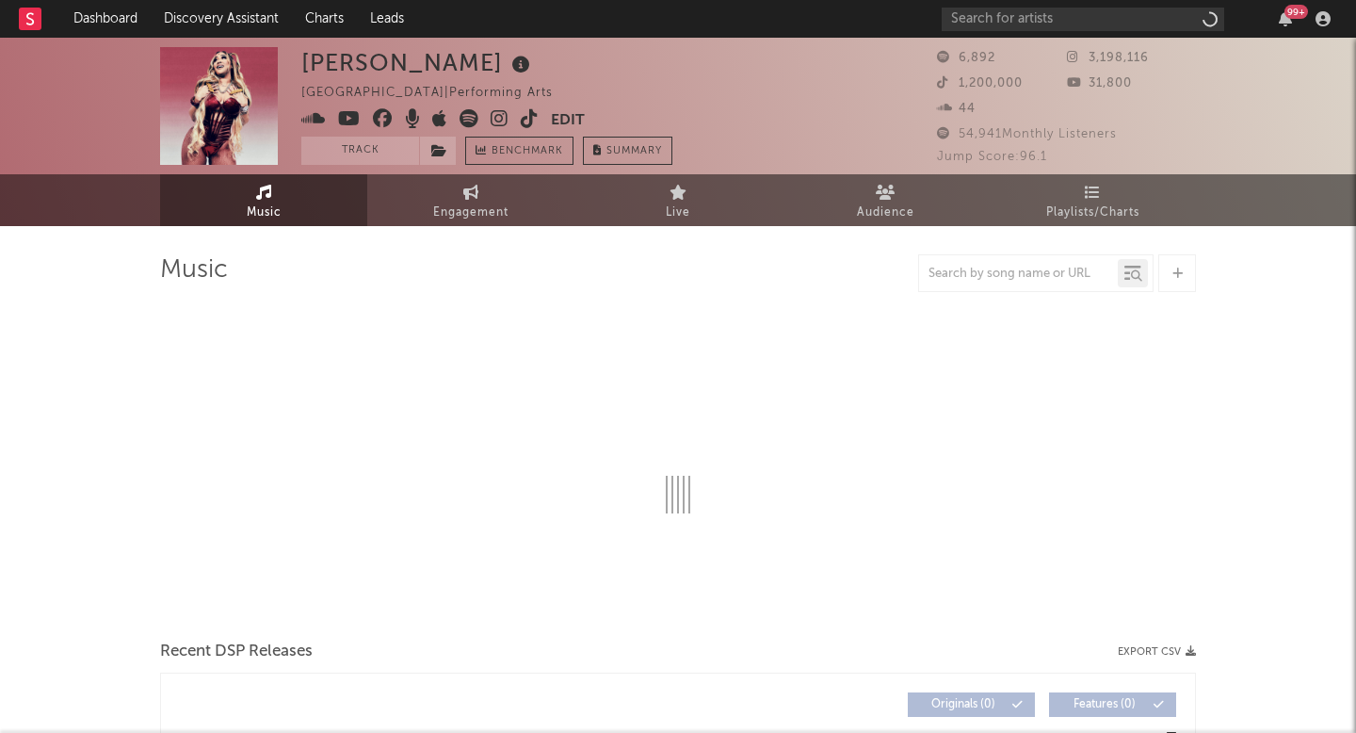
select select "1w"
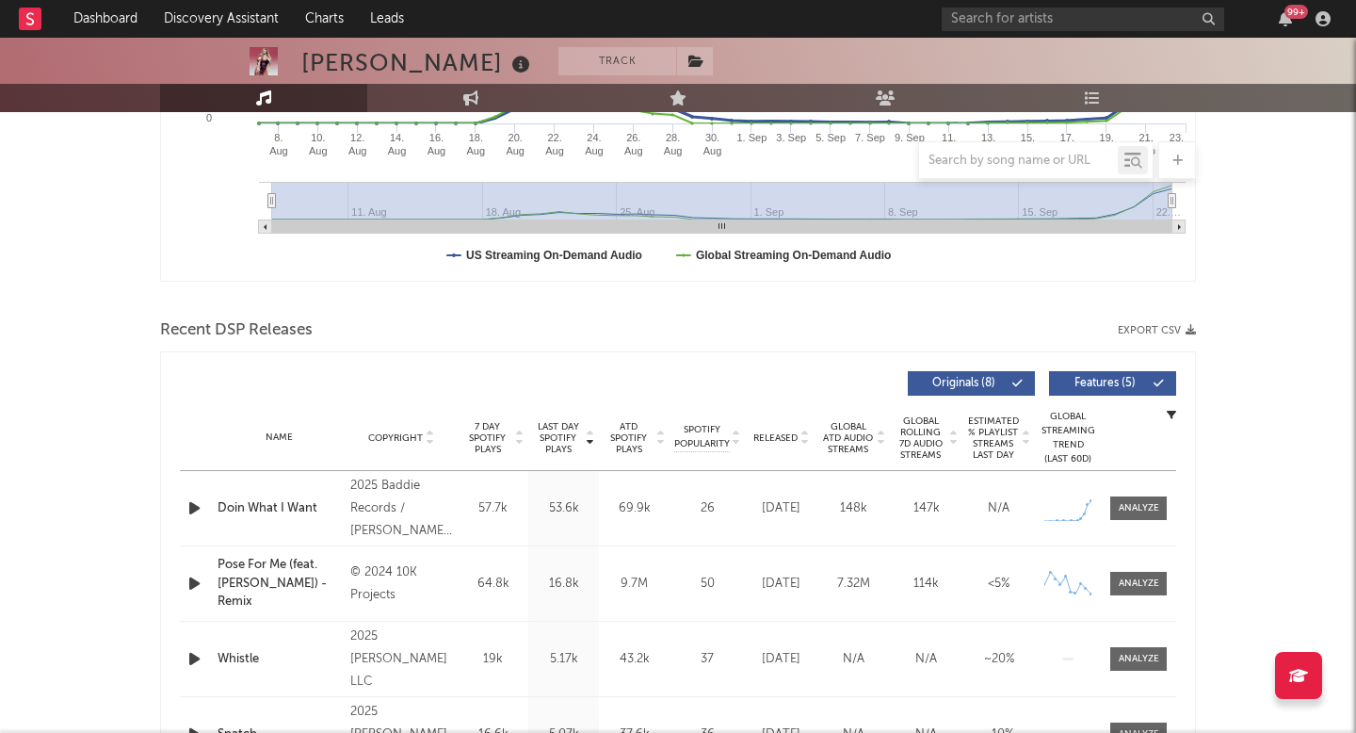
scroll to position [486, 0]
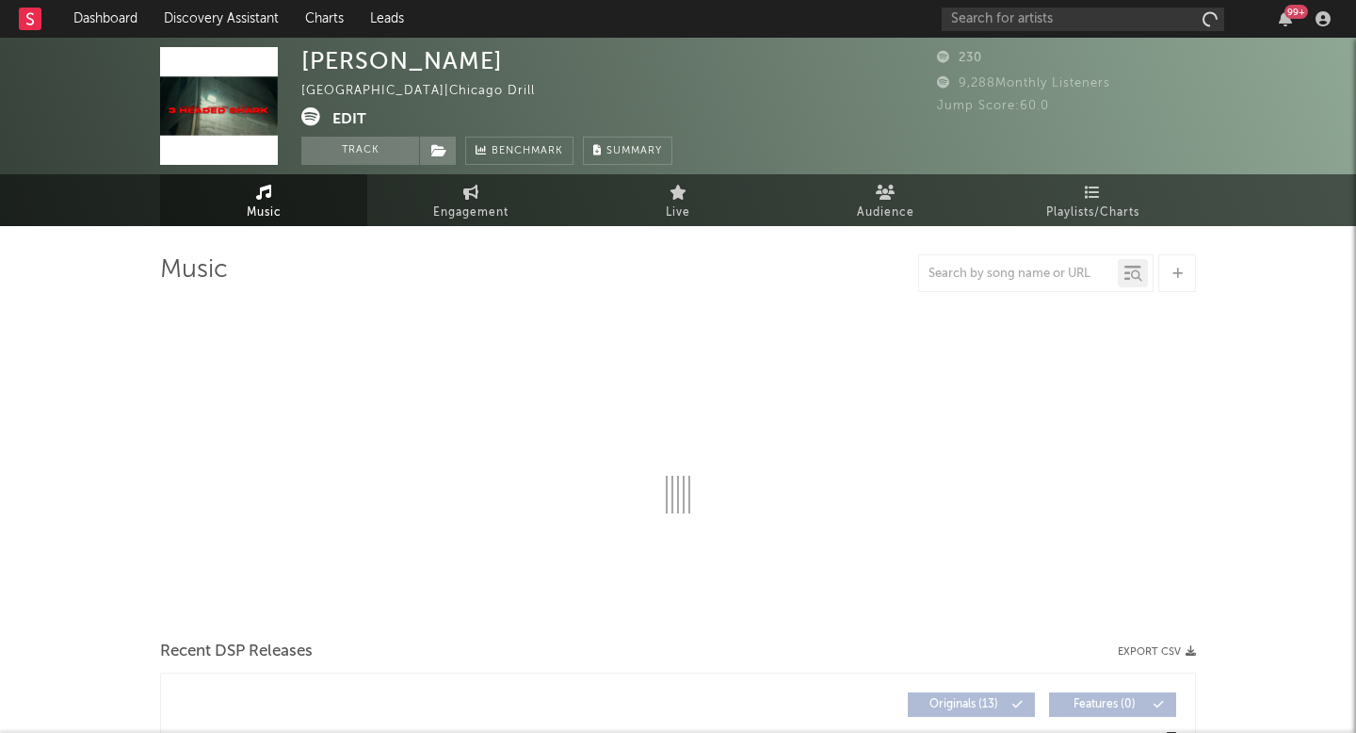
select select "1w"
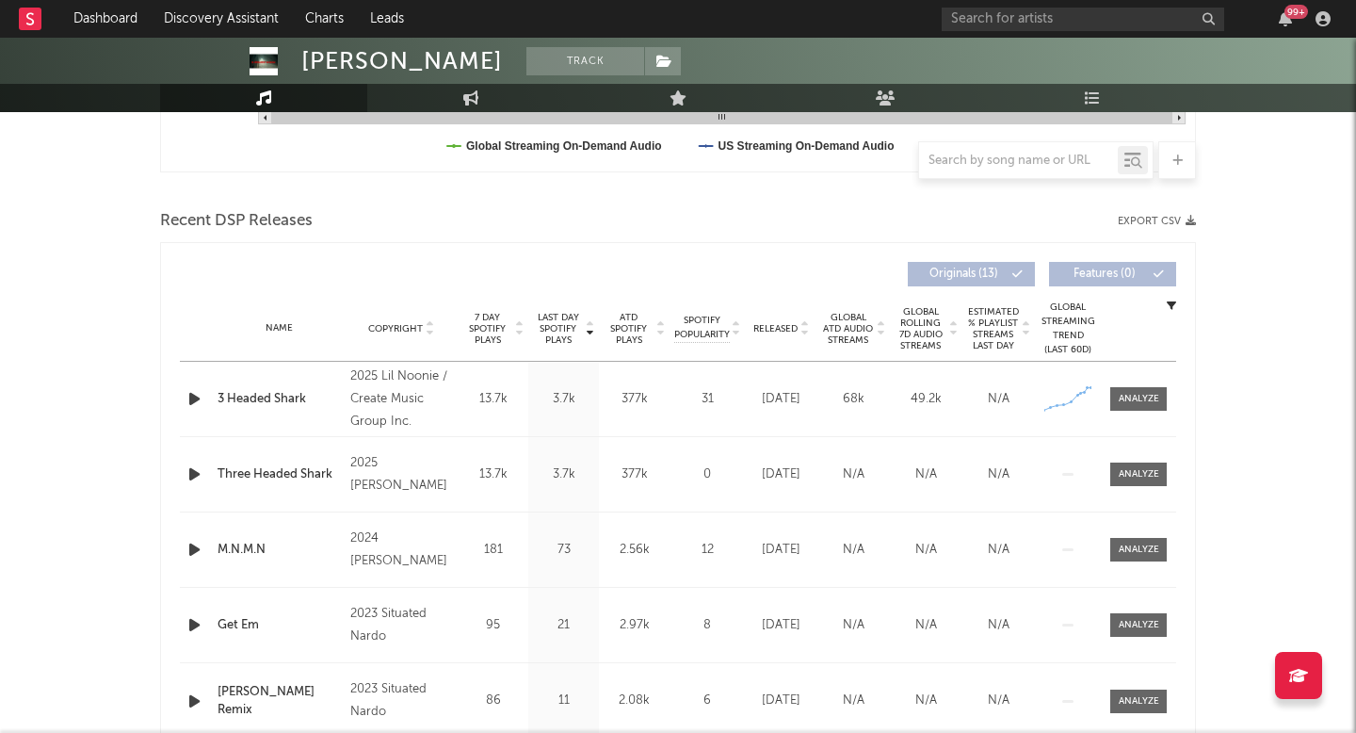
scroll to position [590, 0]
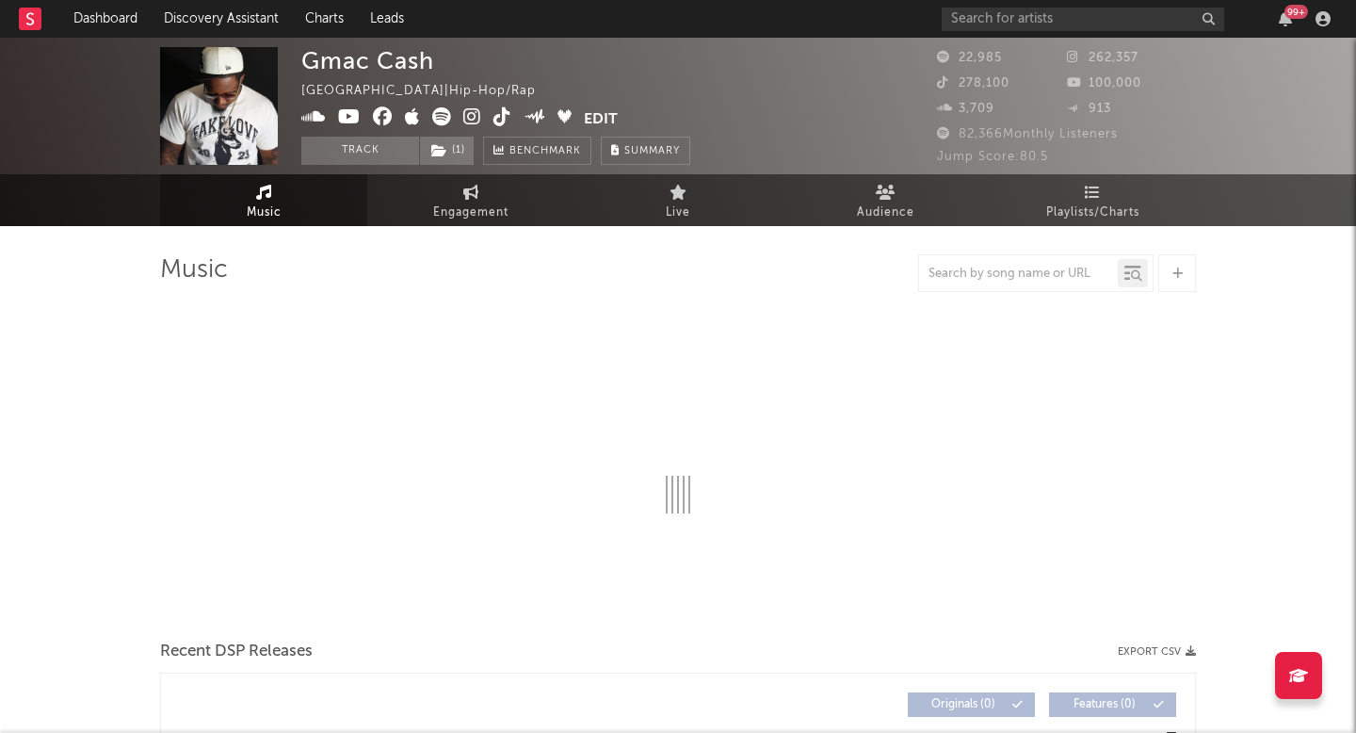
select select "6m"
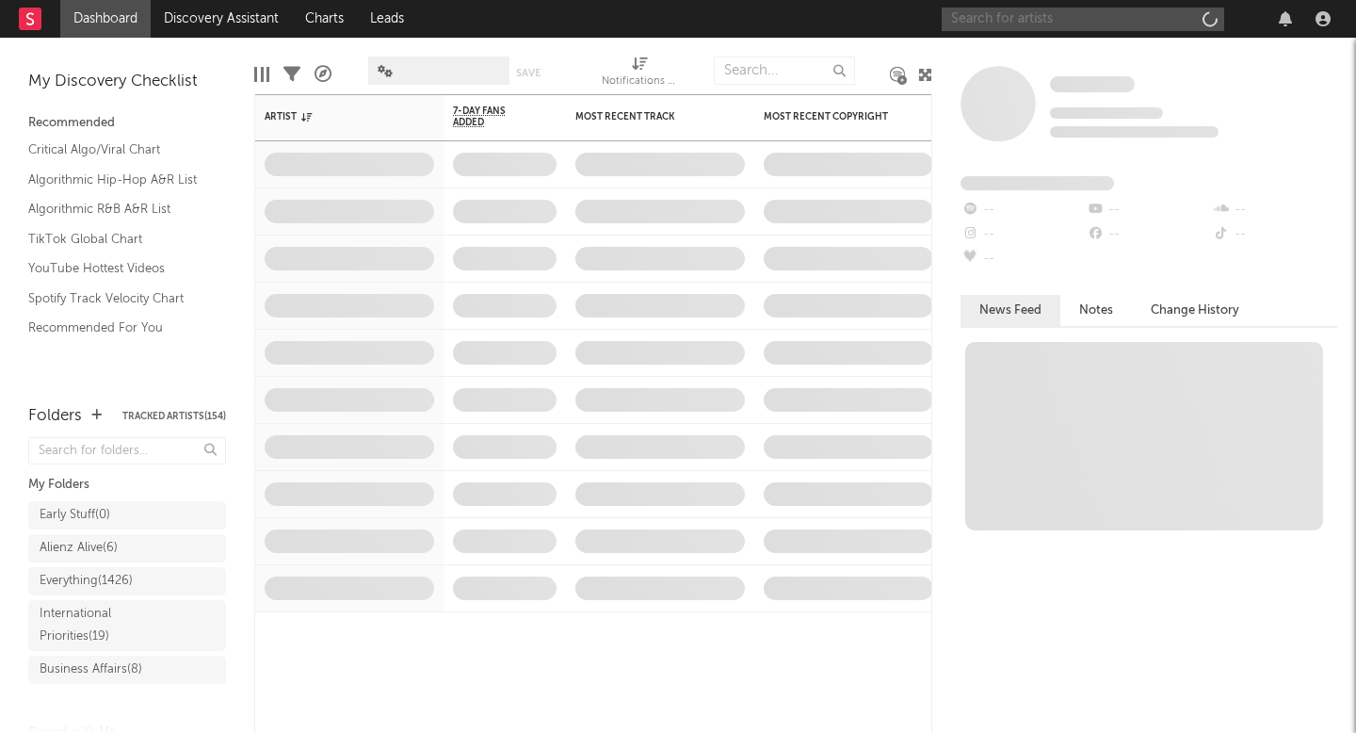
click at [1058, 23] on input "text" at bounding box center [1083, 20] width 282 height 24
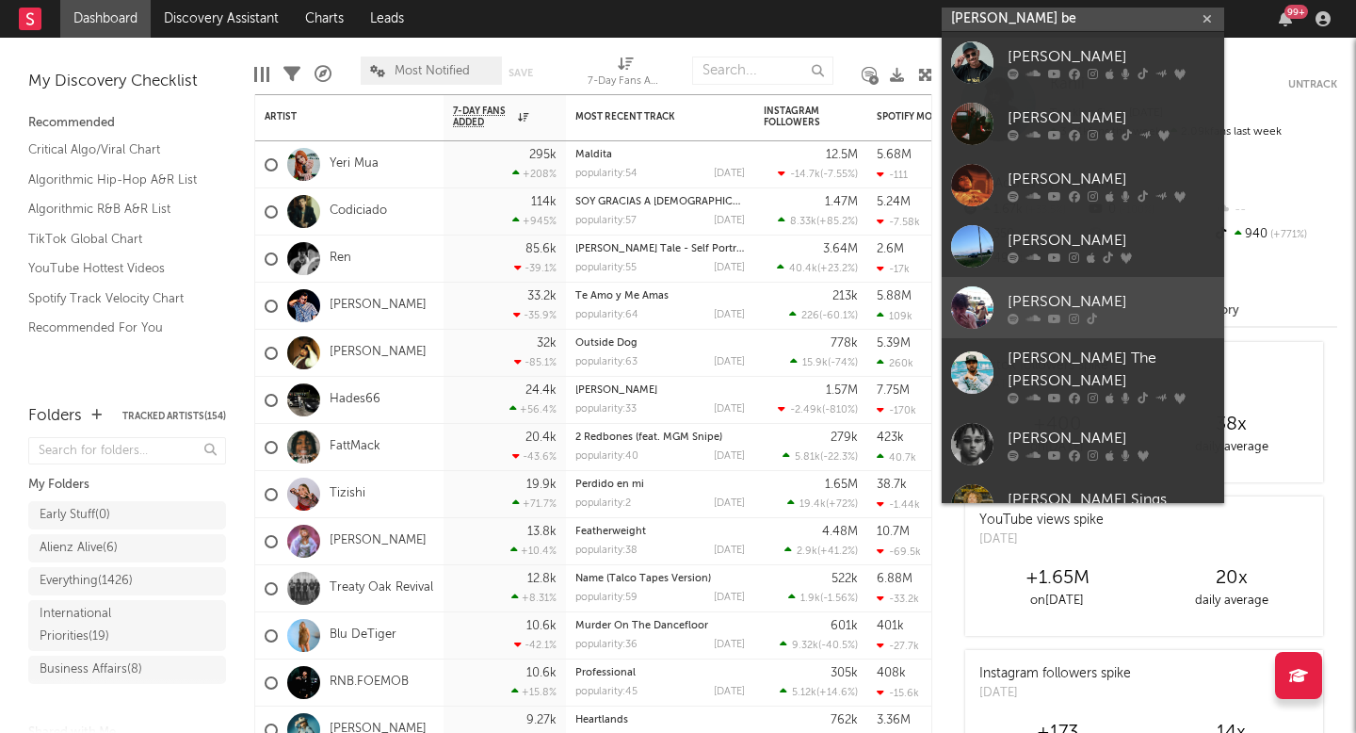
type input "[PERSON_NAME] be"
click at [1099, 309] on div "[PERSON_NAME]" at bounding box center [1111, 301] width 207 height 23
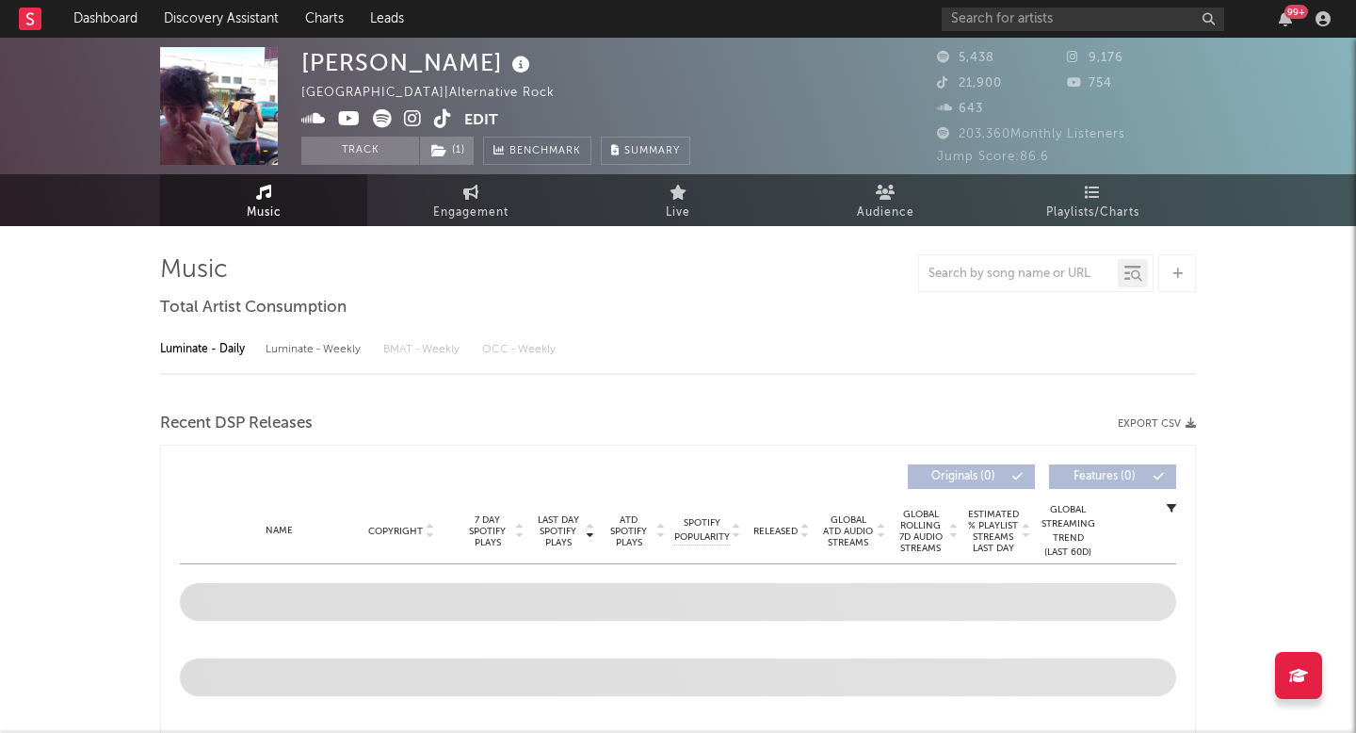
select select "6m"
